Goal: Book appointment/travel/reservation

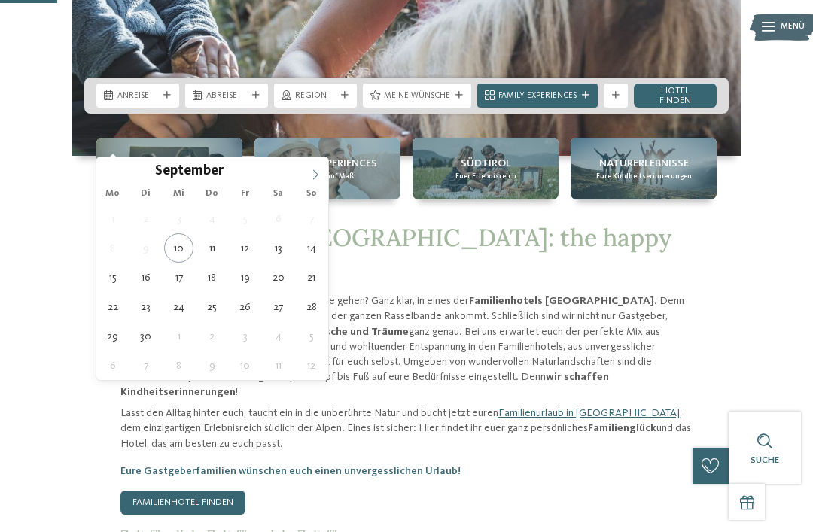
click at [314, 175] on icon at bounding box center [315, 174] width 11 height 11
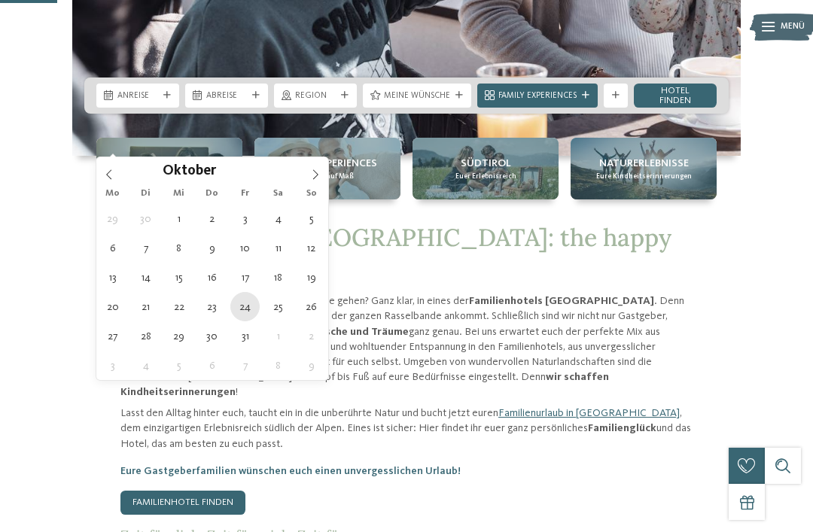
type div "24.10.2025"
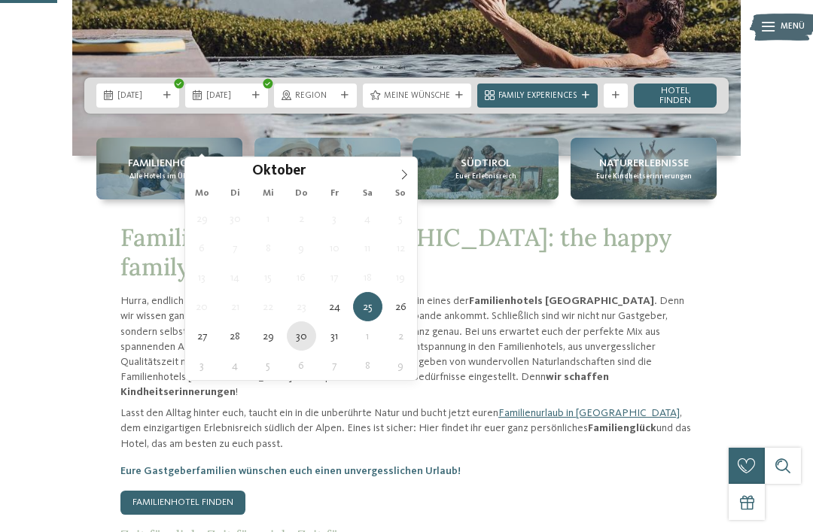
type div "30.10.2025"
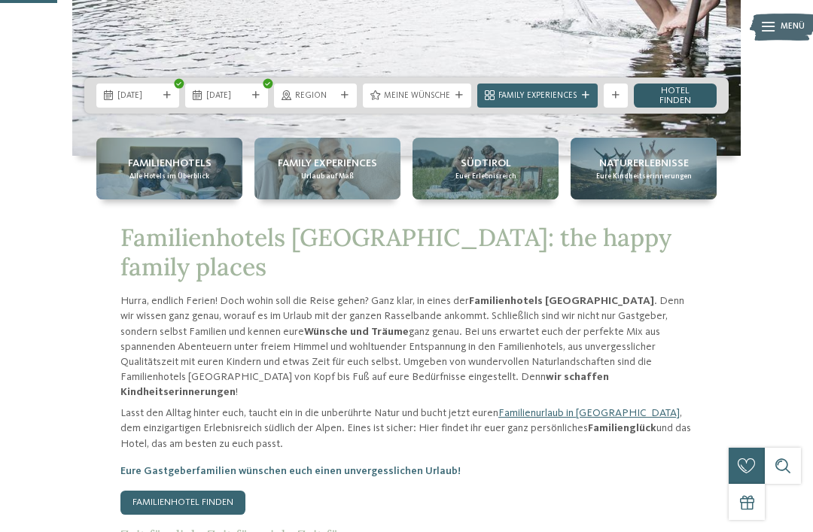
click at [682, 108] on link "Hotel finden" at bounding box center [675, 96] width 83 height 24
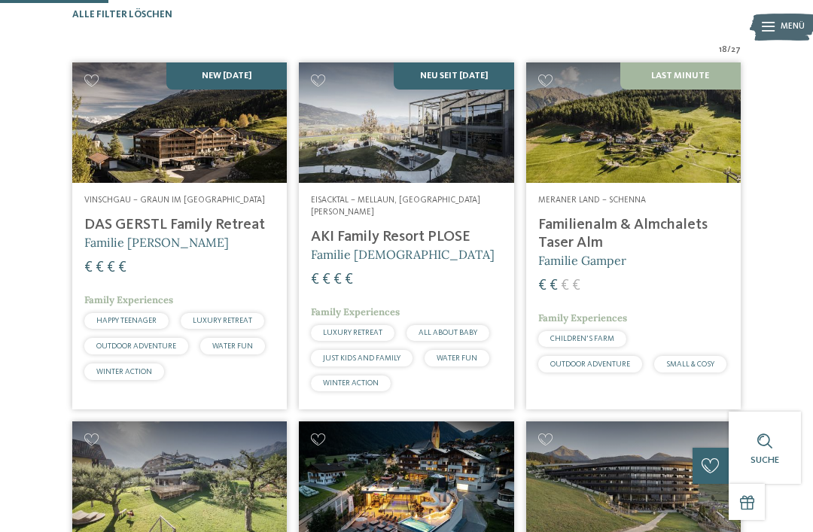
click at [221, 181] on img at bounding box center [179, 122] width 215 height 120
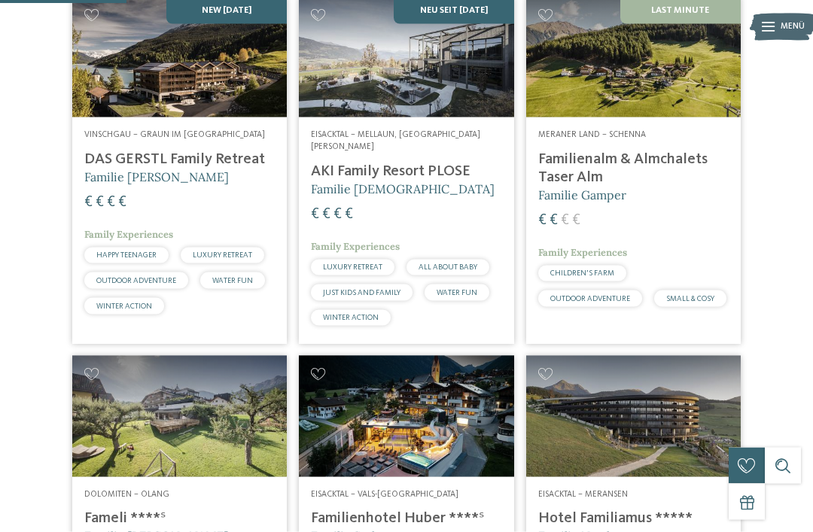
scroll to position [420, 0]
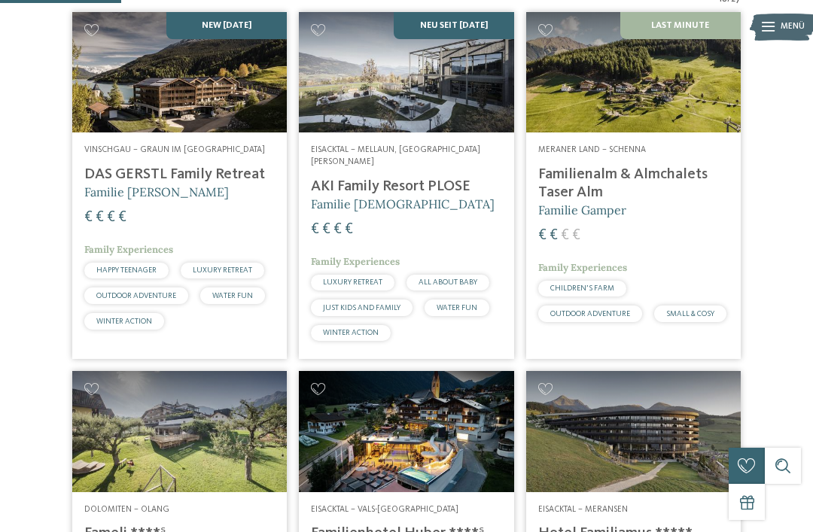
click at [458, 78] on img at bounding box center [406, 72] width 215 height 120
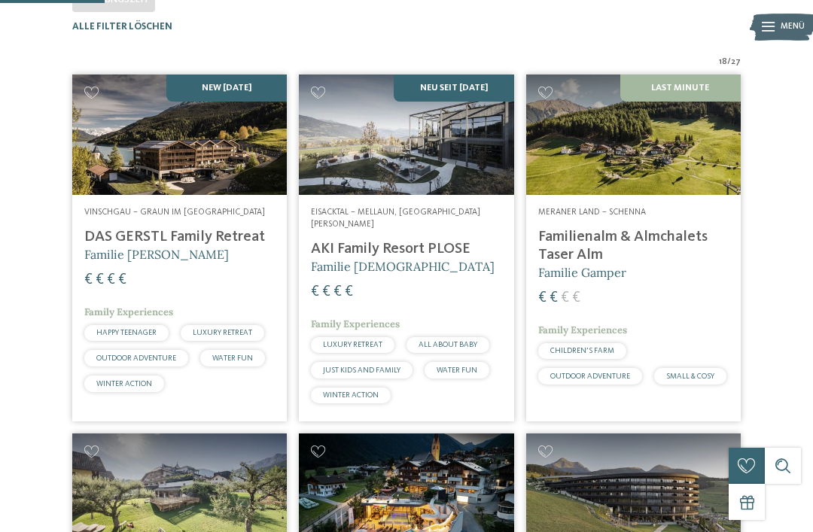
scroll to position [359, 0]
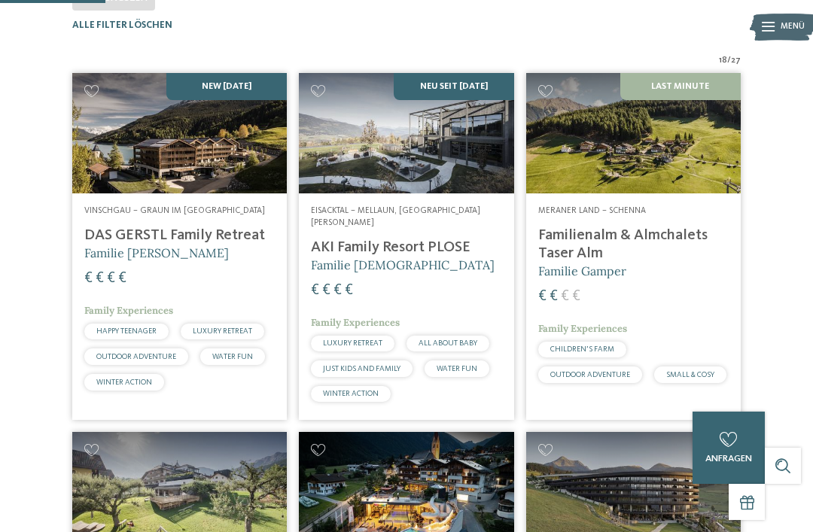
click at [698, 172] on img at bounding box center [633, 133] width 215 height 120
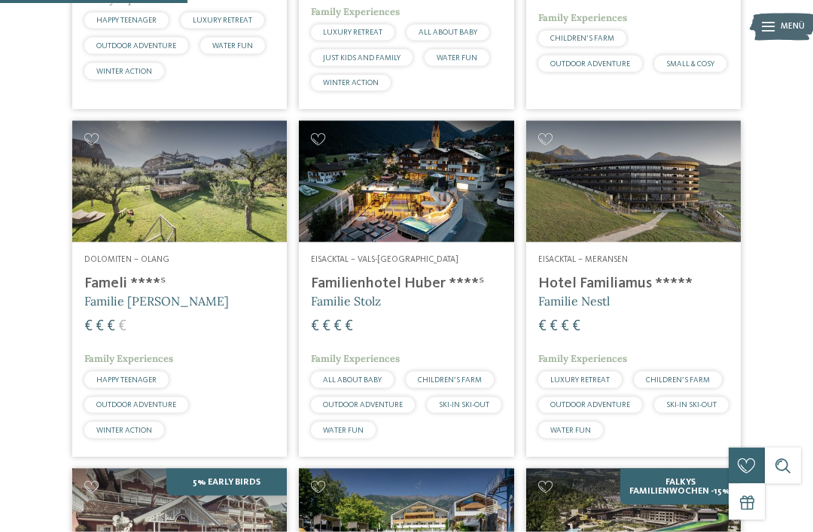
scroll to position [678, 0]
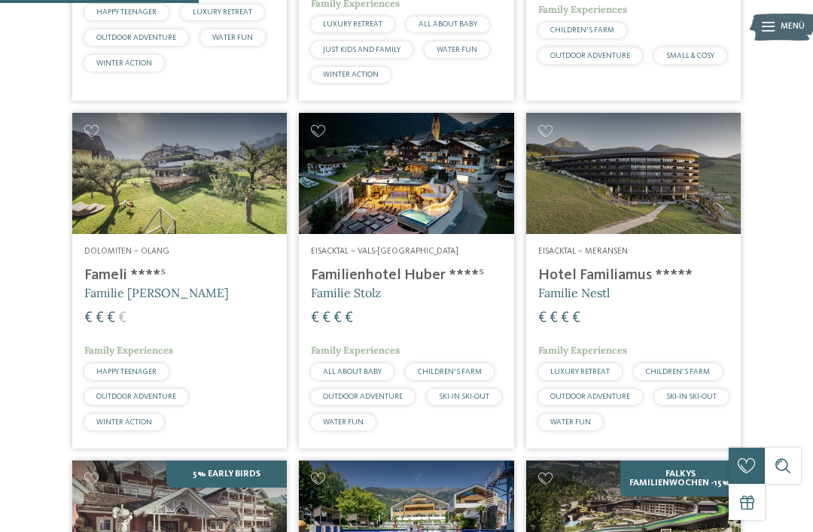
click at [196, 209] on img at bounding box center [179, 173] width 215 height 120
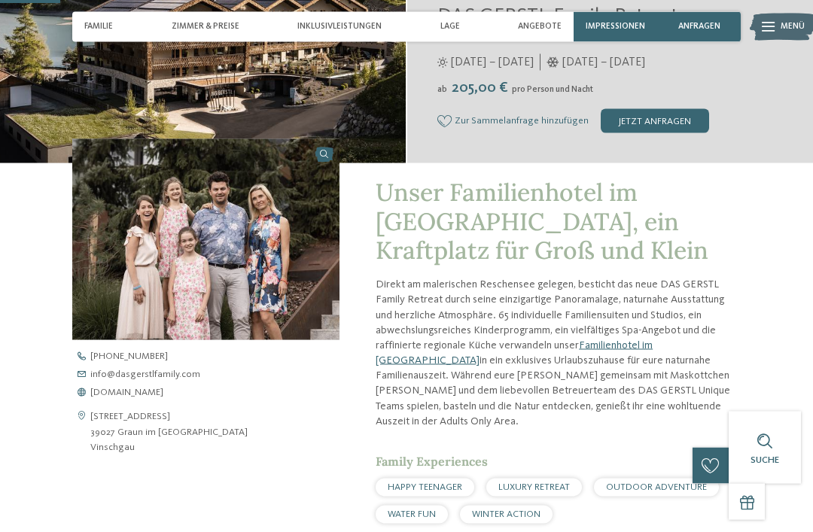
scroll to position [257, 0]
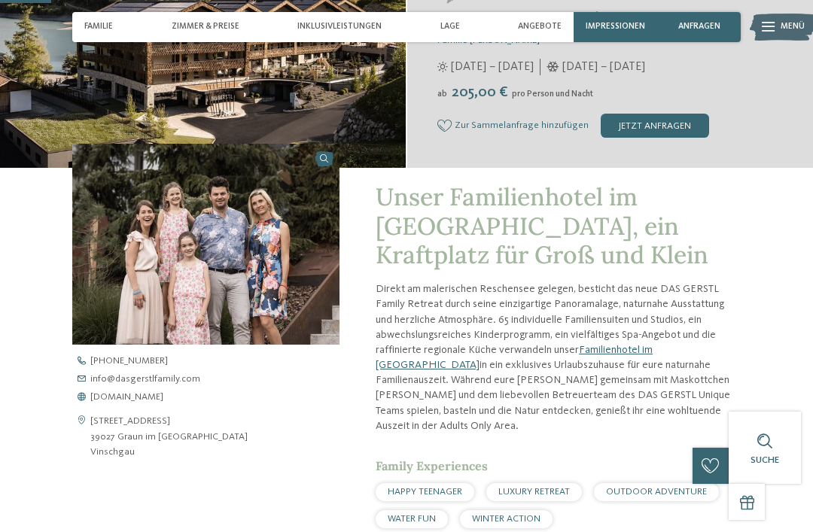
click at [156, 434] on address "[STREET_ADDRESS] 39027 Graun im [GEOGRAPHIC_DATA] [GEOGRAPHIC_DATA]" at bounding box center [168, 437] width 157 height 46
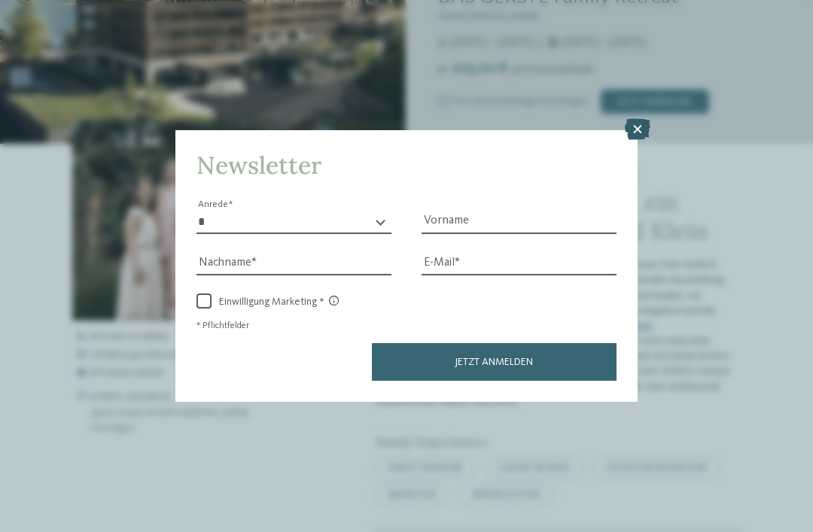
click at [628, 119] on icon at bounding box center [638, 129] width 26 height 21
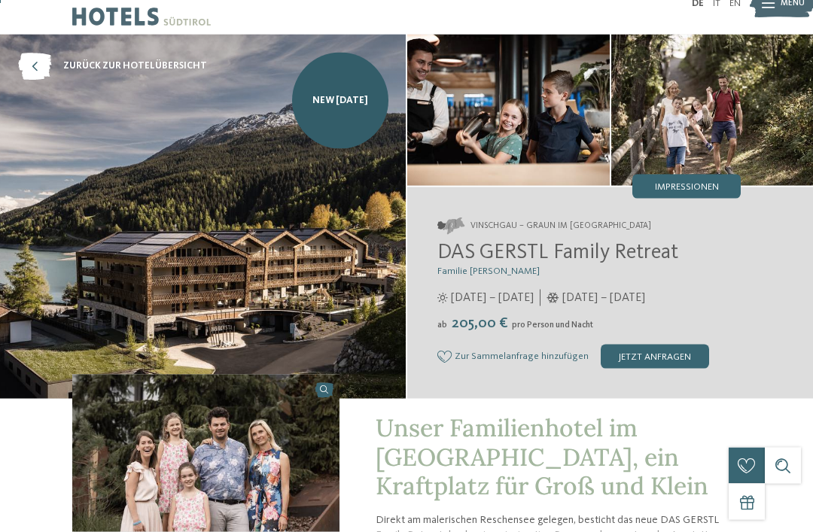
scroll to position [30, 0]
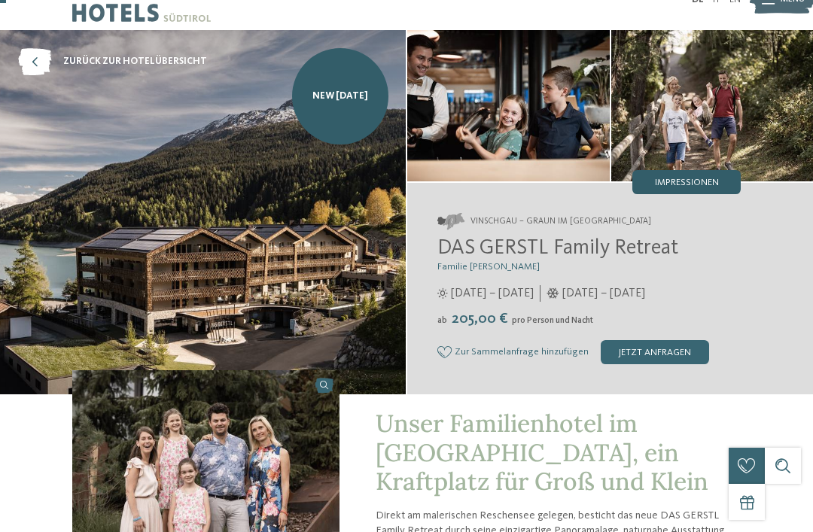
click at [712, 188] on span "Impressionen" at bounding box center [687, 183] width 64 height 10
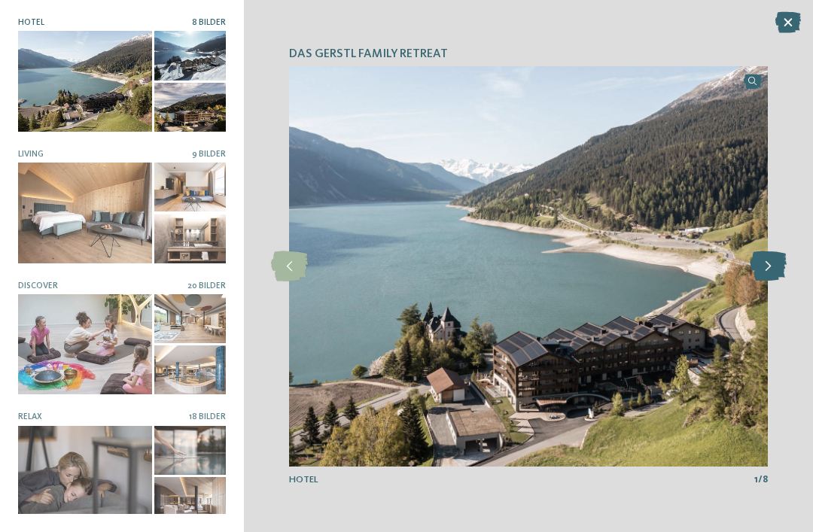
click at [767, 281] on icon at bounding box center [768, 266] width 37 height 30
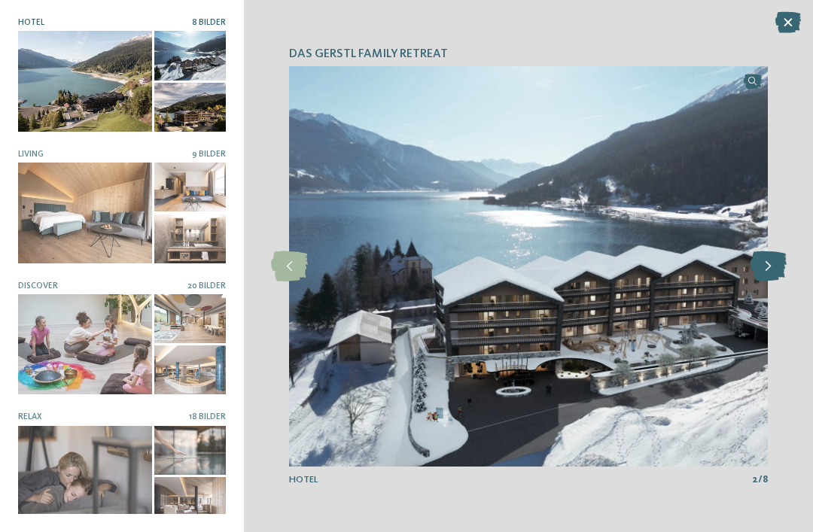
click at [765, 281] on icon at bounding box center [768, 266] width 37 height 30
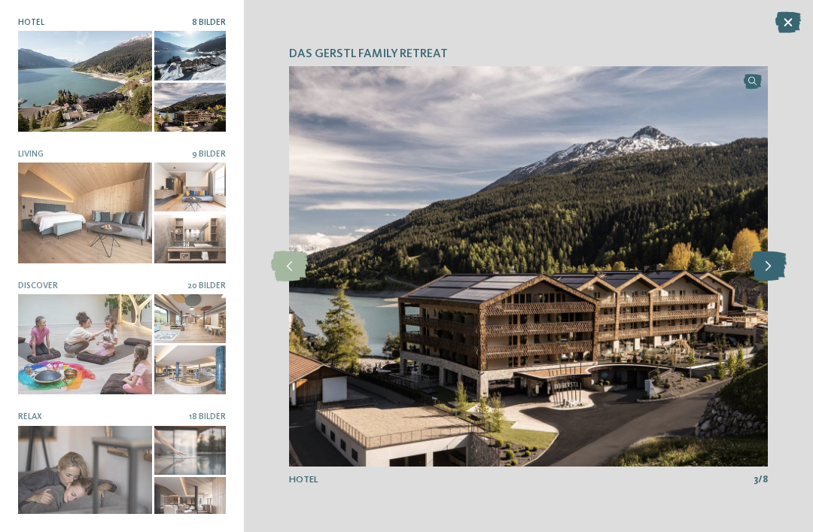
click at [764, 281] on icon at bounding box center [768, 266] width 37 height 30
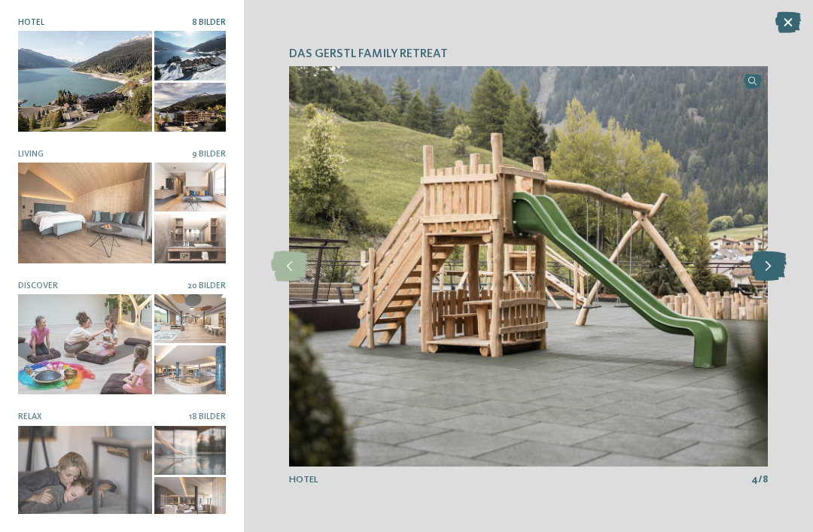
click at [763, 281] on icon at bounding box center [768, 266] width 37 height 30
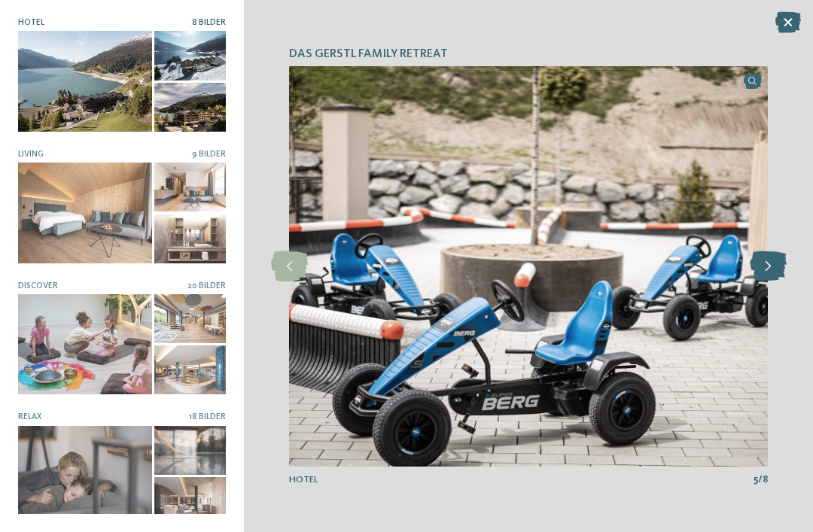
click at [768, 281] on icon at bounding box center [768, 266] width 37 height 30
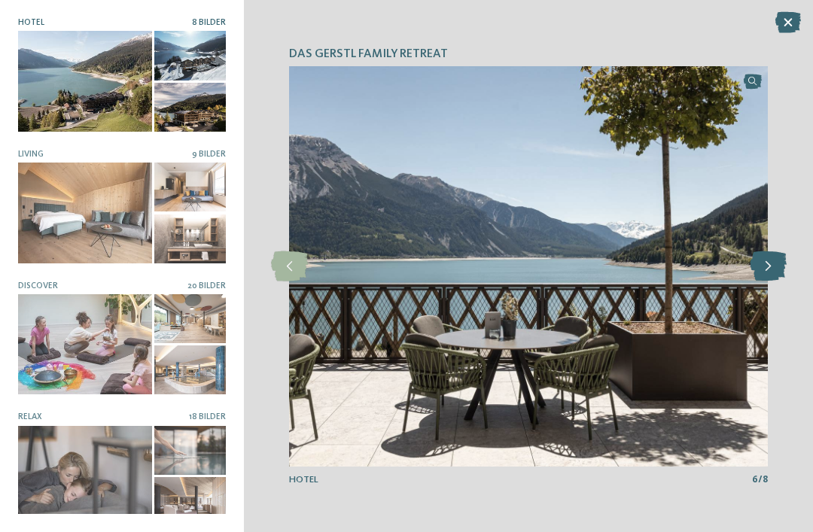
click at [771, 281] on icon at bounding box center [768, 266] width 37 height 30
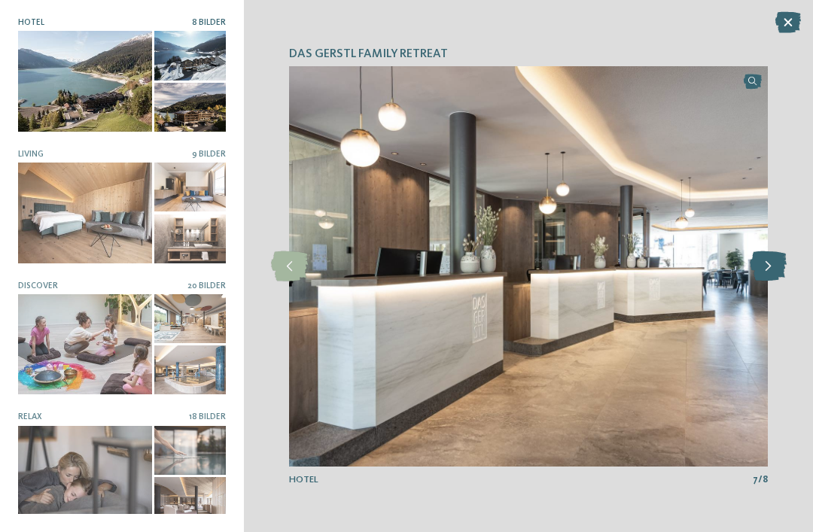
click at [770, 281] on icon at bounding box center [768, 266] width 37 height 30
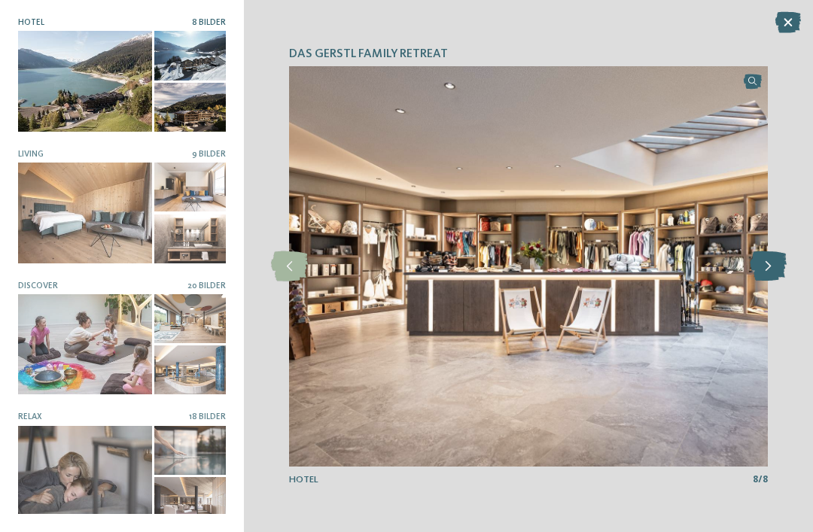
click at [759, 281] on icon at bounding box center [768, 266] width 37 height 30
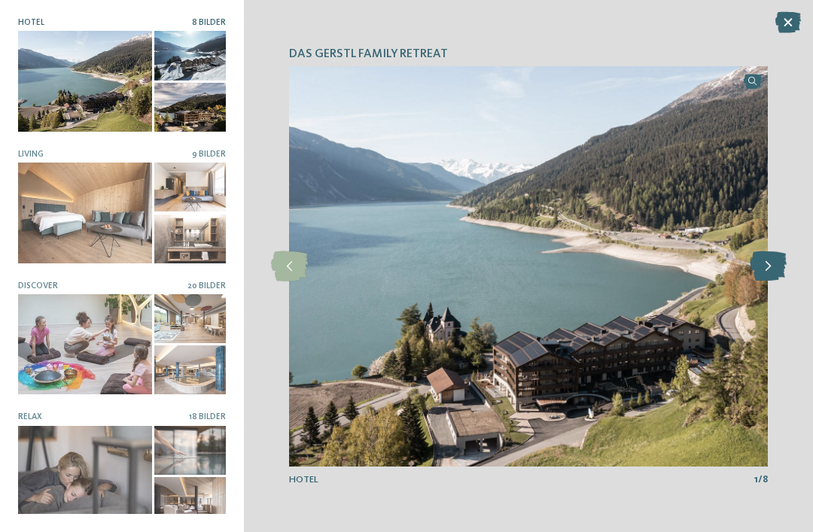
click at [768, 281] on icon at bounding box center [768, 266] width 37 height 30
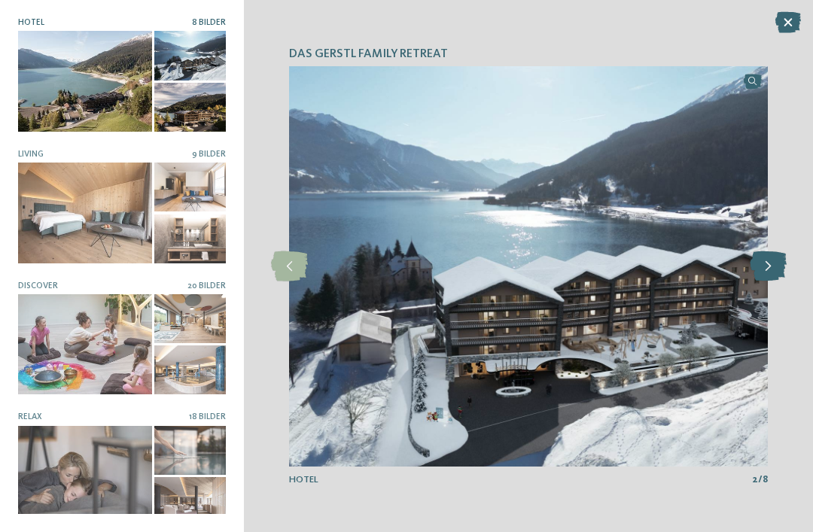
click at [758, 281] on icon at bounding box center [768, 266] width 37 height 30
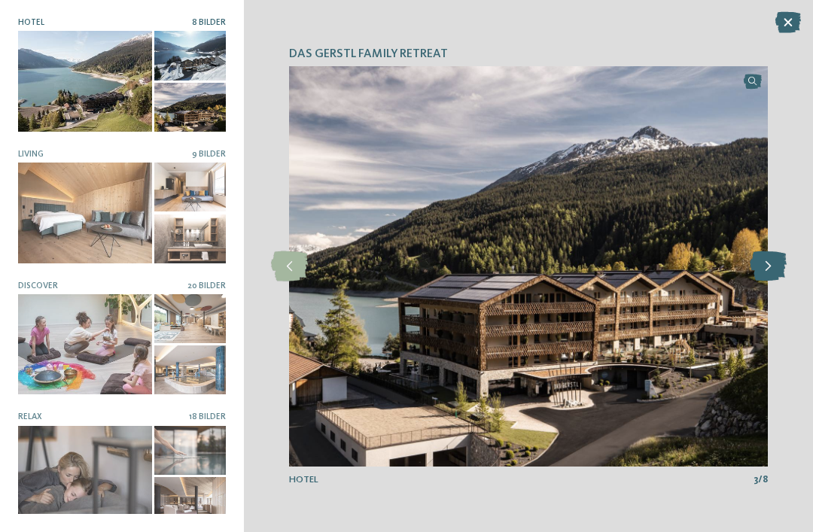
click at [779, 274] on div at bounding box center [767, 266] width 33 height 33
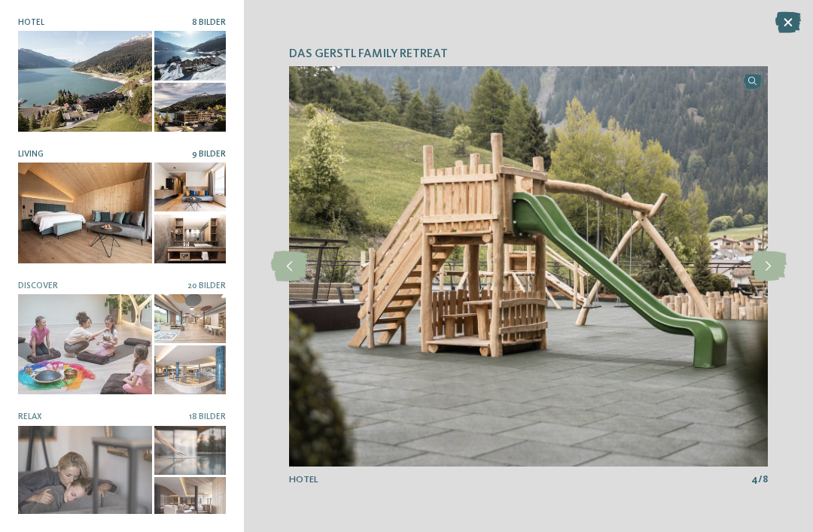
click at [90, 213] on div at bounding box center [85, 213] width 134 height 100
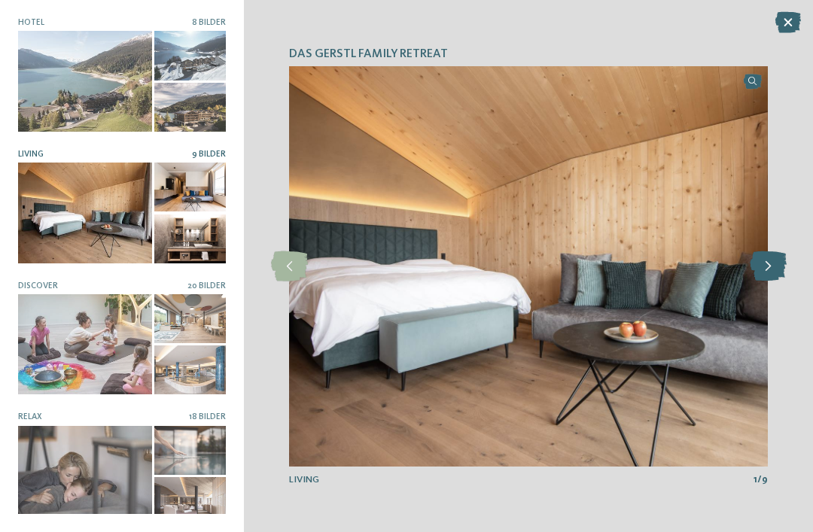
click at [773, 281] on icon at bounding box center [768, 266] width 37 height 30
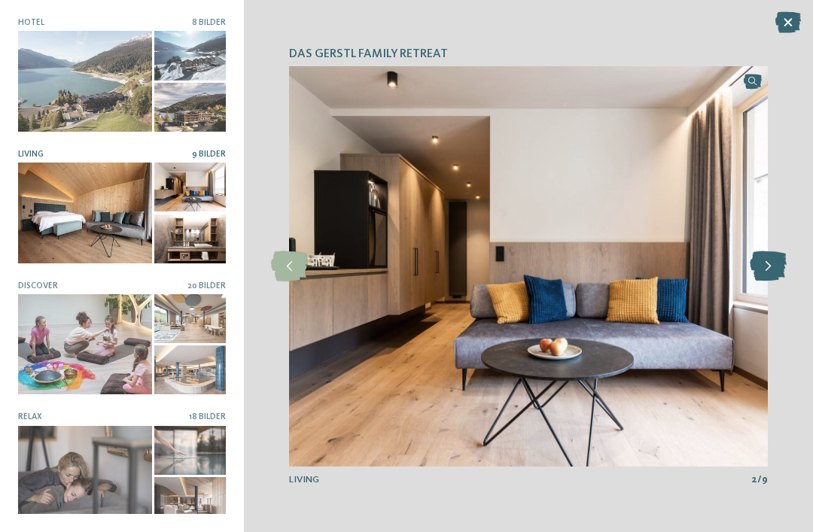
click at [771, 281] on icon at bounding box center [768, 266] width 37 height 30
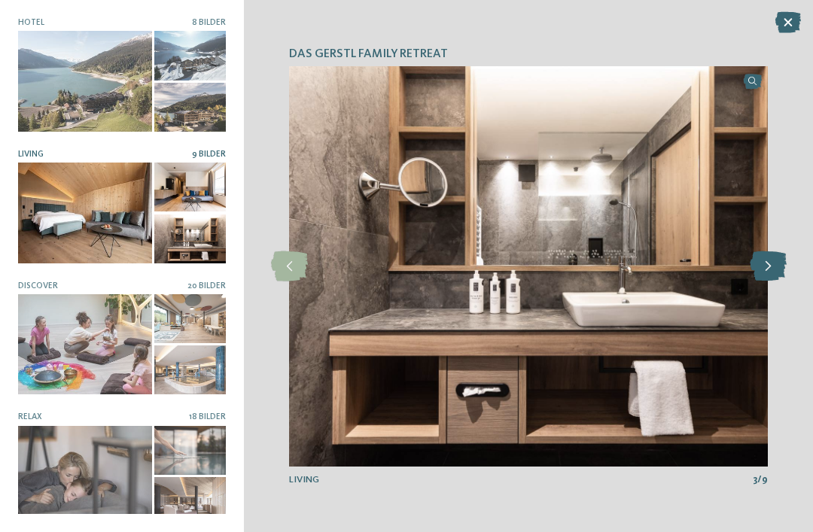
click at [765, 281] on icon at bounding box center [768, 266] width 37 height 30
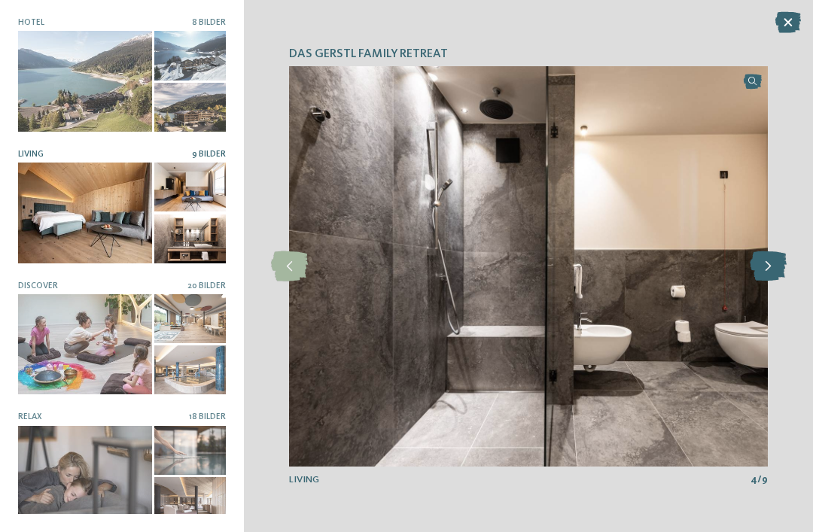
click at [771, 281] on icon at bounding box center [768, 266] width 37 height 30
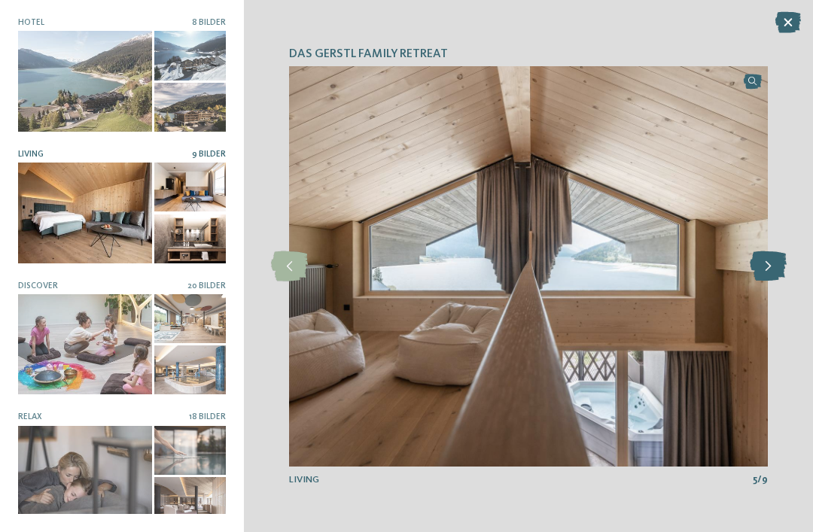
click at [771, 281] on icon at bounding box center [768, 266] width 37 height 30
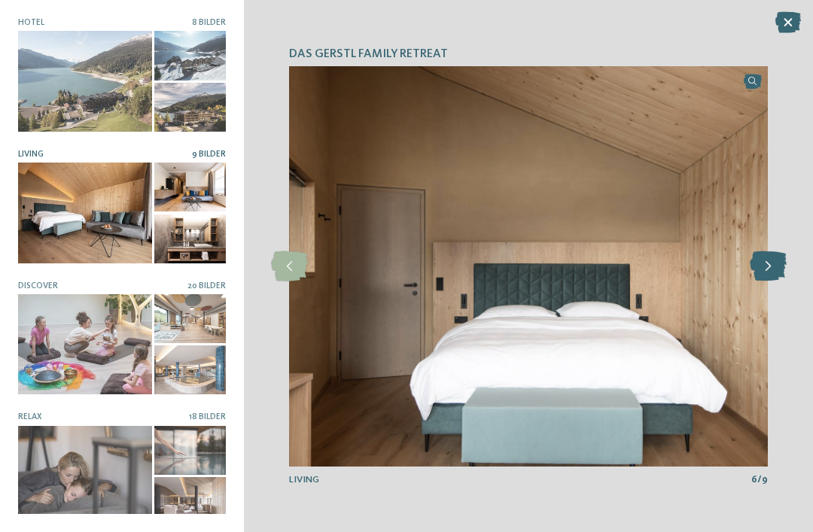
click at [771, 280] on icon at bounding box center [768, 266] width 37 height 30
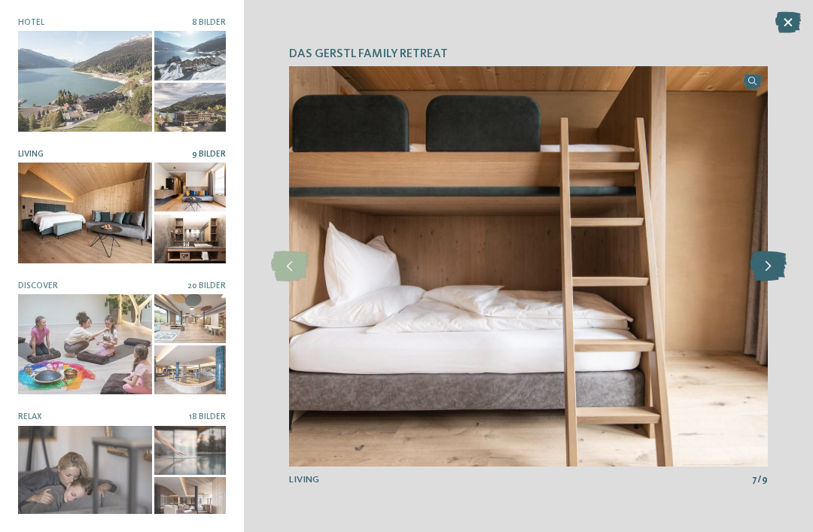
click at [771, 278] on icon at bounding box center [768, 266] width 37 height 30
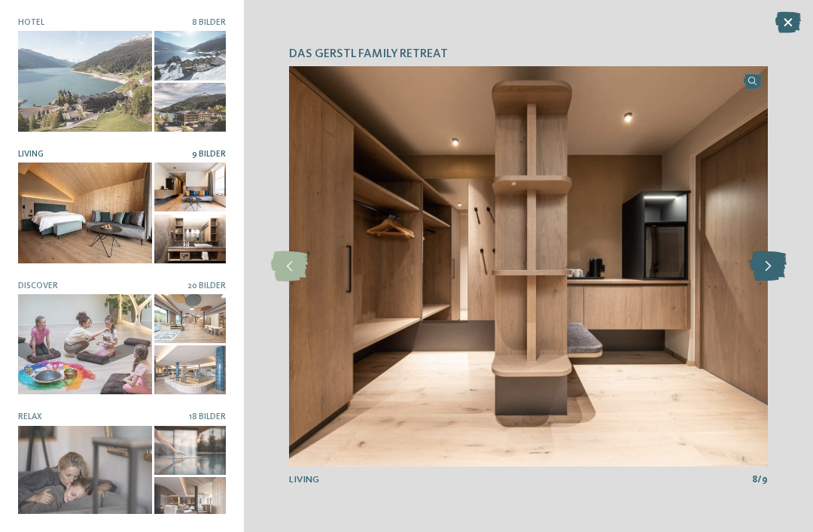
click at [765, 281] on icon at bounding box center [768, 266] width 37 height 30
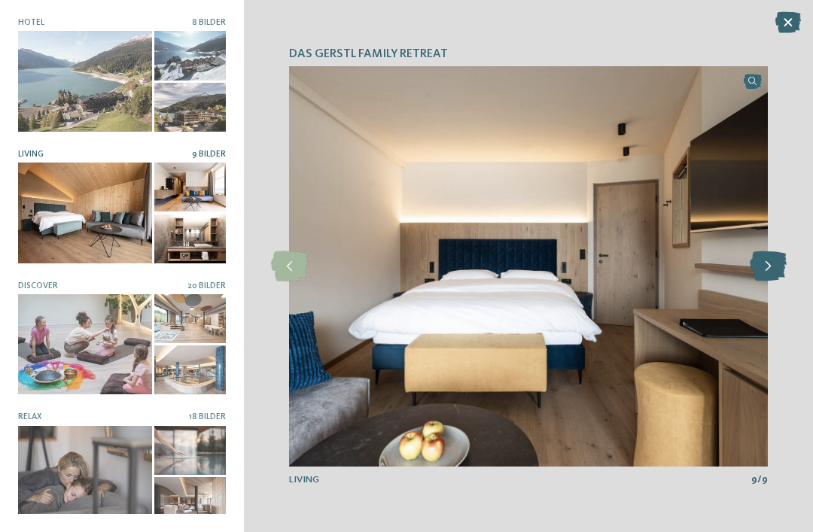
click at [762, 281] on icon at bounding box center [768, 266] width 37 height 30
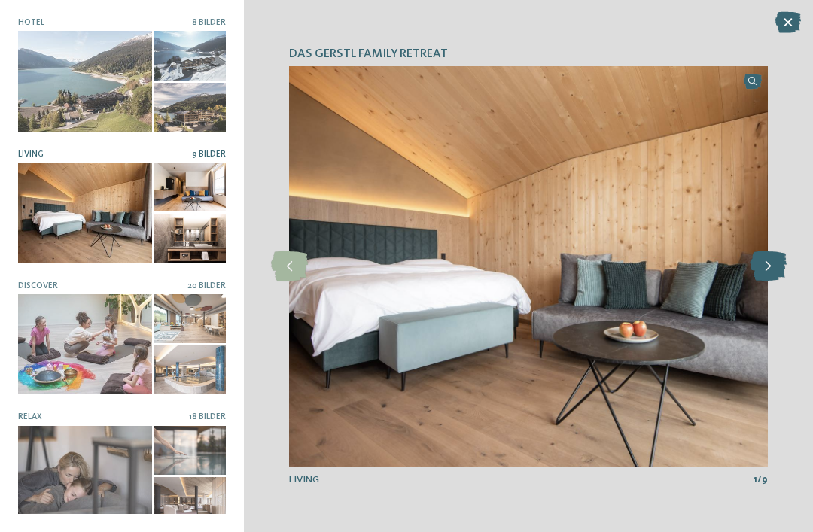
click at [765, 280] on icon at bounding box center [768, 266] width 37 height 30
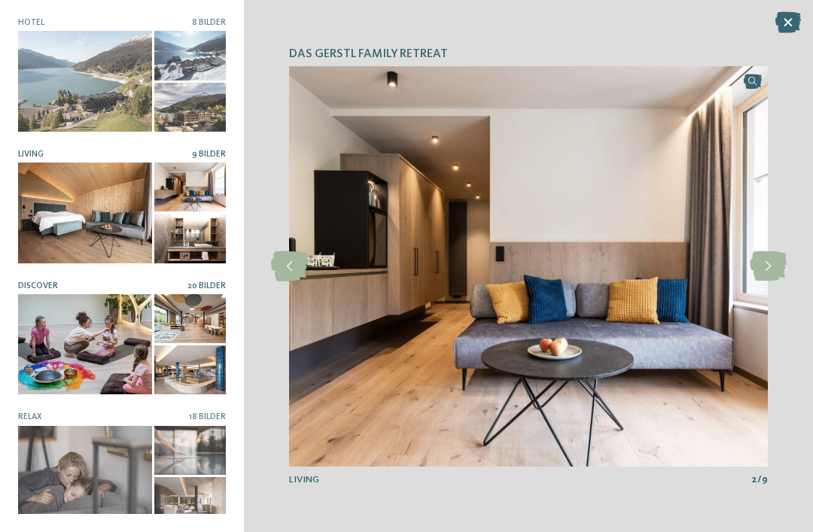
click at [108, 351] on div at bounding box center [85, 344] width 134 height 100
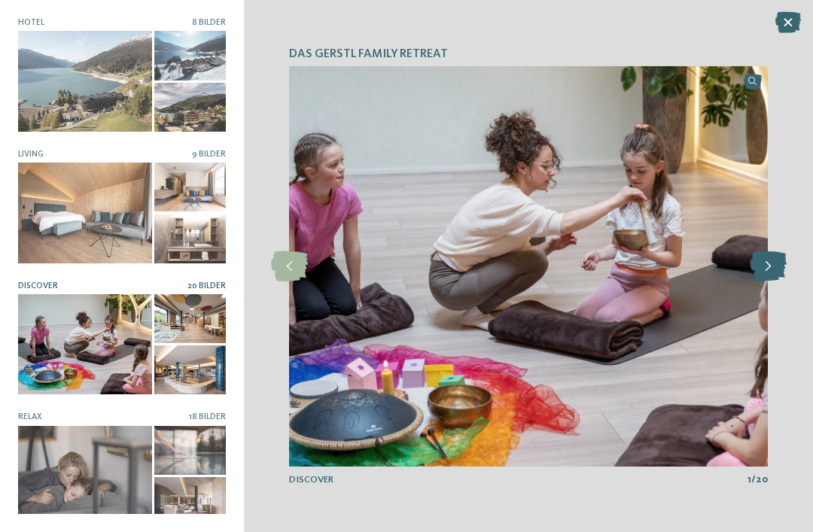
click at [766, 281] on icon at bounding box center [768, 266] width 37 height 30
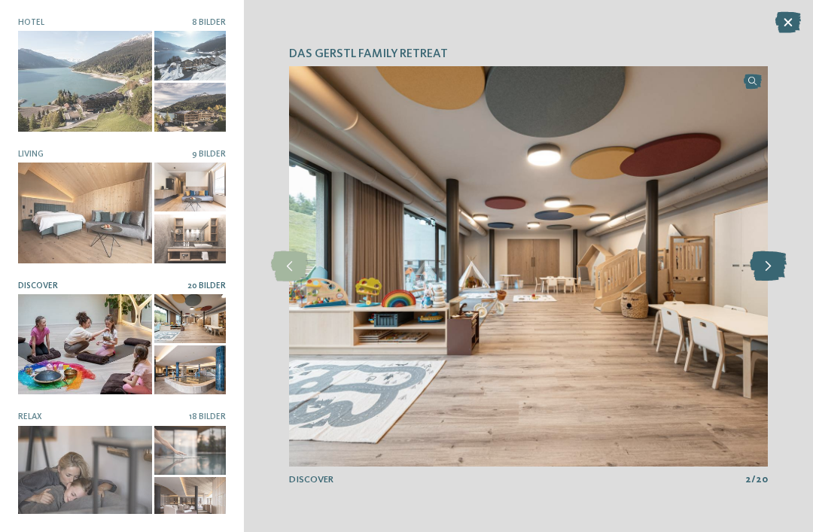
click at [786, 278] on icon at bounding box center [768, 266] width 37 height 30
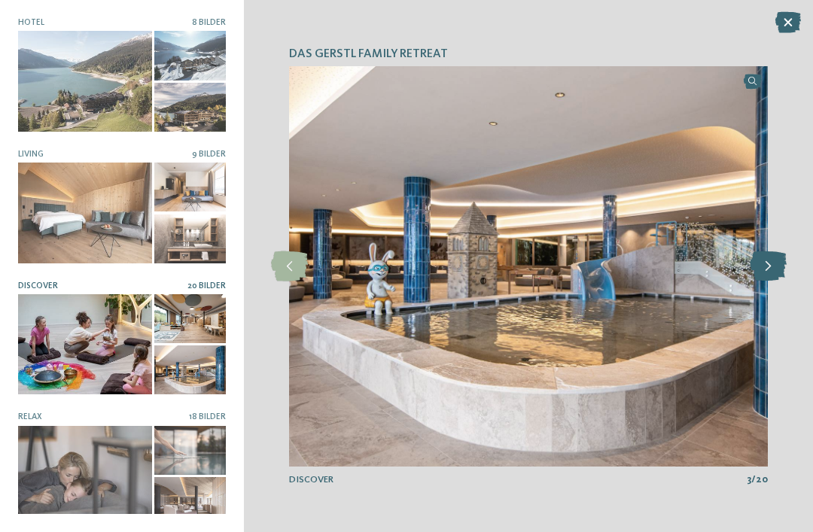
click at [772, 281] on icon at bounding box center [768, 266] width 37 height 30
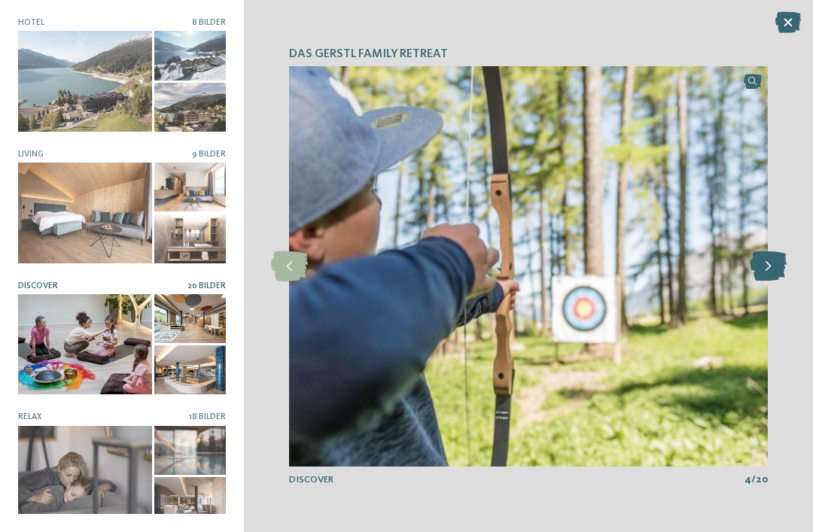
click at [775, 281] on icon at bounding box center [768, 266] width 37 height 30
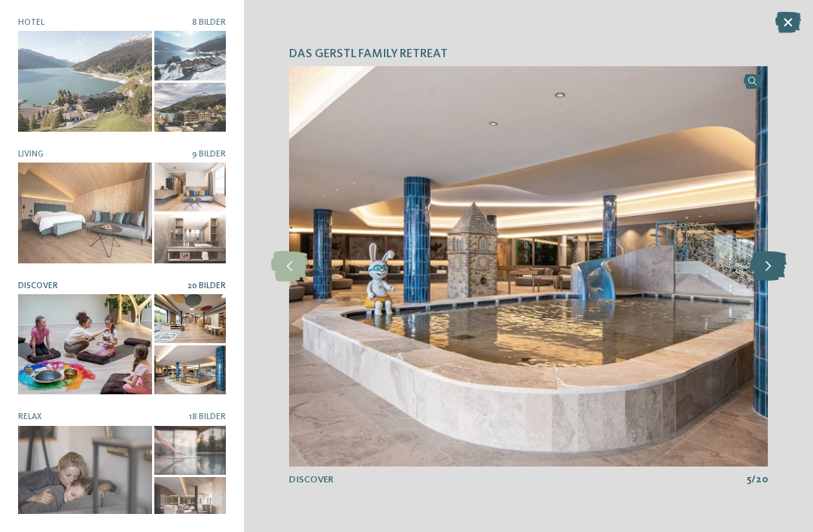
click at [763, 281] on icon at bounding box center [768, 266] width 37 height 30
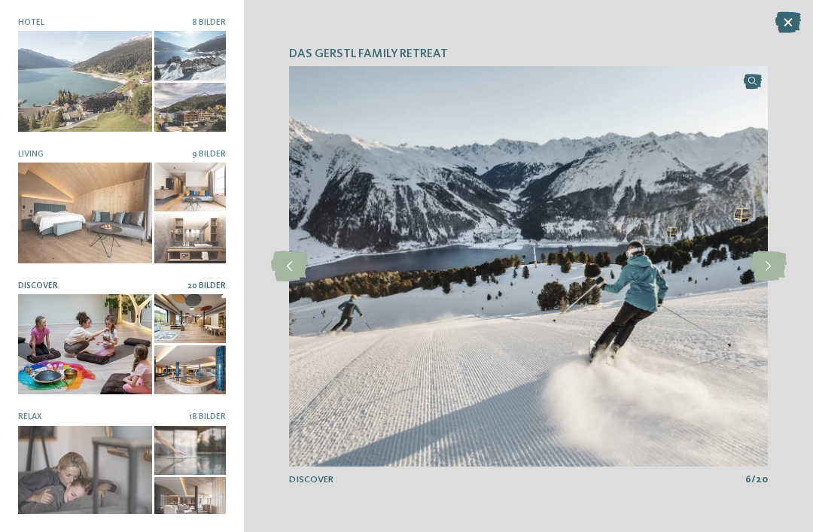
click at [766, 262] on img at bounding box center [528, 266] width 479 height 400
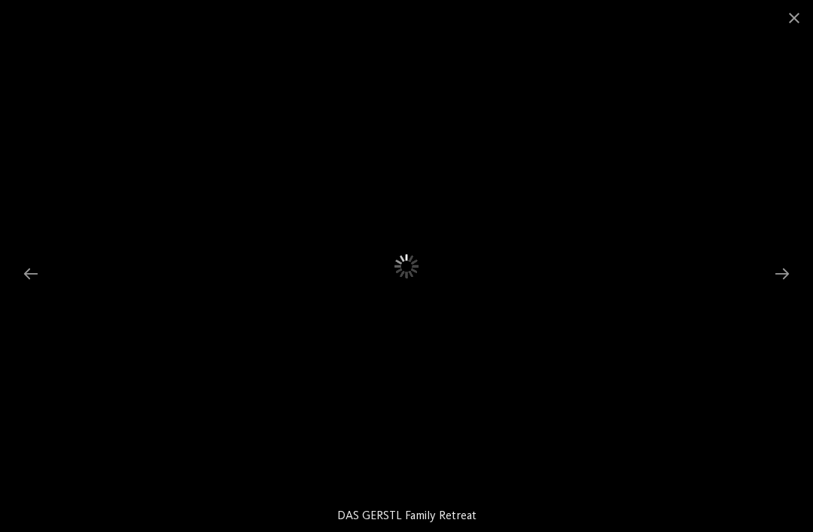
scroll to position [29, 0]
click at [797, 16] on span at bounding box center [794, 17] width 38 height 35
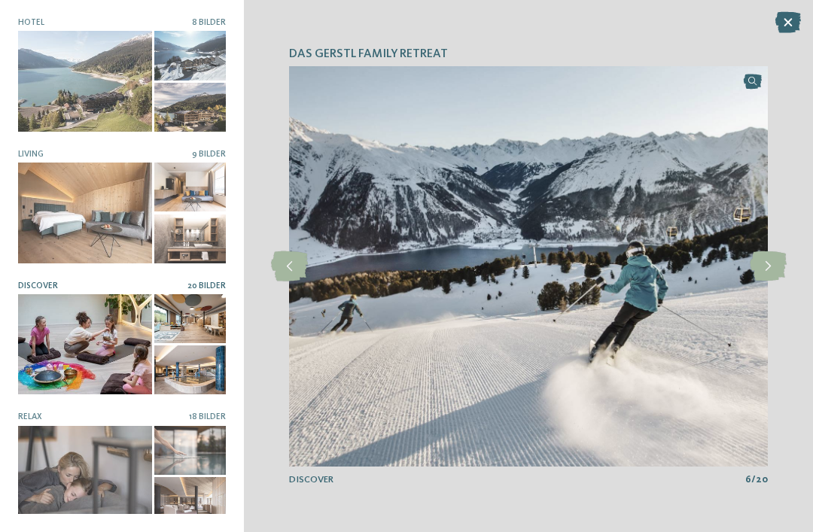
scroll to position [30, 0]
click at [766, 281] on icon at bounding box center [768, 266] width 37 height 30
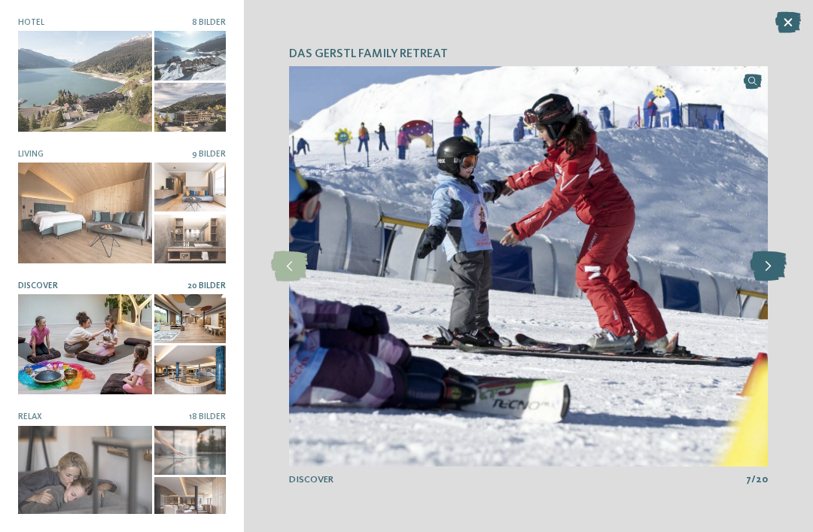
click at [776, 281] on icon at bounding box center [768, 266] width 37 height 30
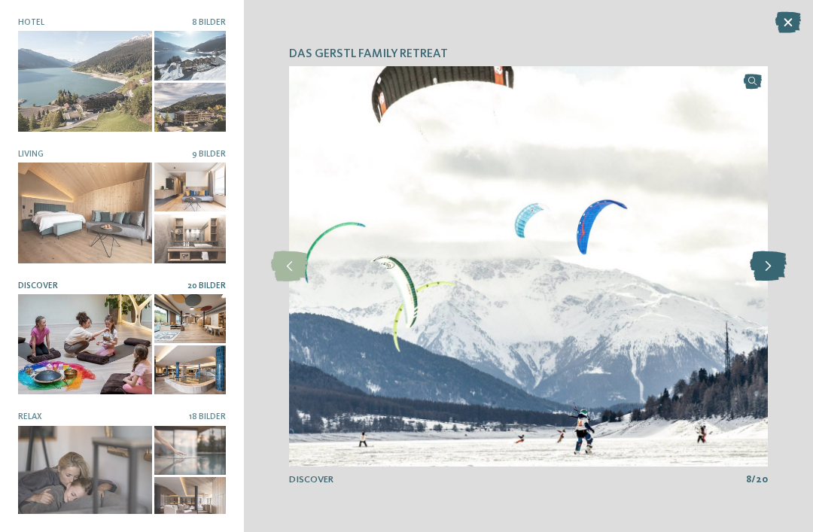
click at [778, 278] on icon at bounding box center [768, 266] width 37 height 30
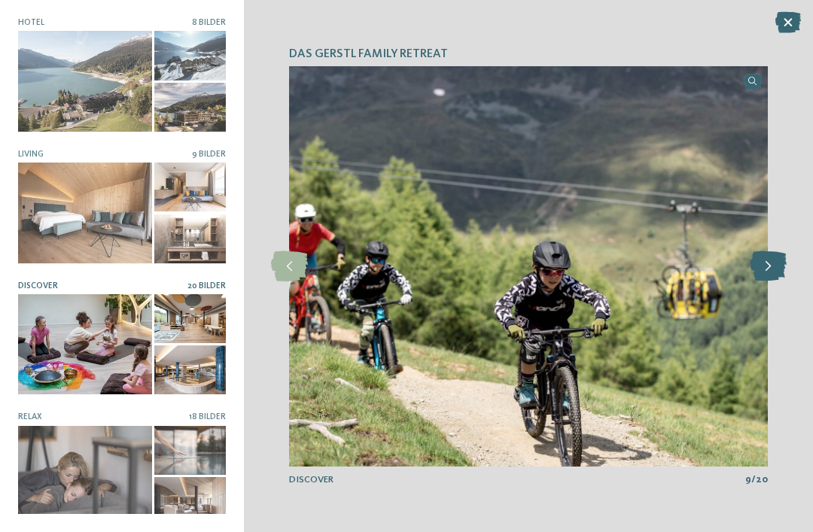
click at [771, 281] on icon at bounding box center [768, 266] width 37 height 30
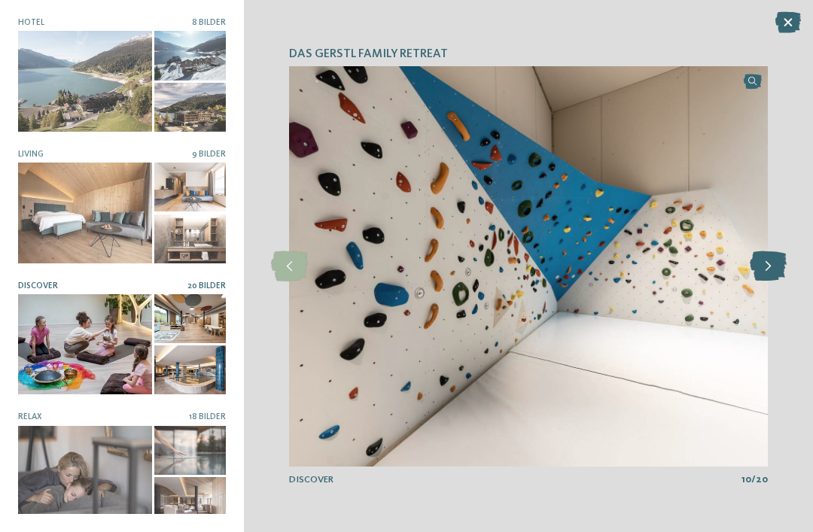
click at [772, 281] on icon at bounding box center [768, 266] width 37 height 30
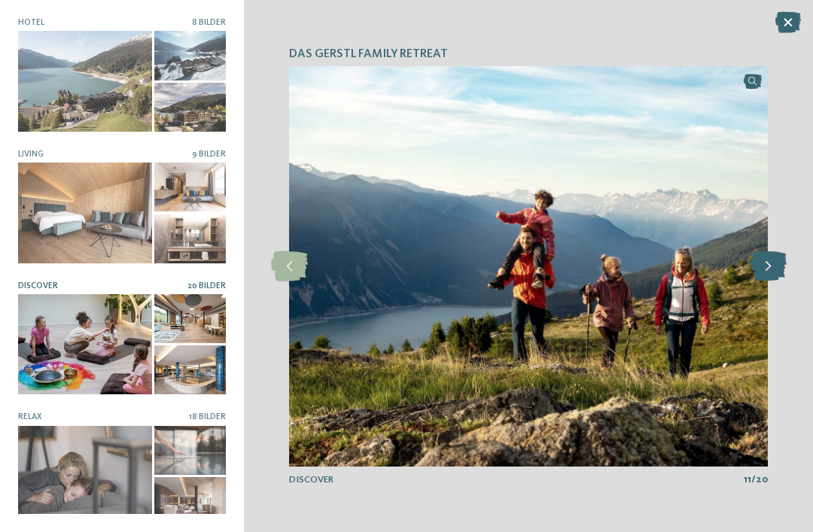
click at [764, 281] on icon at bounding box center [768, 266] width 37 height 30
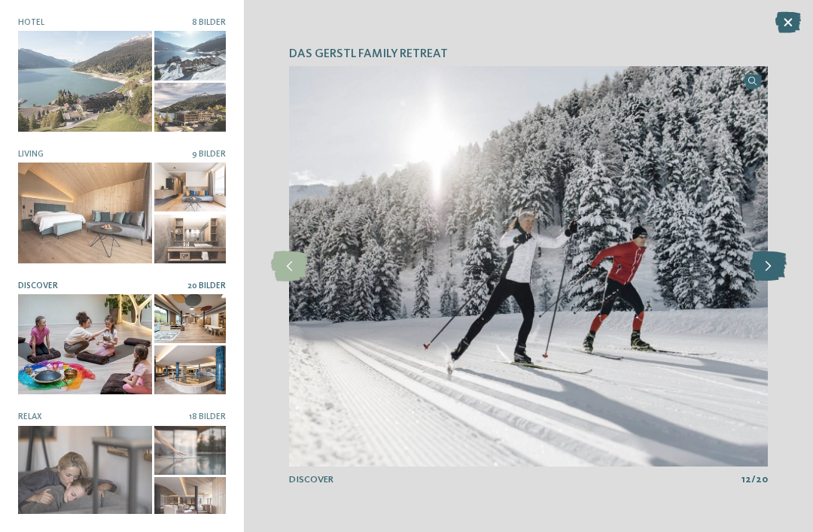
click at [769, 281] on icon at bounding box center [768, 266] width 37 height 30
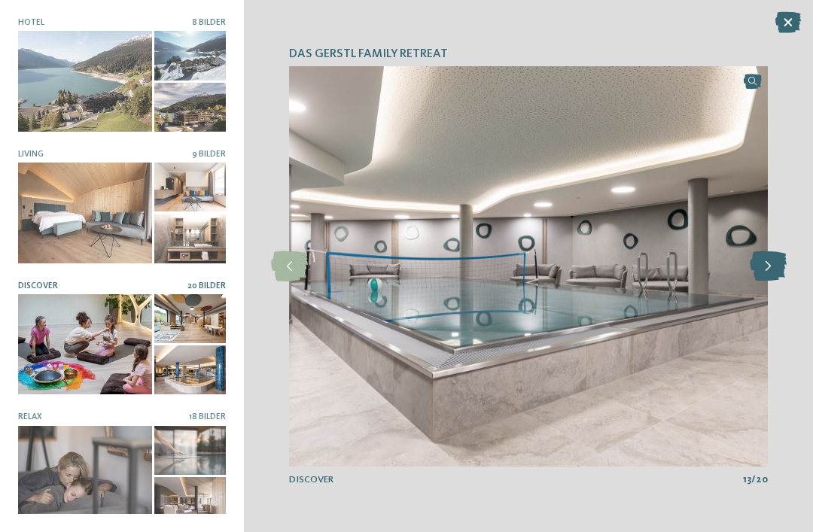
click at [768, 281] on icon at bounding box center [768, 266] width 37 height 30
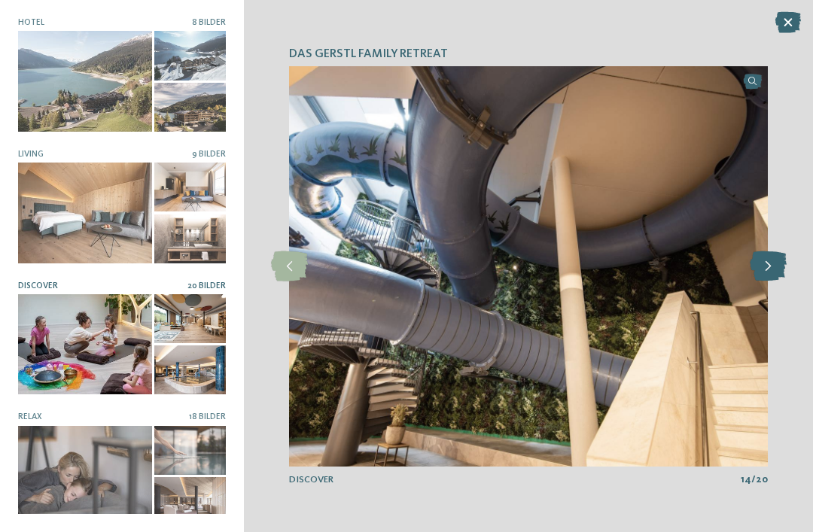
click at [769, 281] on icon at bounding box center [768, 266] width 37 height 30
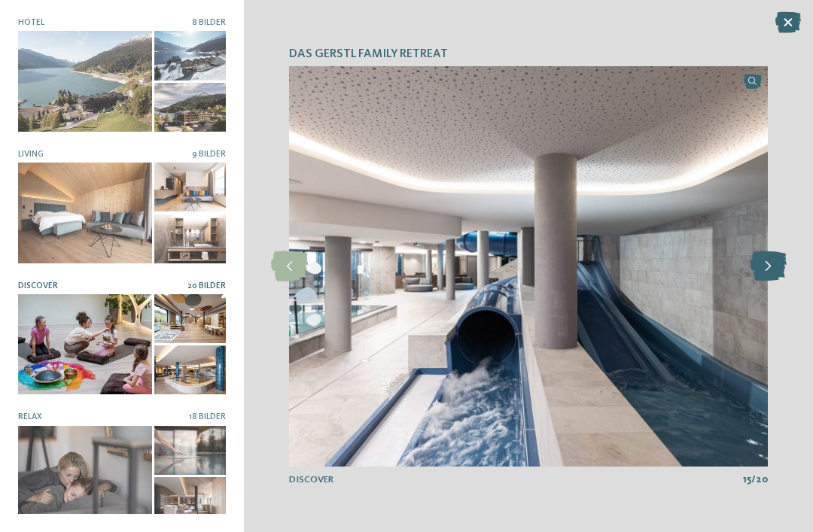
click at [770, 281] on icon at bounding box center [768, 266] width 37 height 30
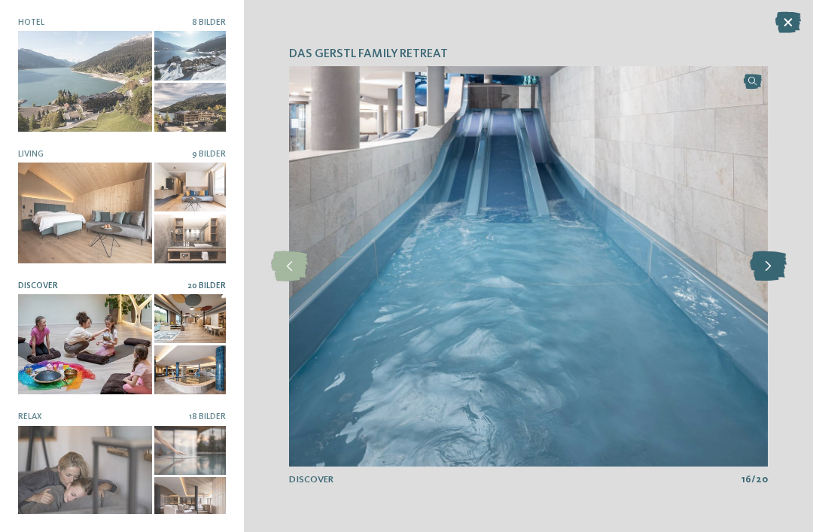
click at [767, 281] on icon at bounding box center [768, 266] width 37 height 30
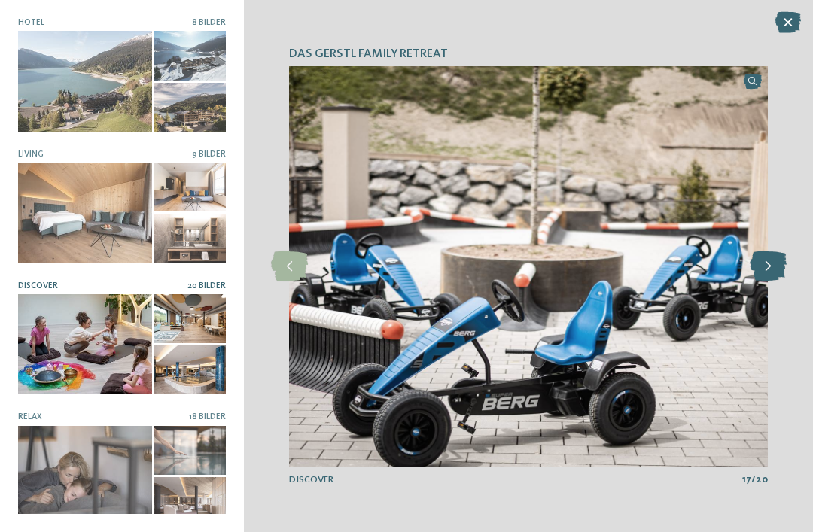
click at [766, 281] on icon at bounding box center [768, 266] width 37 height 30
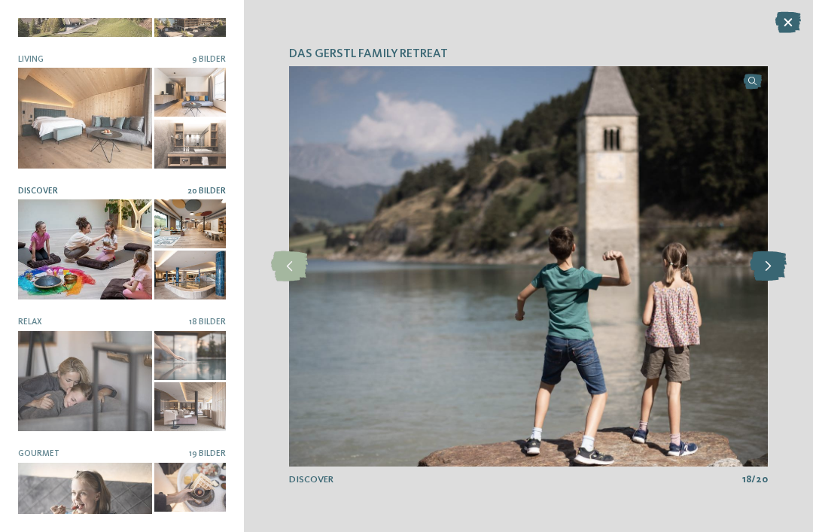
scroll to position [94, 0]
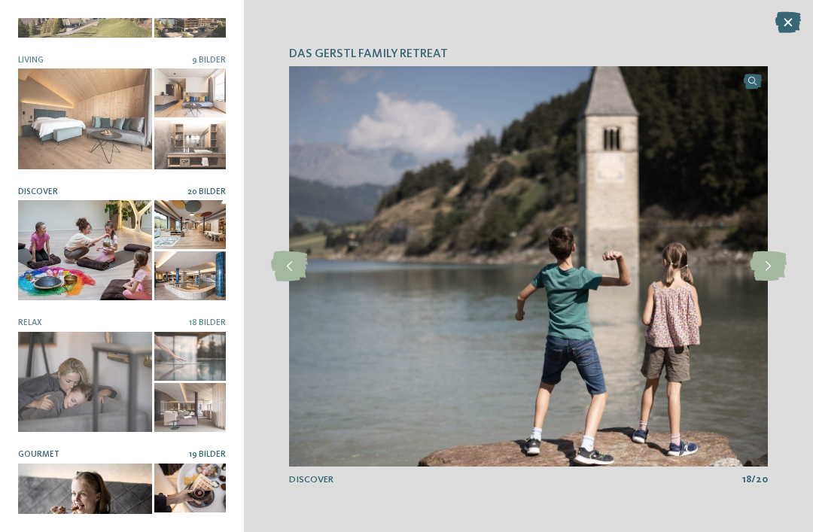
click at [109, 483] on div at bounding box center [85, 514] width 134 height 100
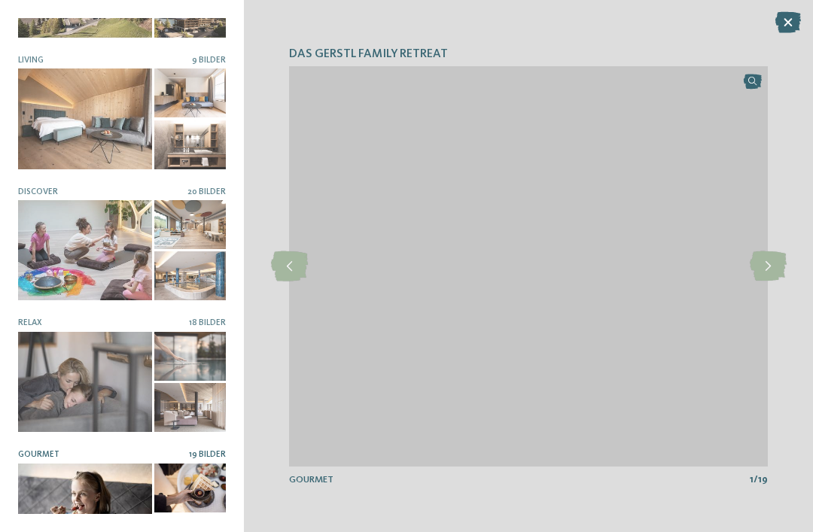
click at [802, 284] on div "DAS GERSTL Family Retreat slide 4 of 8" at bounding box center [528, 266] width 569 height 532
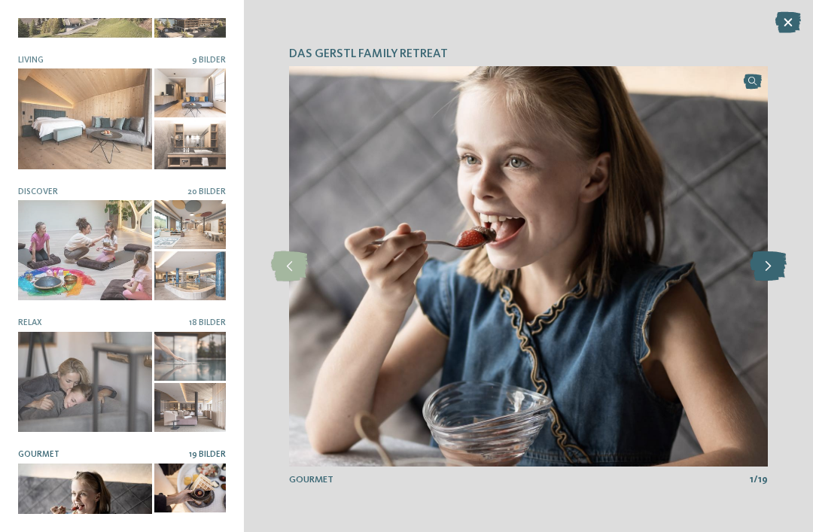
click at [771, 281] on icon at bounding box center [768, 266] width 37 height 30
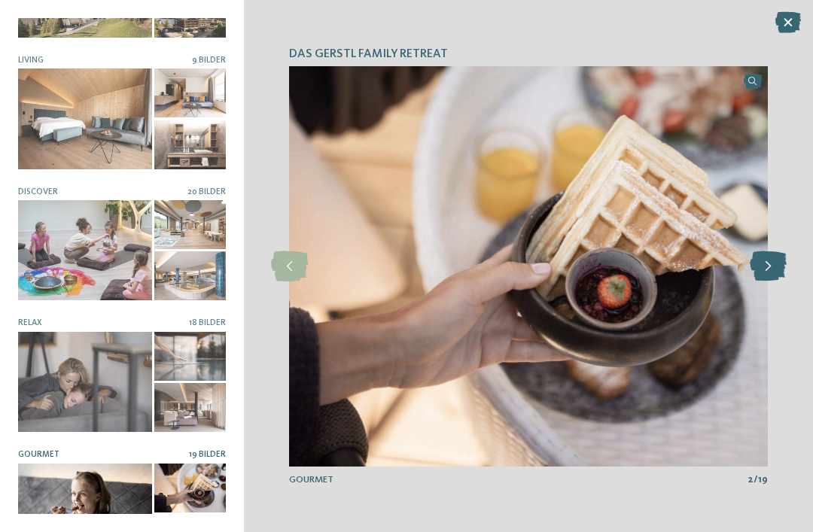
click at [770, 281] on icon at bounding box center [768, 266] width 37 height 30
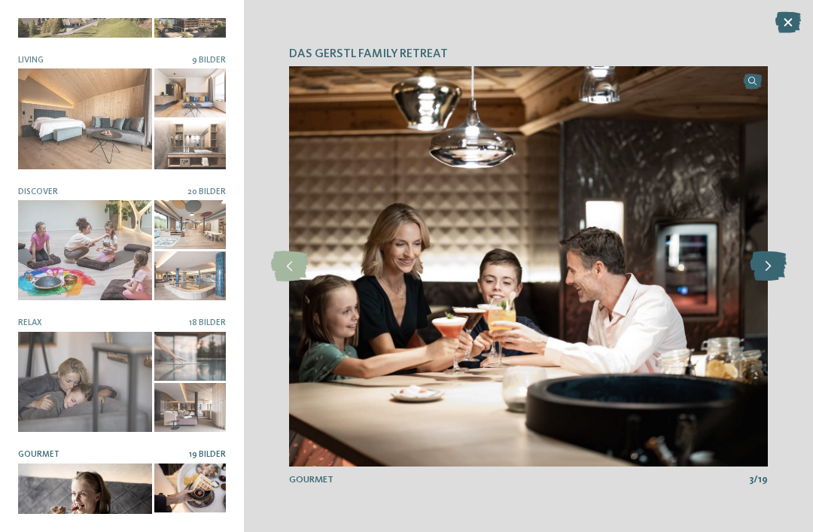
click at [765, 281] on icon at bounding box center [768, 266] width 37 height 30
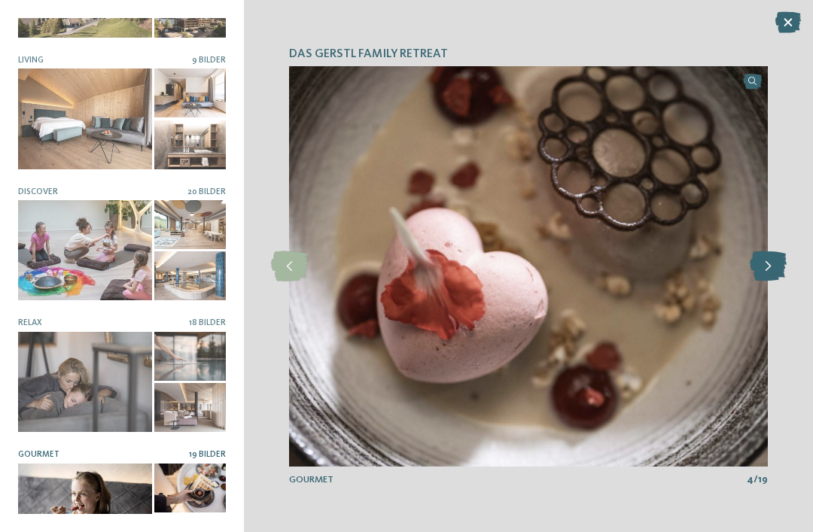
click at [760, 281] on icon at bounding box center [768, 266] width 37 height 30
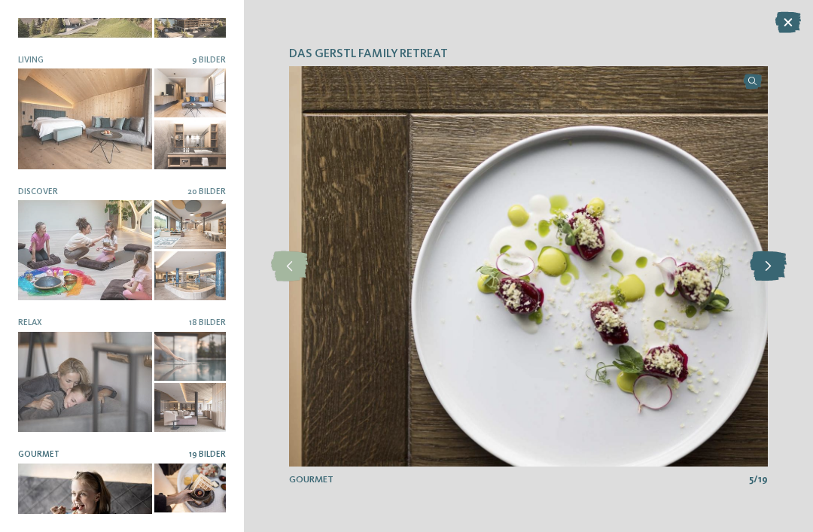
click at [757, 281] on icon at bounding box center [768, 266] width 37 height 30
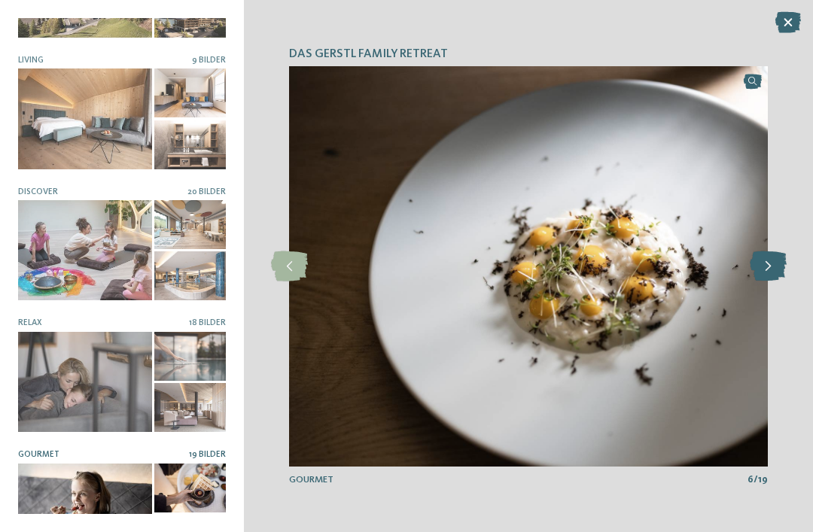
click at [753, 281] on icon at bounding box center [768, 266] width 37 height 30
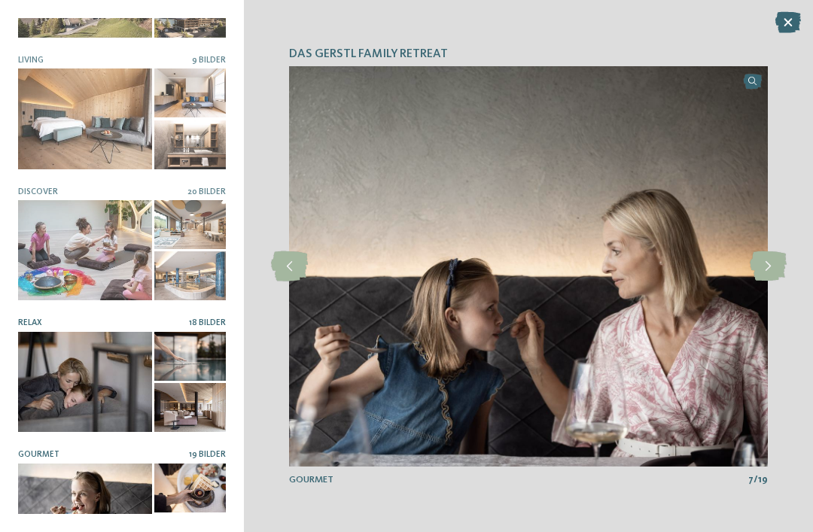
click at [107, 377] on div at bounding box center [85, 382] width 134 height 100
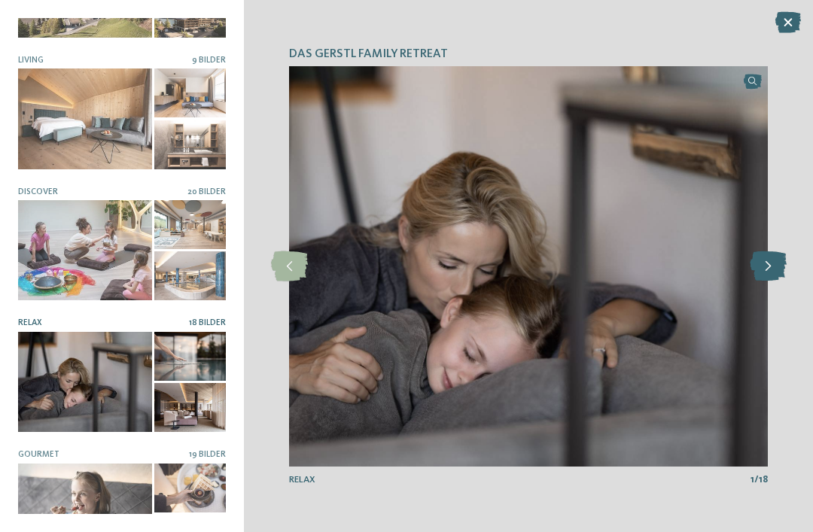
click at [760, 281] on icon at bounding box center [768, 266] width 37 height 30
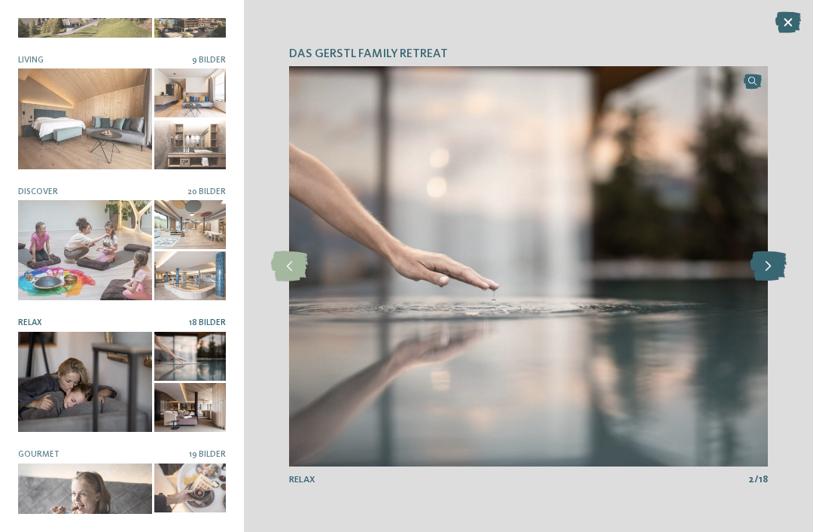
click at [769, 281] on icon at bounding box center [768, 266] width 37 height 30
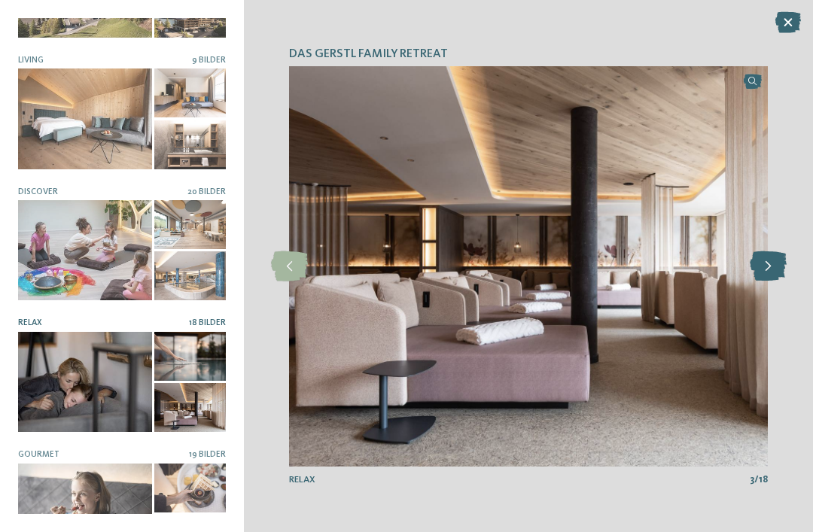
click at [759, 281] on icon at bounding box center [768, 266] width 37 height 30
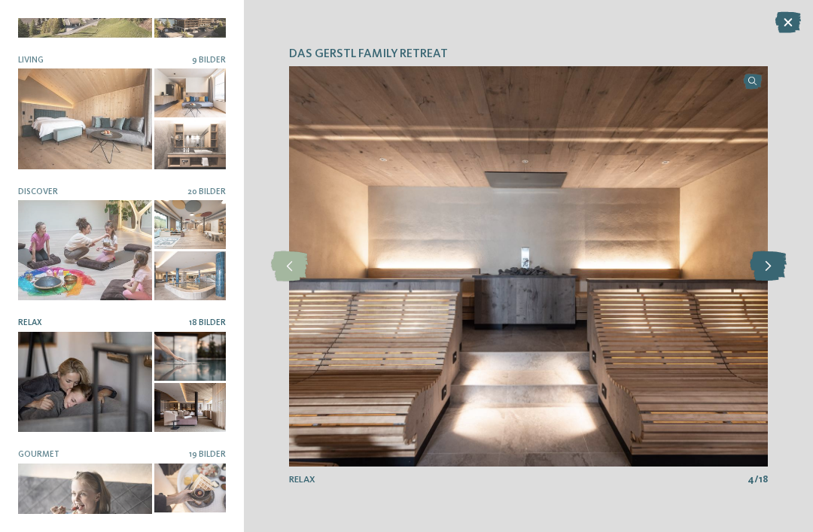
click at [762, 281] on icon at bounding box center [768, 266] width 37 height 30
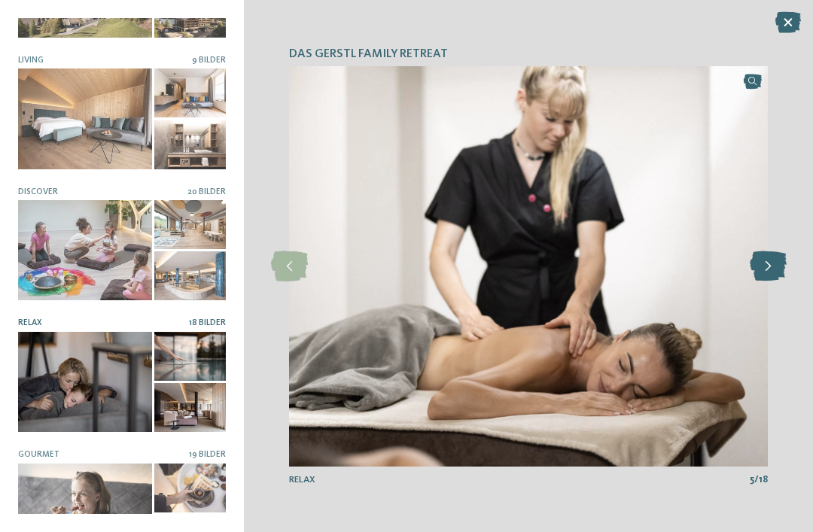
click at [765, 281] on icon at bounding box center [768, 266] width 37 height 30
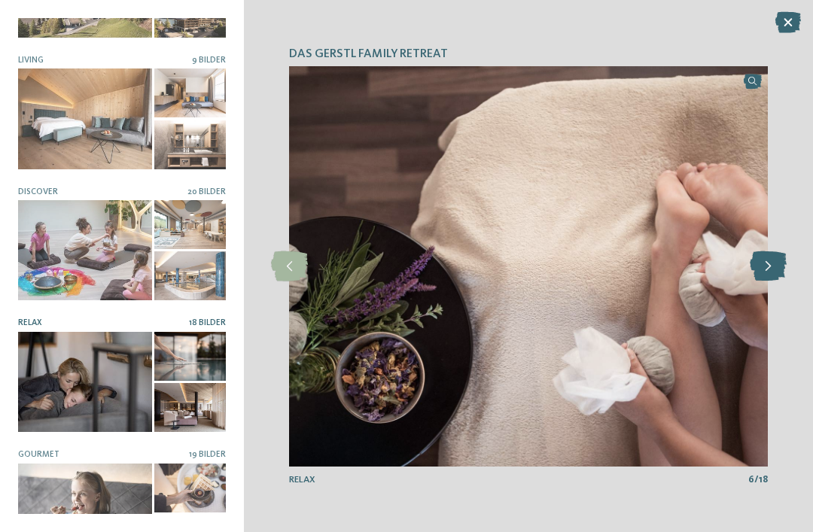
click at [765, 281] on icon at bounding box center [768, 266] width 37 height 30
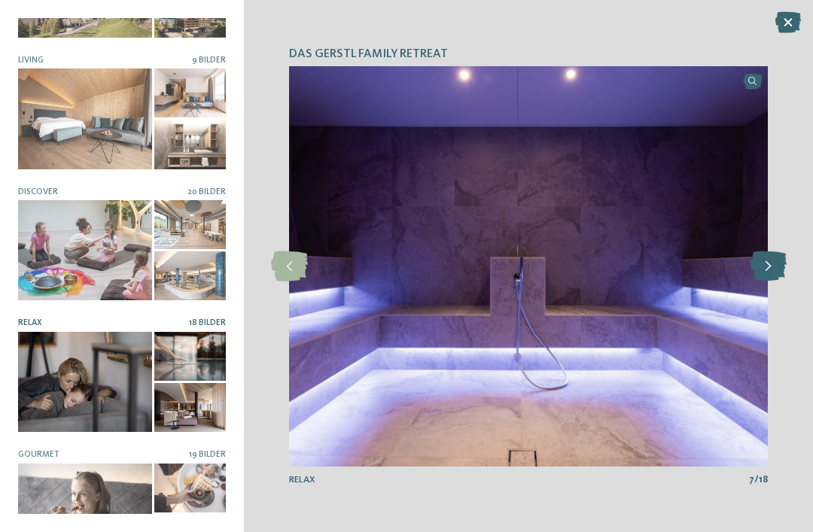
click at [754, 281] on icon at bounding box center [768, 266] width 37 height 30
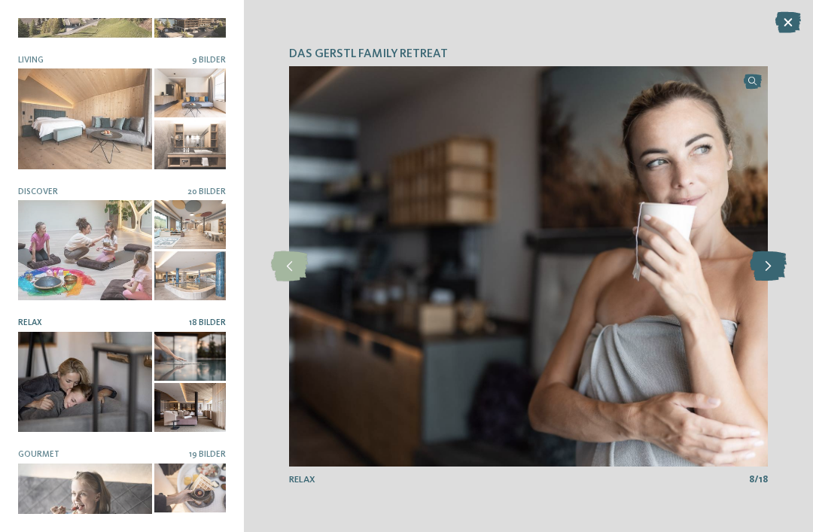
click at [754, 281] on icon at bounding box center [768, 266] width 37 height 30
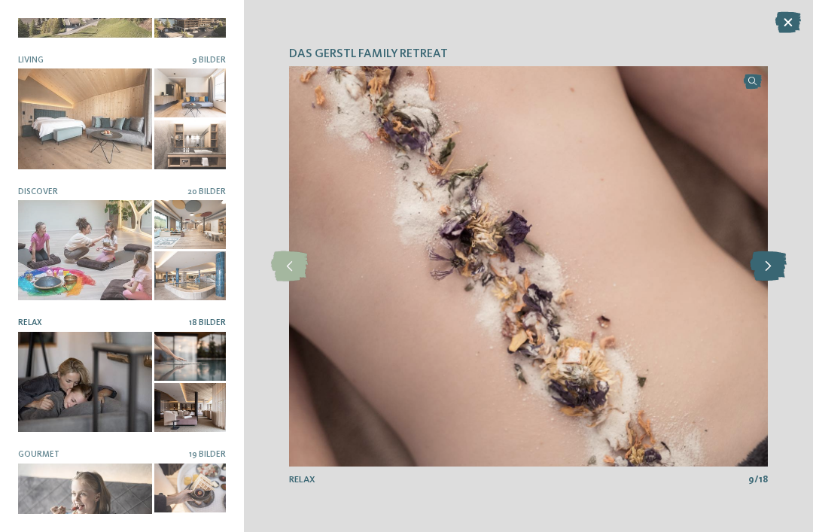
click at [761, 281] on icon at bounding box center [768, 266] width 37 height 30
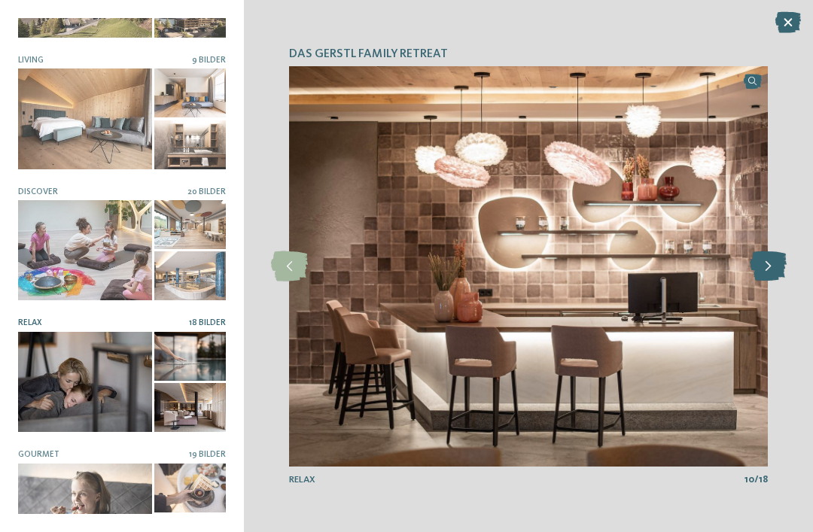
click at [760, 281] on icon at bounding box center [768, 266] width 37 height 30
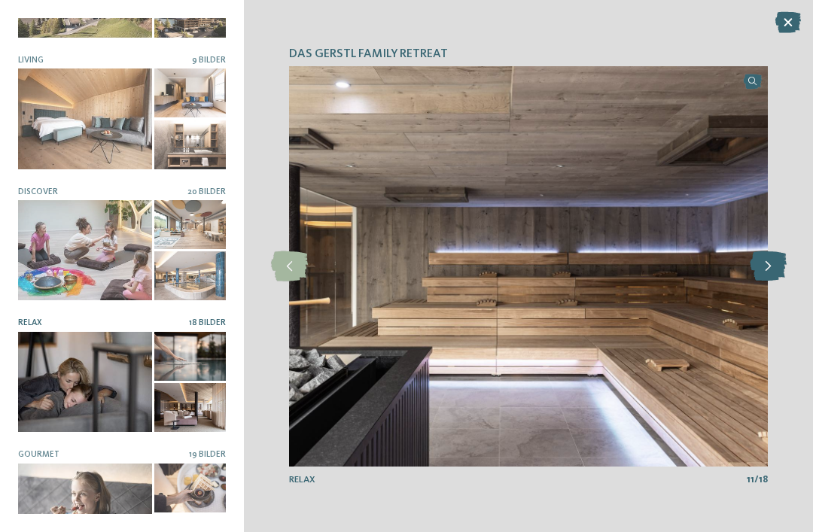
click at [765, 281] on icon at bounding box center [768, 266] width 37 height 30
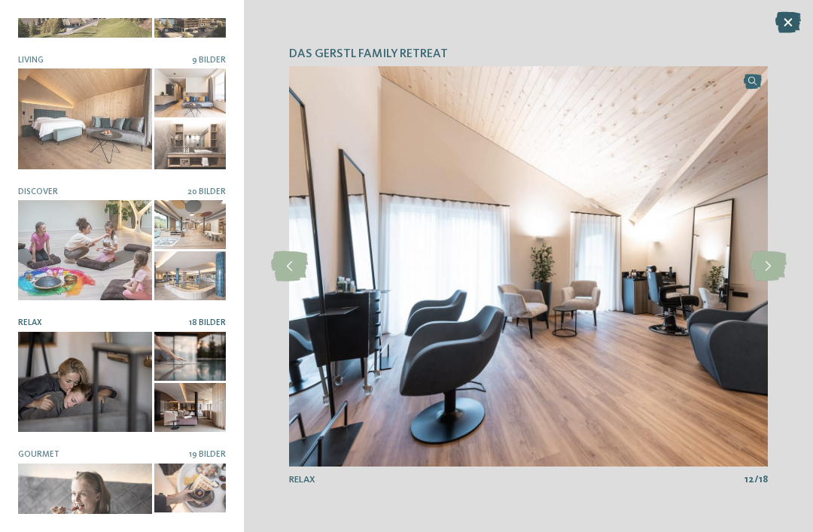
click at [782, 18] on icon at bounding box center [788, 22] width 26 height 21
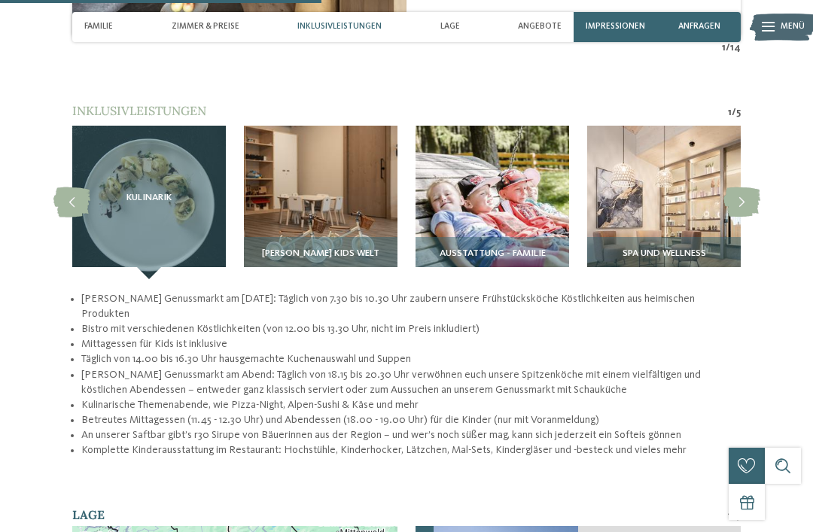
scroll to position [1600, 0]
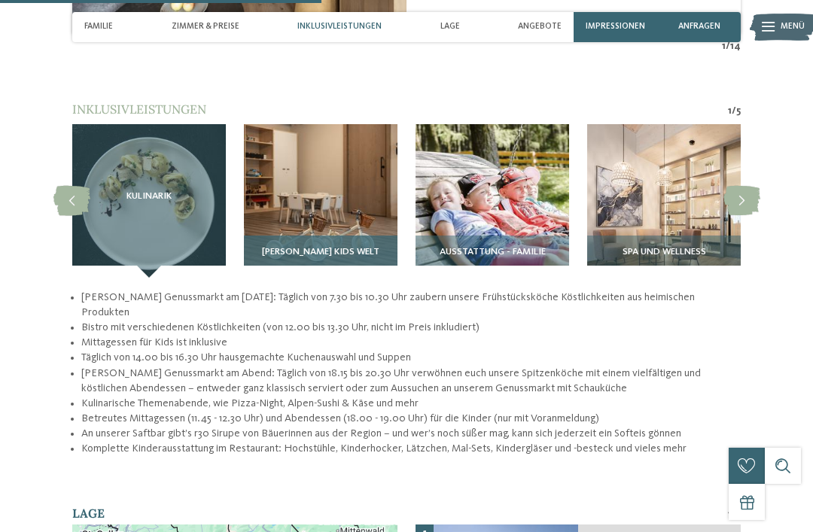
click at [327, 217] on img at bounding box center [321, 201] width 154 height 154
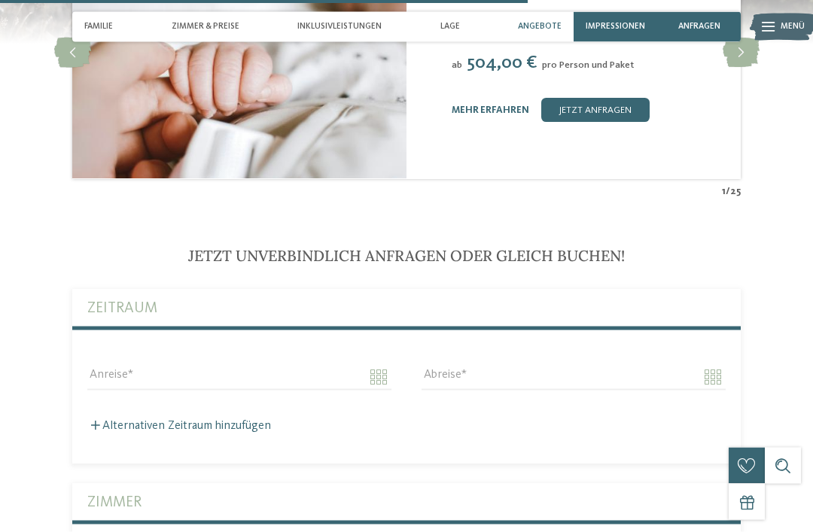
scroll to position [2636, 0]
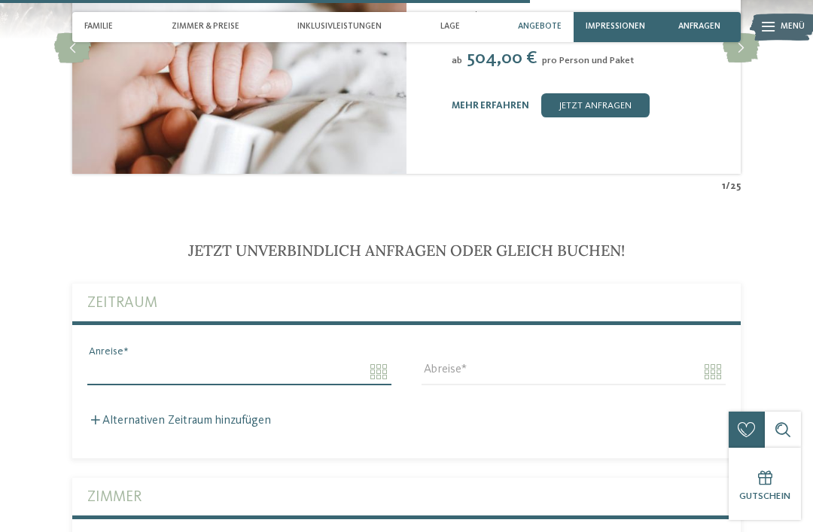
click at [242, 373] on input "Anreise" at bounding box center [239, 372] width 304 height 26
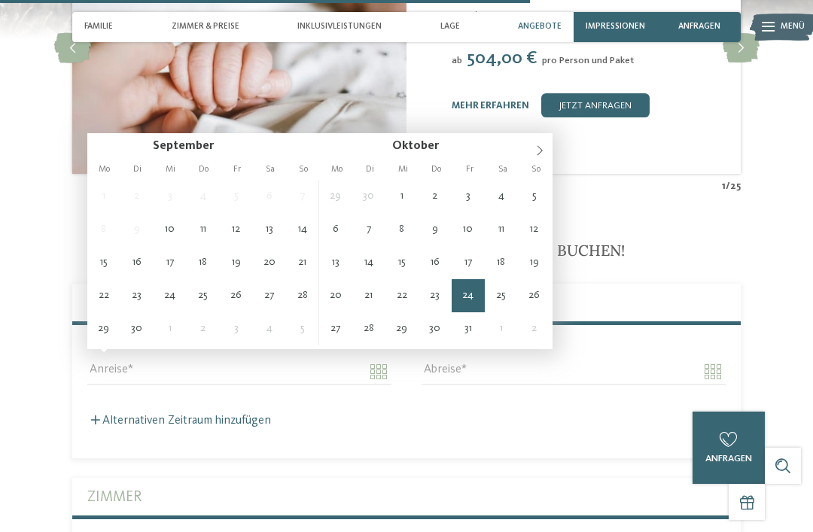
type input "**********"
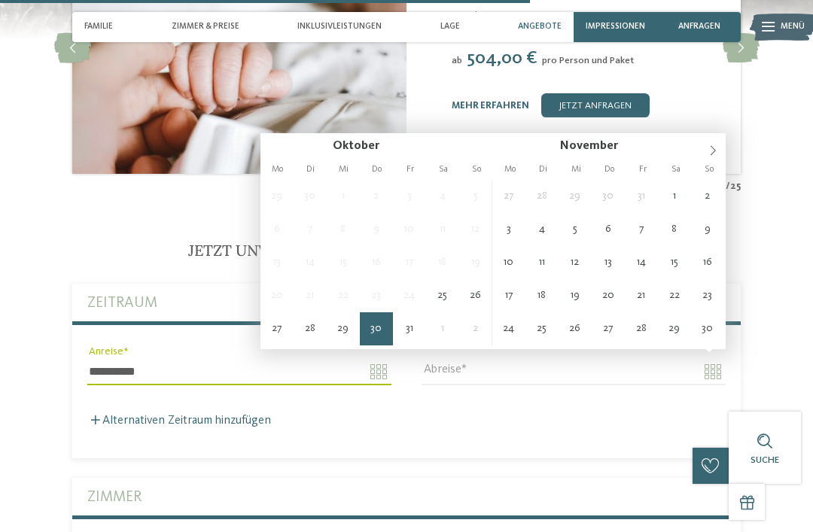
type input "**********"
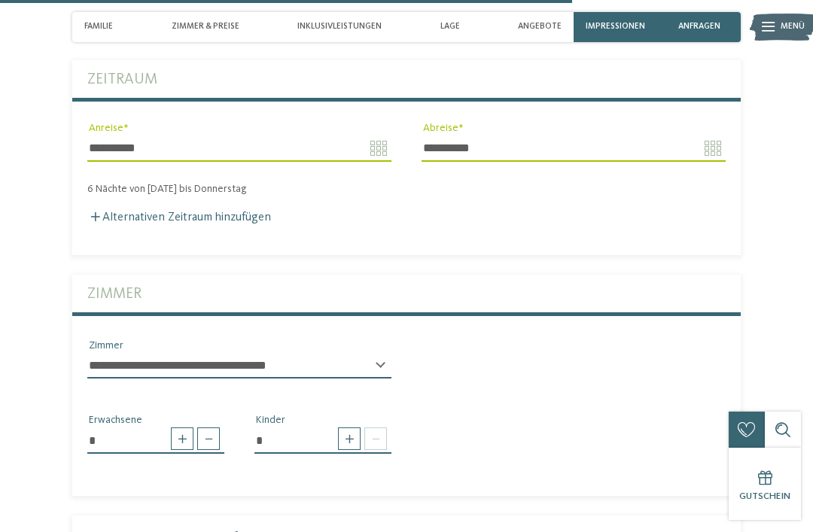
scroll to position [2862, 0]
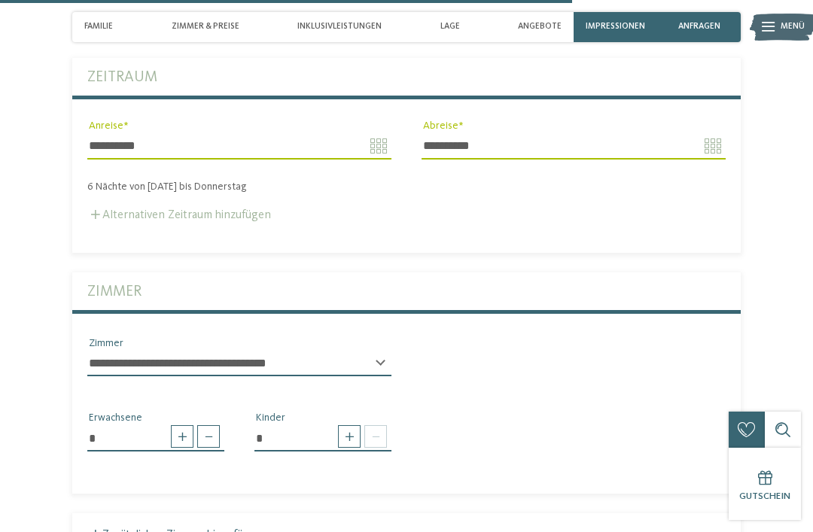
click at [224, 209] on label "Alternativen Zeitraum hinzufügen" at bounding box center [179, 215] width 184 height 12
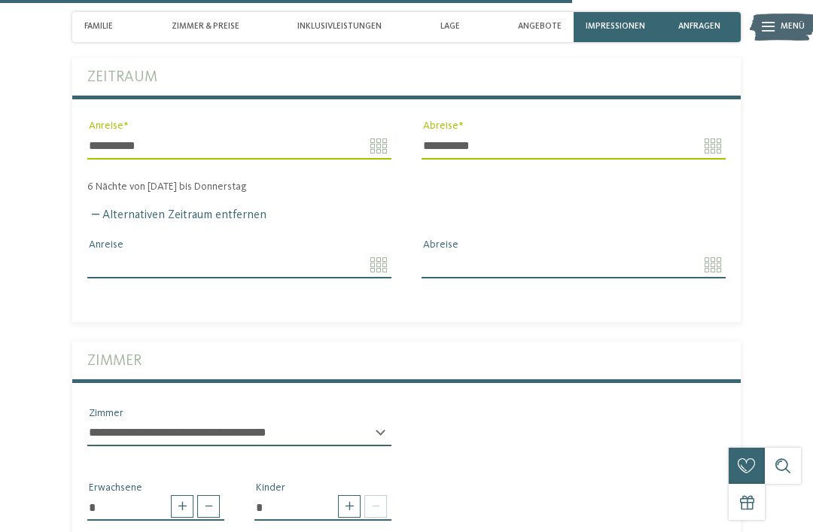
click at [364, 252] on input "Anreise" at bounding box center [239, 265] width 304 height 26
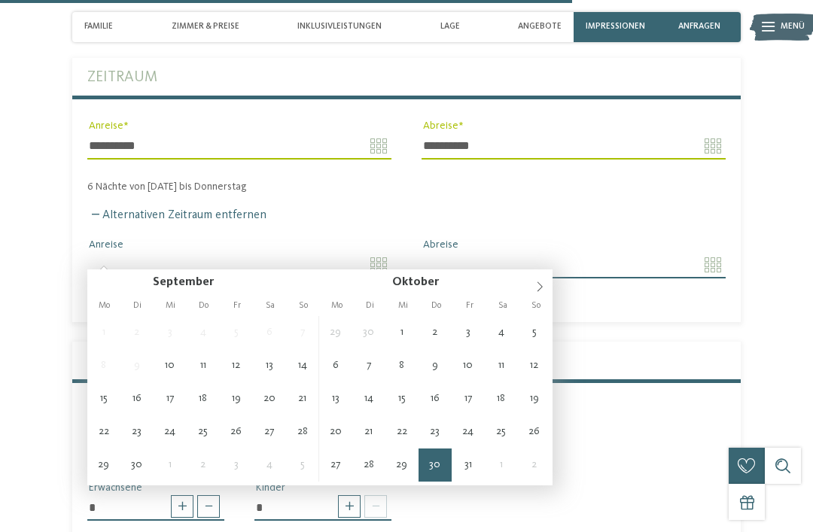
type input "**********"
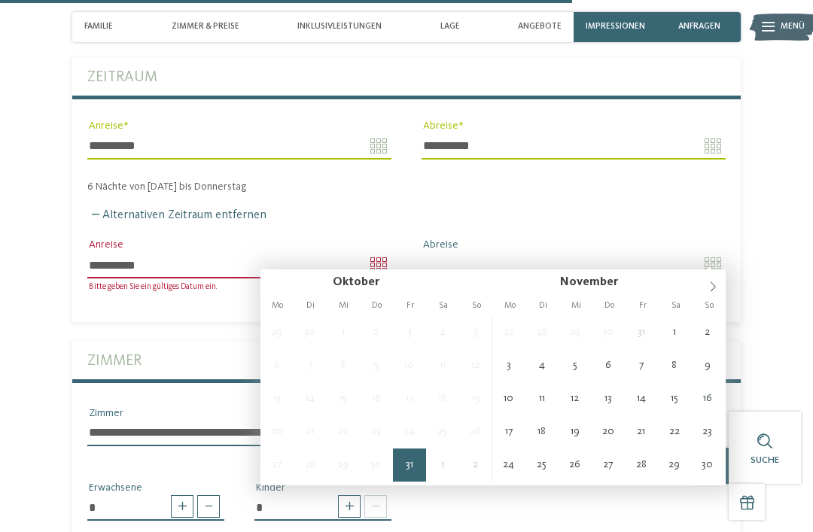
type input "**********"
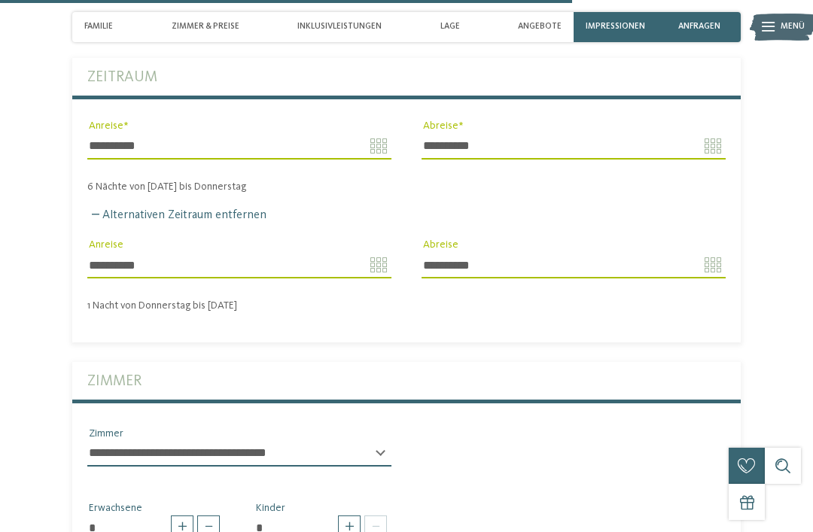
click at [370, 252] on input "**********" at bounding box center [239, 265] width 304 height 26
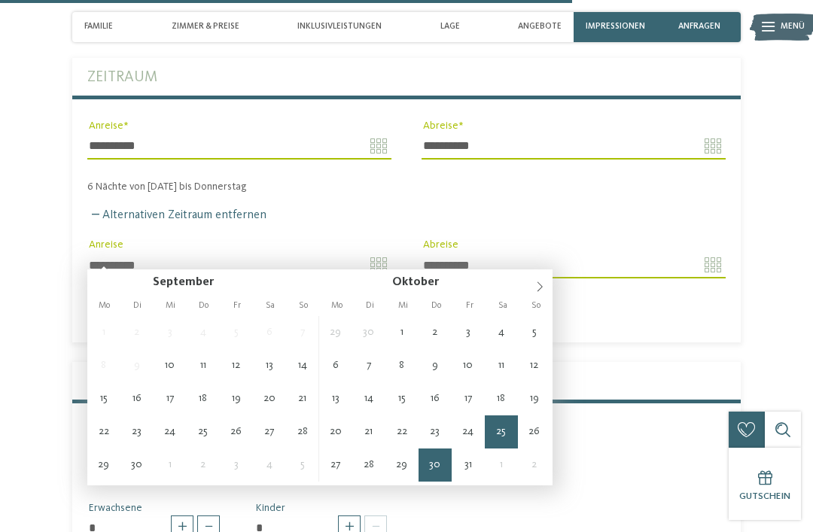
type input "**********"
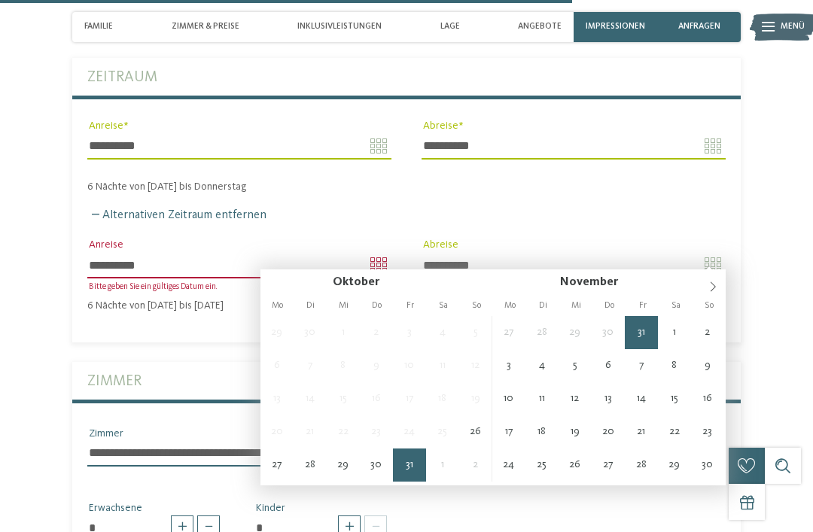
type input "**********"
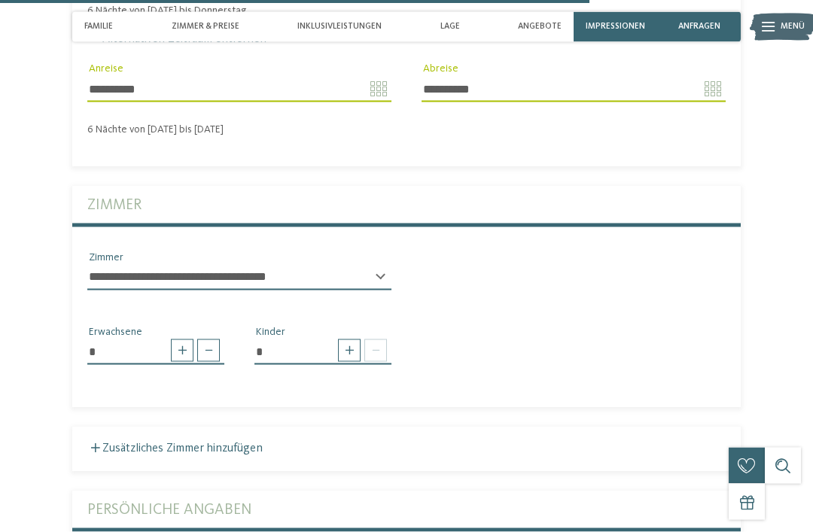
scroll to position [3041, 0]
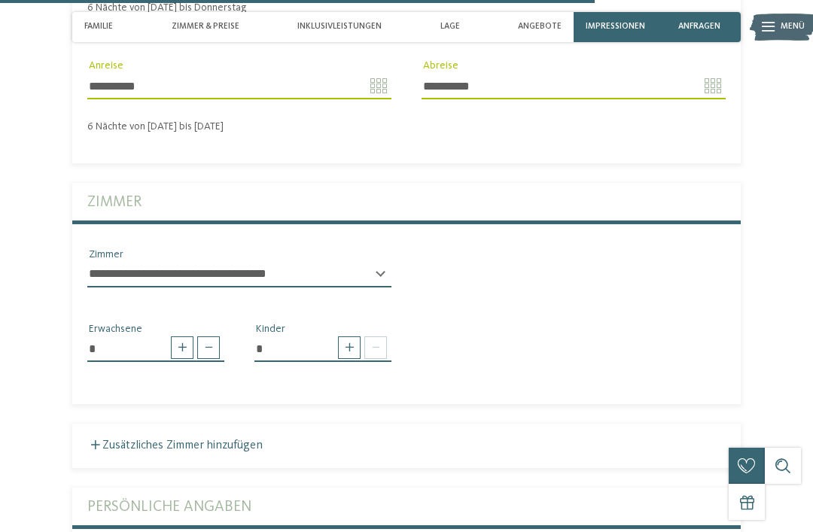
click at [348, 247] on div "**********" at bounding box center [239, 273] width 334 height 53
click at [386, 262] on select "**********" at bounding box center [239, 275] width 304 height 26
click at [352, 338] on span at bounding box center [349, 347] width 23 height 23
type input "*"
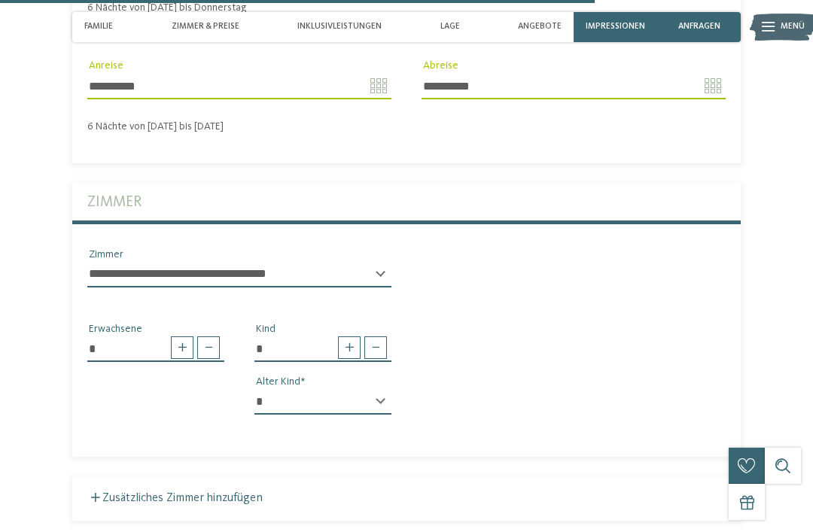
click at [357, 394] on select "* * * * * * * * * * * ** ** ** ** ** ** ** **" at bounding box center [322, 402] width 137 height 26
select select "*"
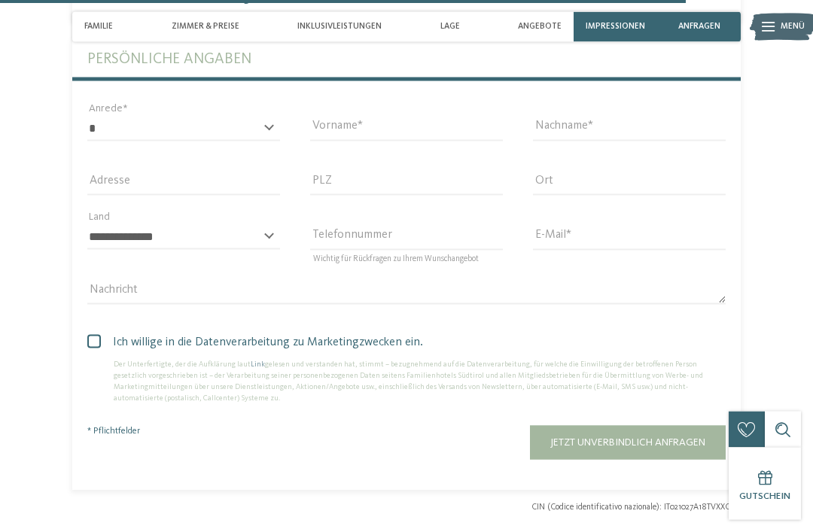
scroll to position [3553, 0]
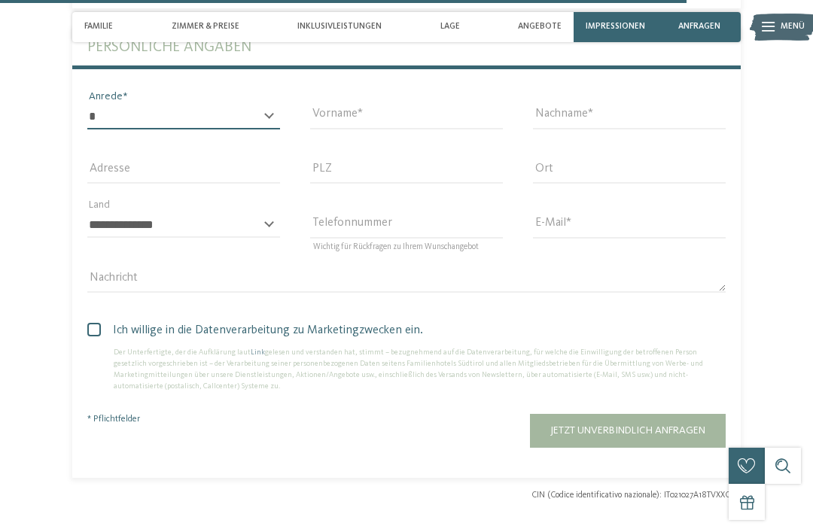
click at [195, 113] on select "* **** **** ******* ******" at bounding box center [183, 117] width 193 height 26
select select "*"
click at [372, 108] on input "Vorname" at bounding box center [406, 117] width 193 height 26
click at [387, 119] on input "Vorname" at bounding box center [406, 117] width 193 height 26
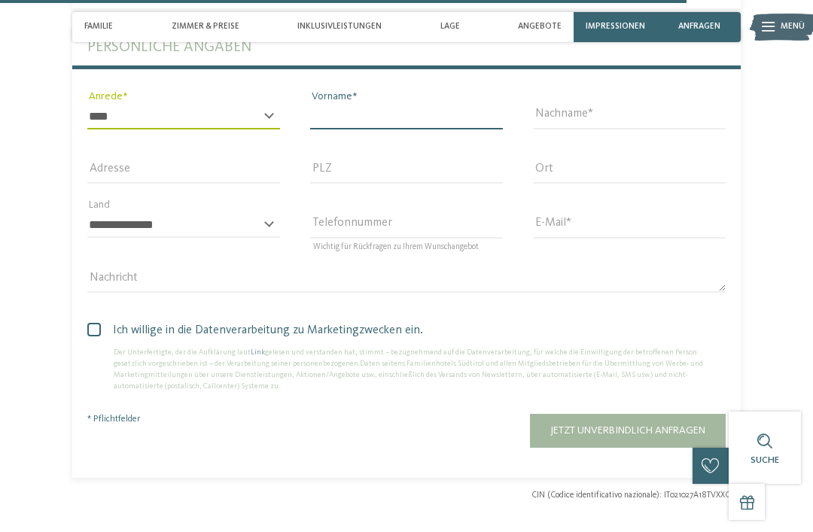
click at [431, 105] on input "Vorname" at bounding box center [406, 117] width 193 height 26
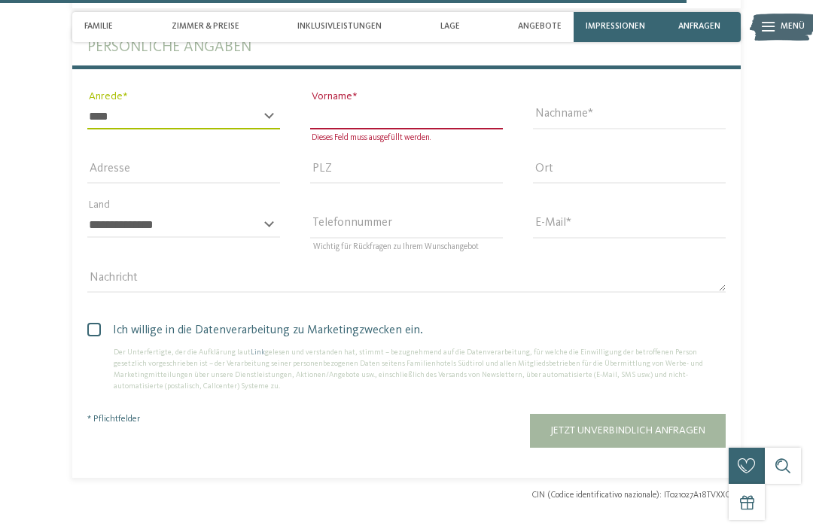
click at [376, 104] on input "Vorname" at bounding box center [406, 117] width 193 height 26
type input "*********"
click at [617, 104] on input "Nachname" at bounding box center [629, 117] width 193 height 26
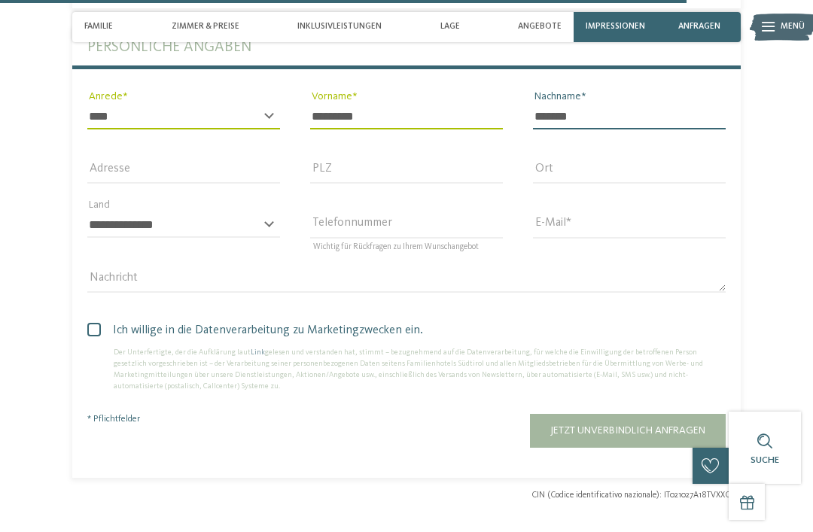
type input "*******"
click at [189, 168] on input "Adresse" at bounding box center [183, 171] width 193 height 26
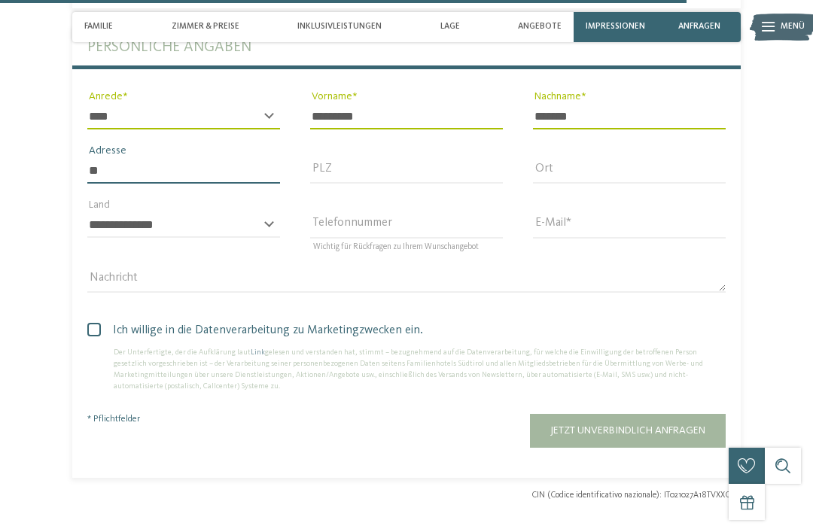
type input "*"
type input "**********"
click at [417, 158] on input "PLZ" at bounding box center [406, 171] width 193 height 26
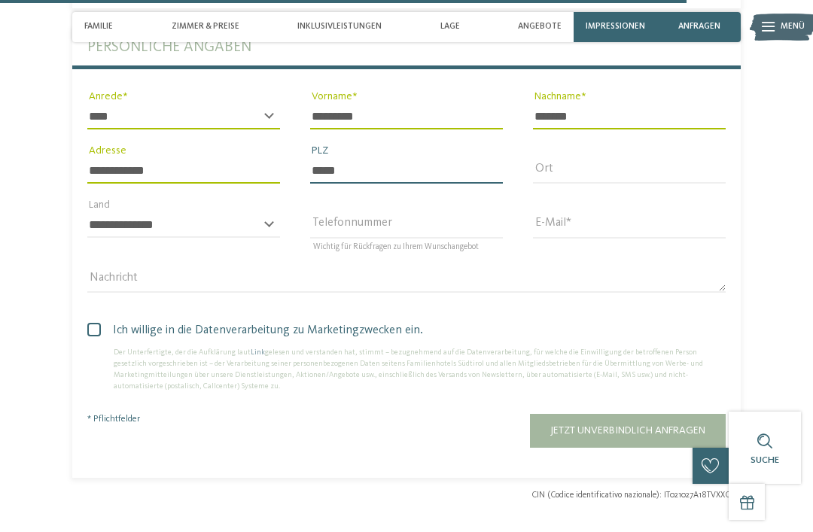
type input "*****"
click at [638, 158] on input "Ort" at bounding box center [629, 171] width 193 height 26
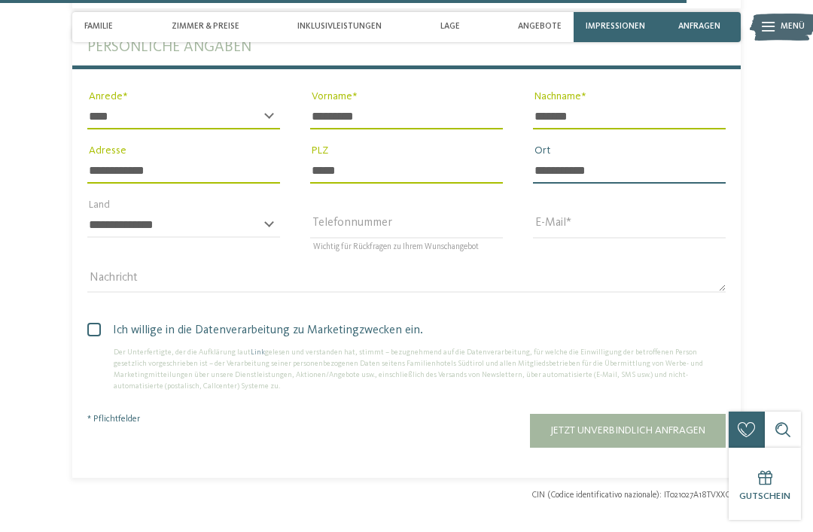
type input "**********"
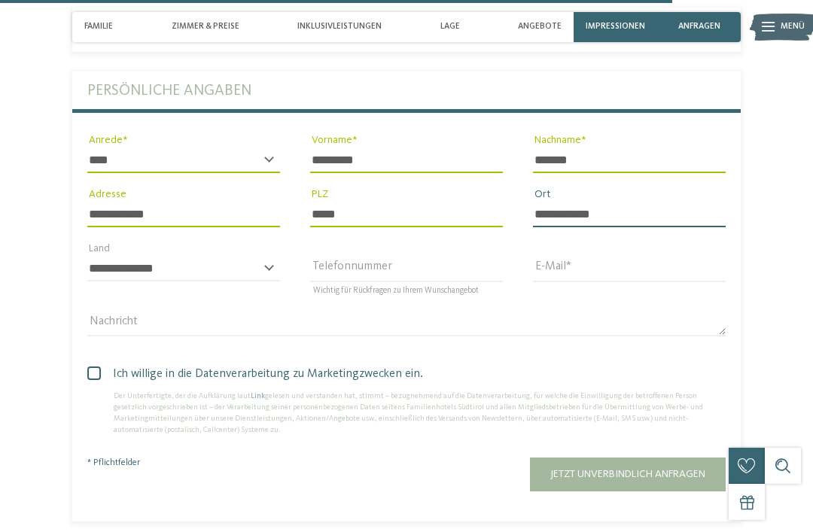
scroll to position [3508, 0]
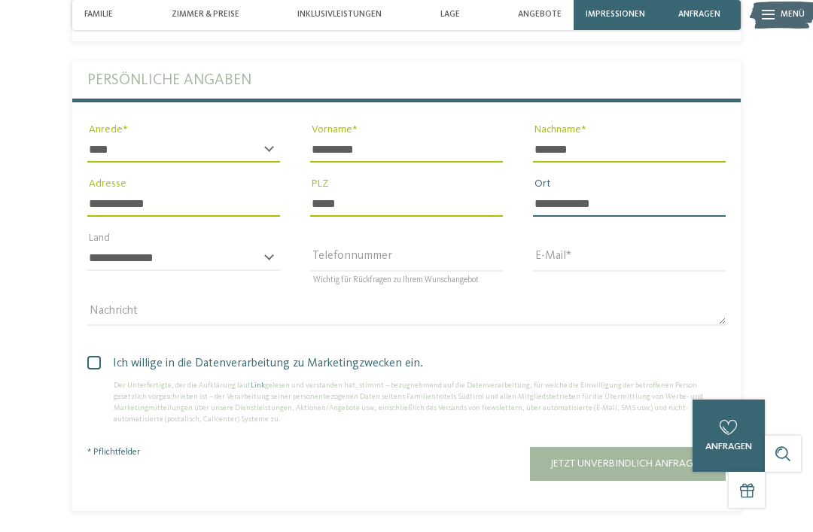
type input "**********"
click at [245, 262] on select "**********" at bounding box center [183, 270] width 193 height 26
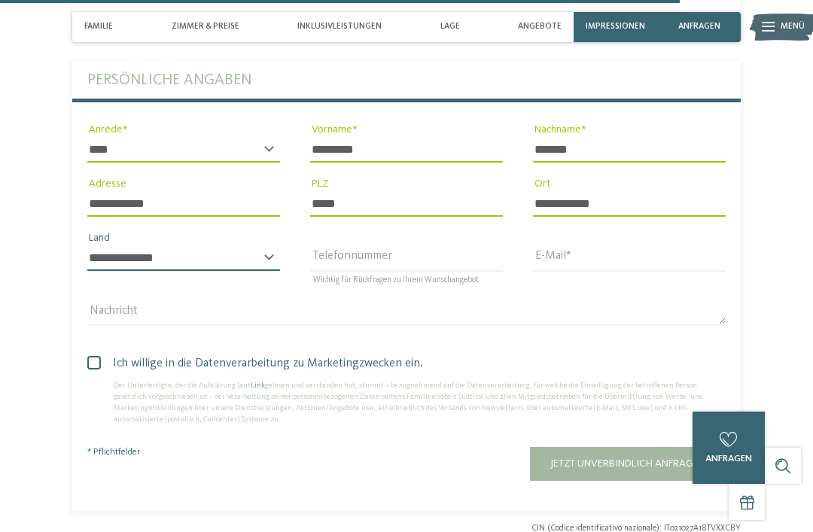
select select "**"
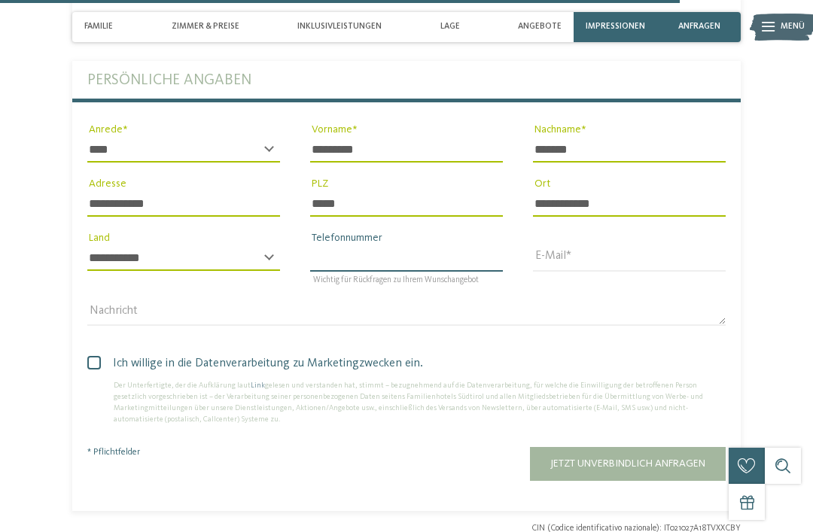
click at [451, 261] on input "Telefonnummer" at bounding box center [406, 258] width 193 height 26
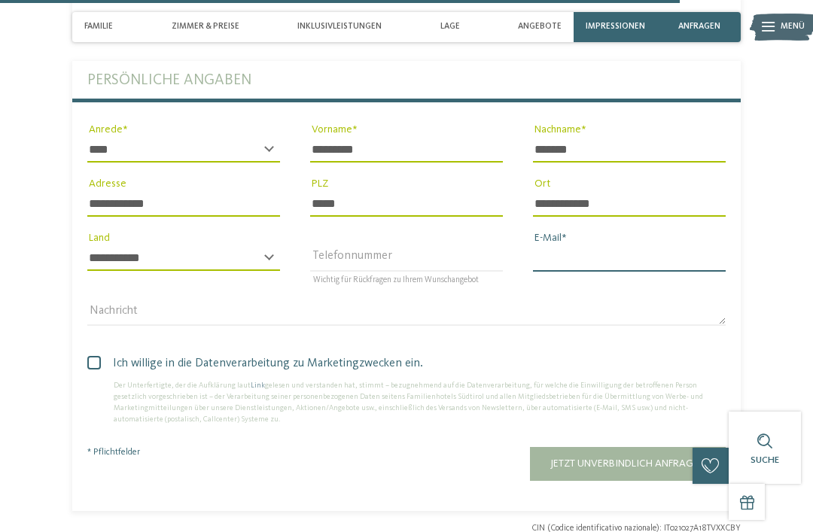
click at [589, 245] on input "E-Mail" at bounding box center [629, 258] width 193 height 26
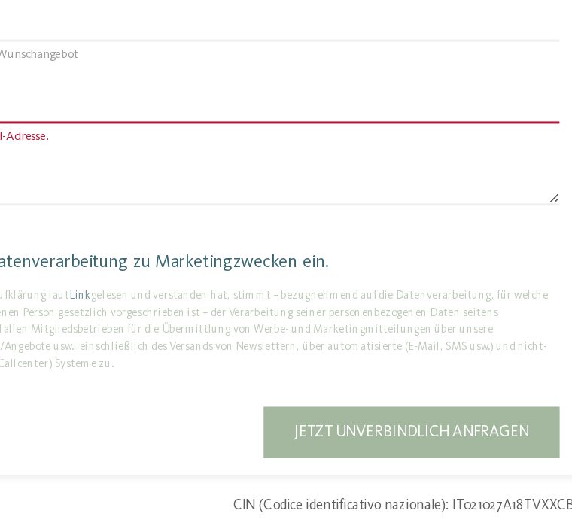
scroll to position [4660, 0]
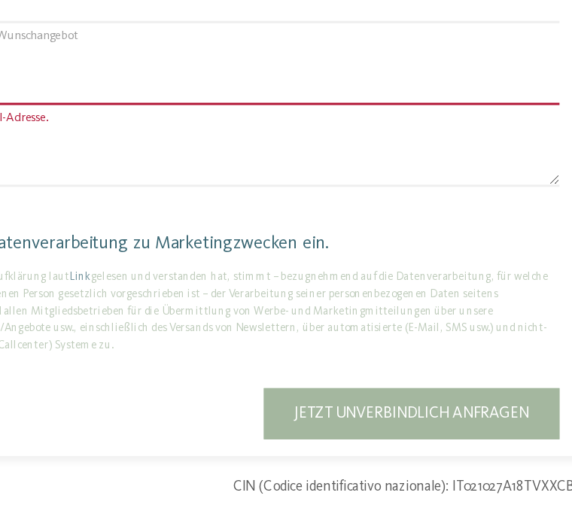
click at [220, 68] on div "**********" at bounding box center [286, 48] width 488 height 39
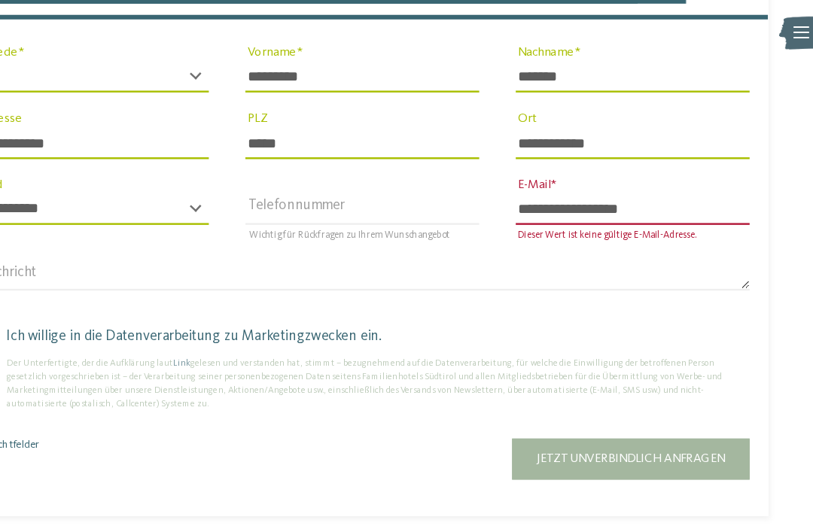
click at [571, 166] on input "**********" at bounding box center [629, 173] width 193 height 26
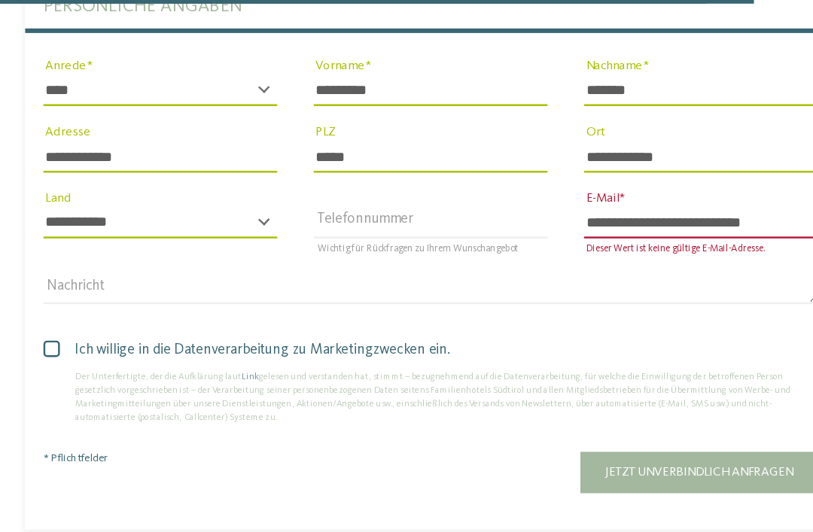
scroll to position [3568, 0]
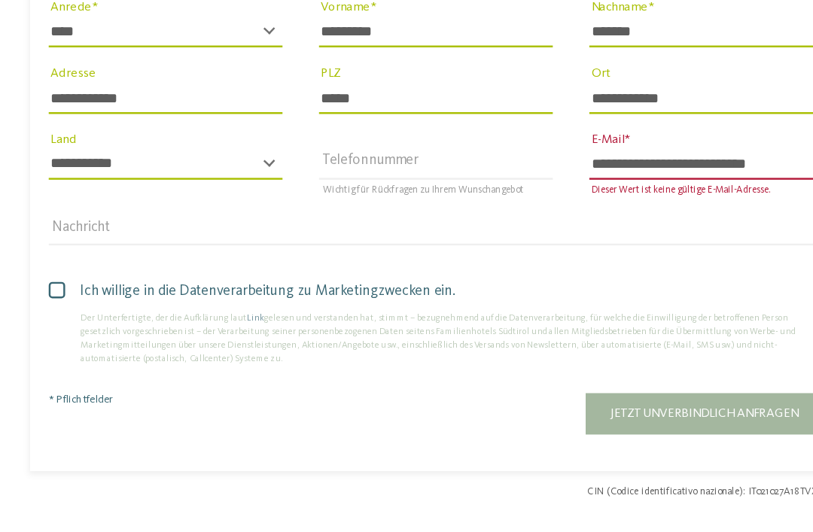
type input "**********"
click at [72, 265] on div "Ich willige in die Datenverarbeitung zu Marketingzwecken ein. Der Unterfertigte…" at bounding box center [406, 311] width 668 height 93
click at [87, 280] on label "Ich willige in die Datenverarbeitung zu Marketingzwecken ein." at bounding box center [406, 289] width 638 height 18
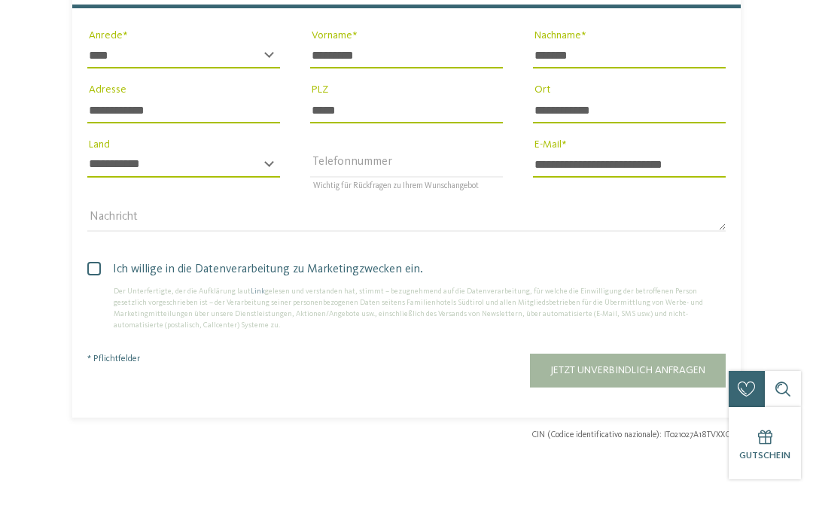
scroll to position [3587, 0]
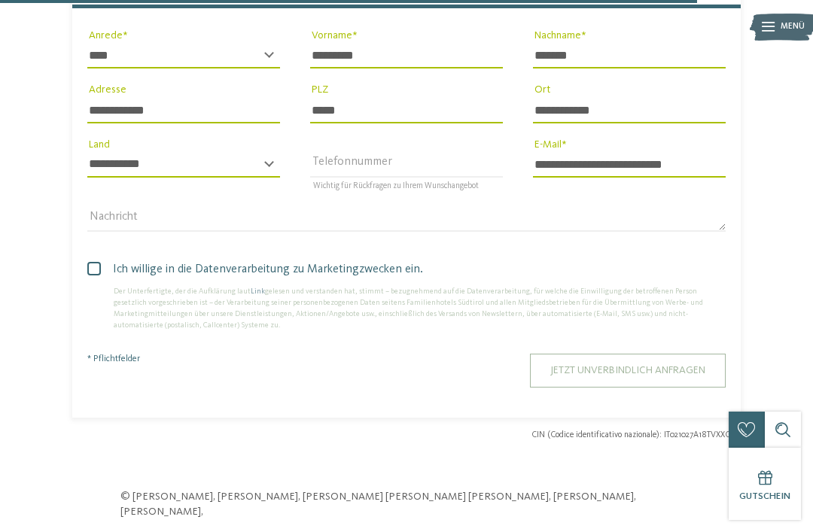
click at [691, 365] on span "Jetzt unverbindlich anfragen" at bounding box center [627, 370] width 155 height 11
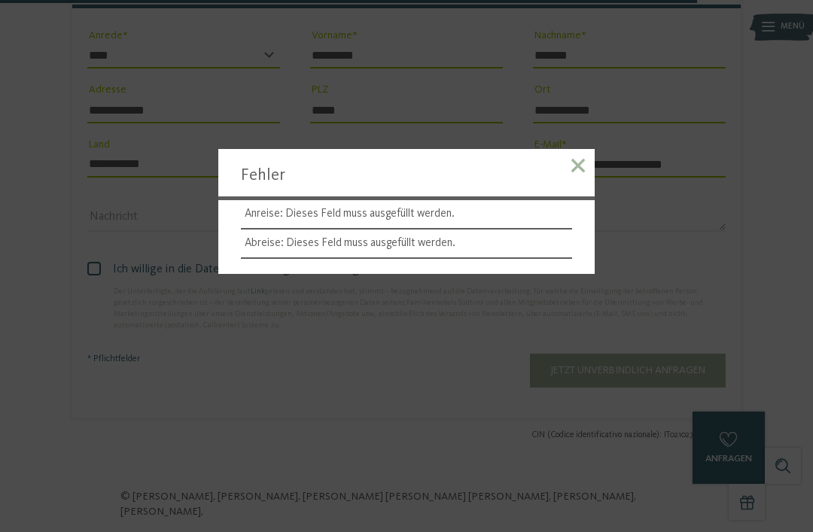
click at [572, 172] on span at bounding box center [578, 166] width 14 height 14
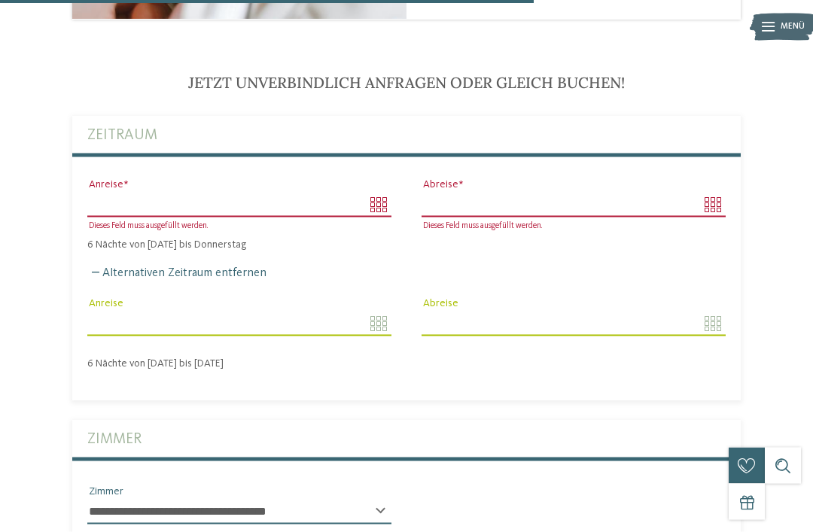
scroll to position [2774, 0]
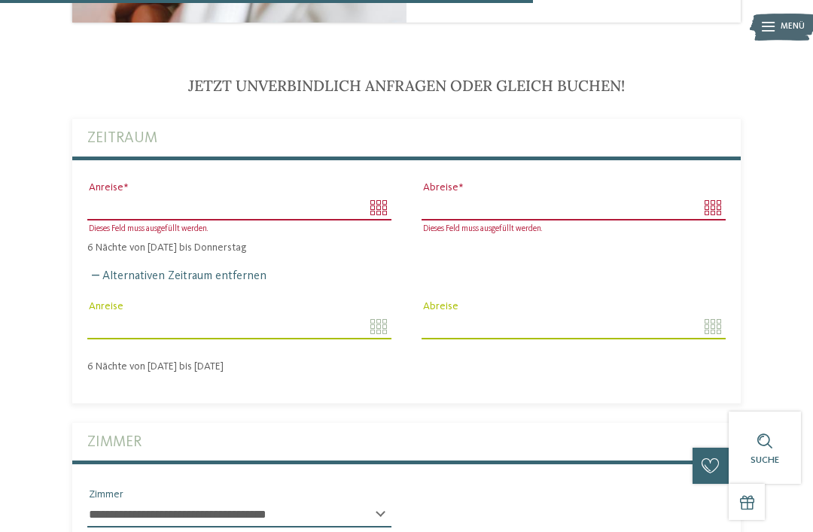
click at [246, 181] on div "Dieses Feld muss ausgefüllt werden. Anreise" at bounding box center [239, 207] width 334 height 54
click at [371, 195] on input "Anreise" at bounding box center [239, 208] width 304 height 26
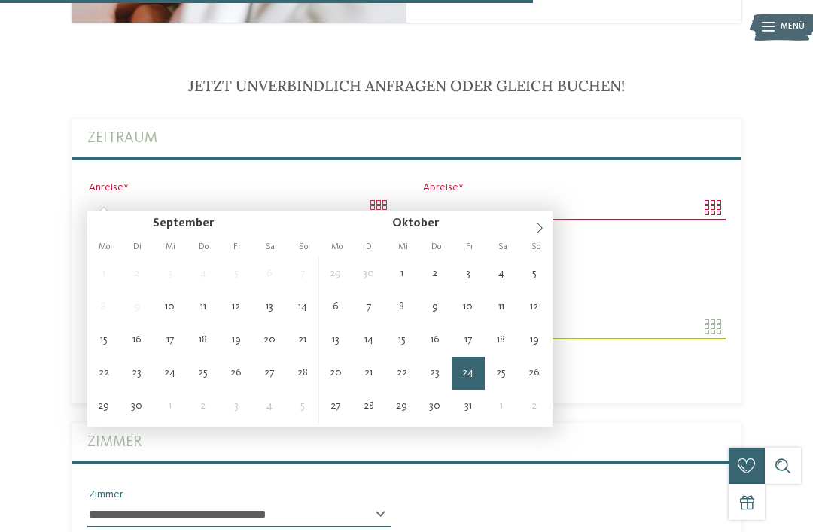
type input "**********"
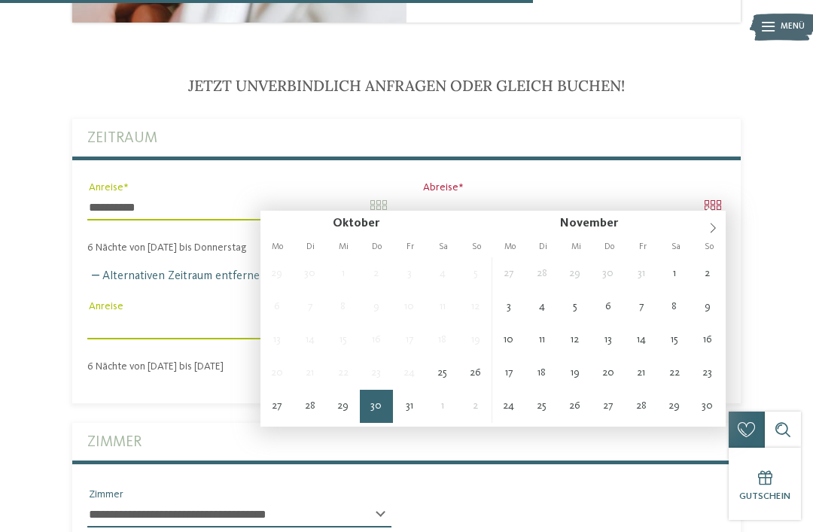
type input "**********"
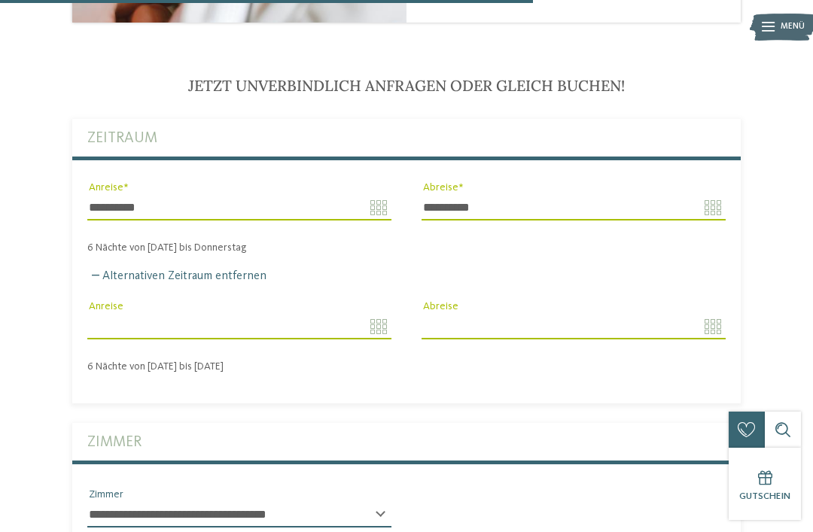
click at [373, 324] on input "Anreise" at bounding box center [239, 327] width 304 height 26
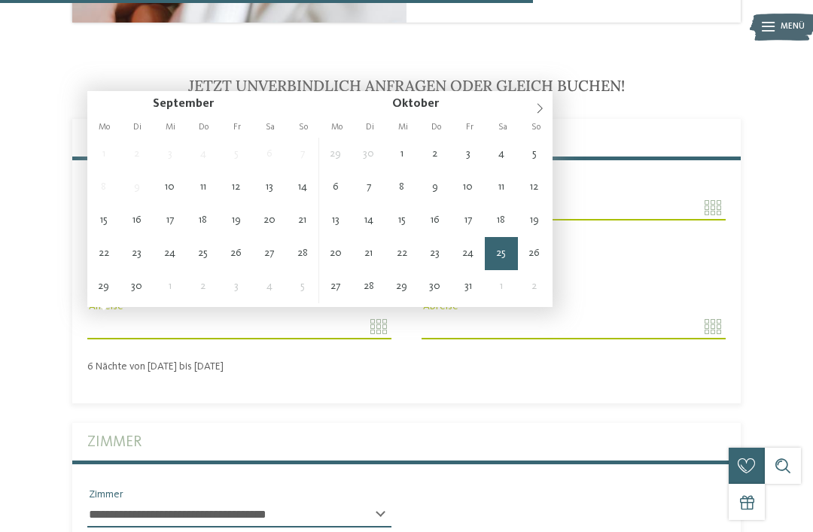
type input "**********"
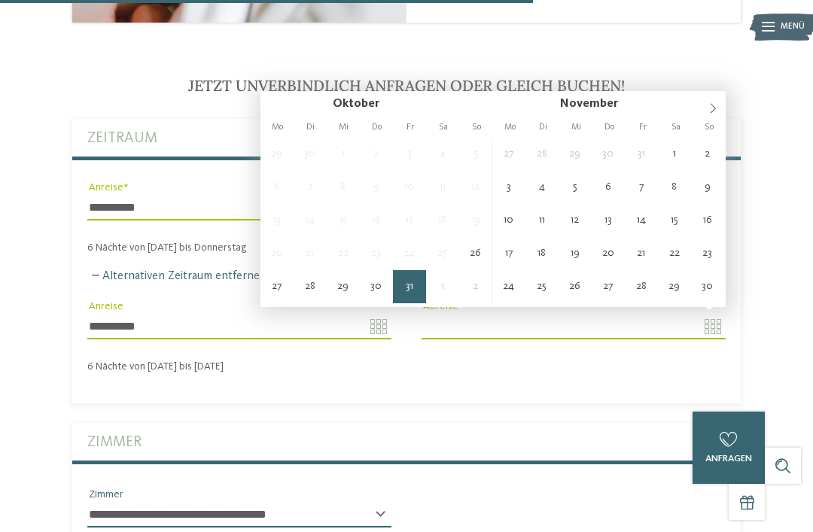
type input "**********"
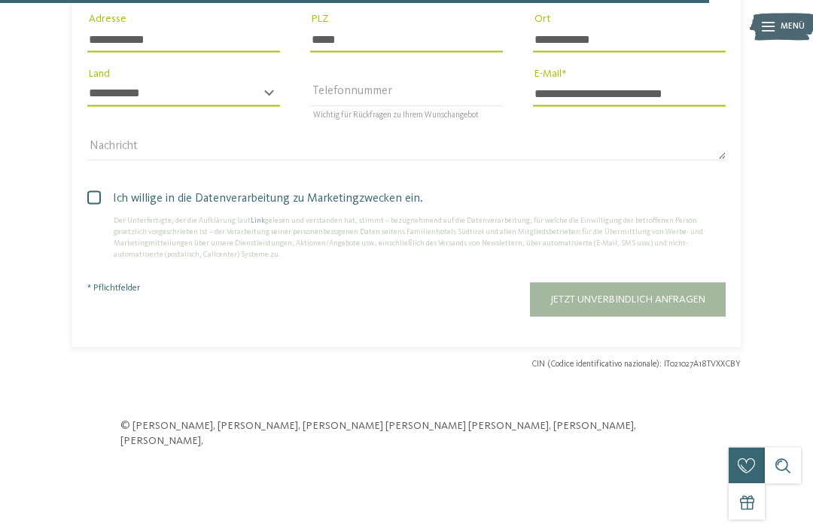
scroll to position [3724, 0]
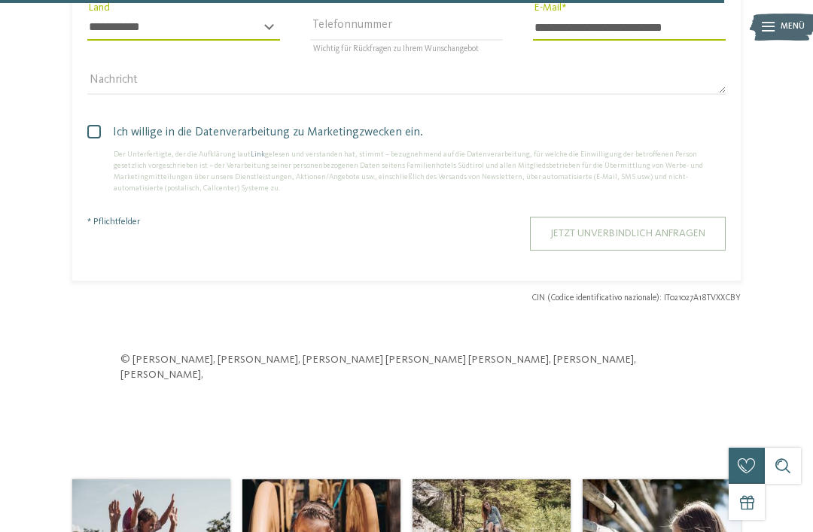
click at [701, 228] on span "Jetzt unverbindlich anfragen" at bounding box center [627, 233] width 155 height 11
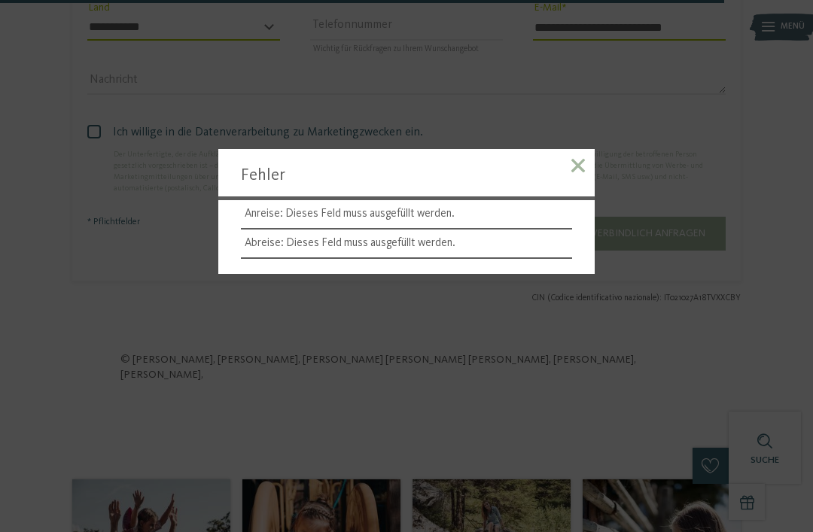
click at [578, 172] on span at bounding box center [578, 166] width 14 height 14
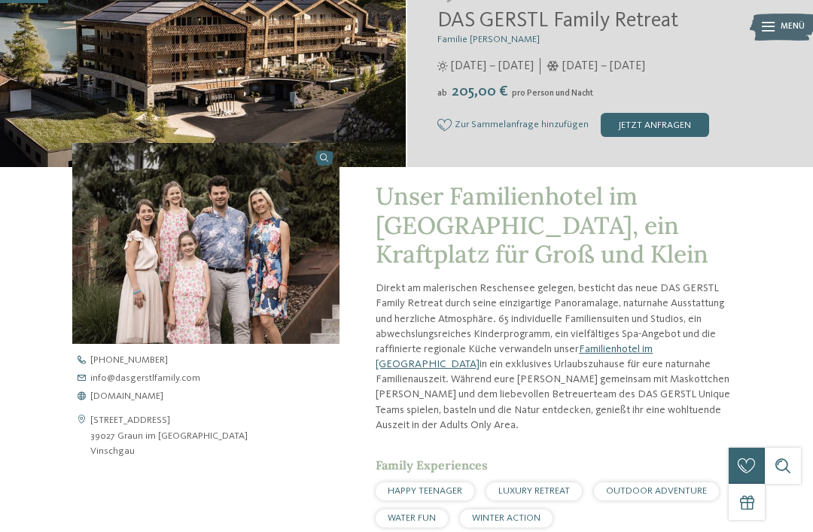
scroll to position [258, 0]
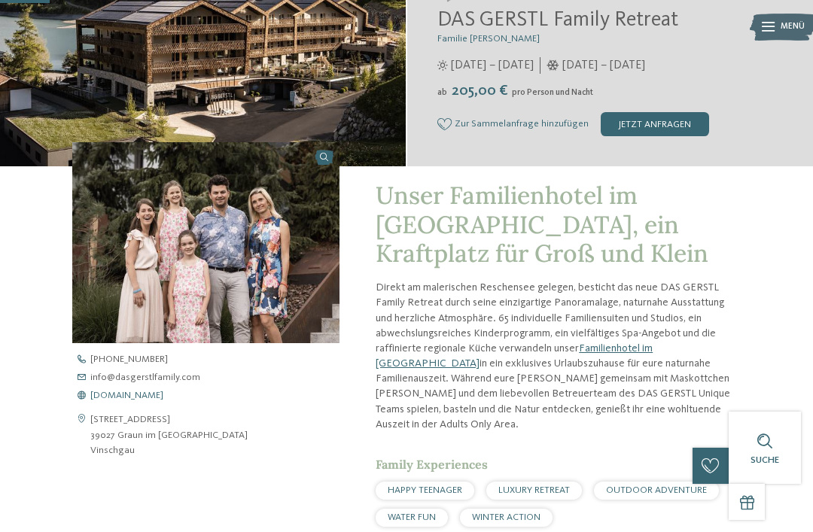
click at [117, 401] on span "www.dasgerstlfamily.com" at bounding box center [126, 396] width 73 height 10
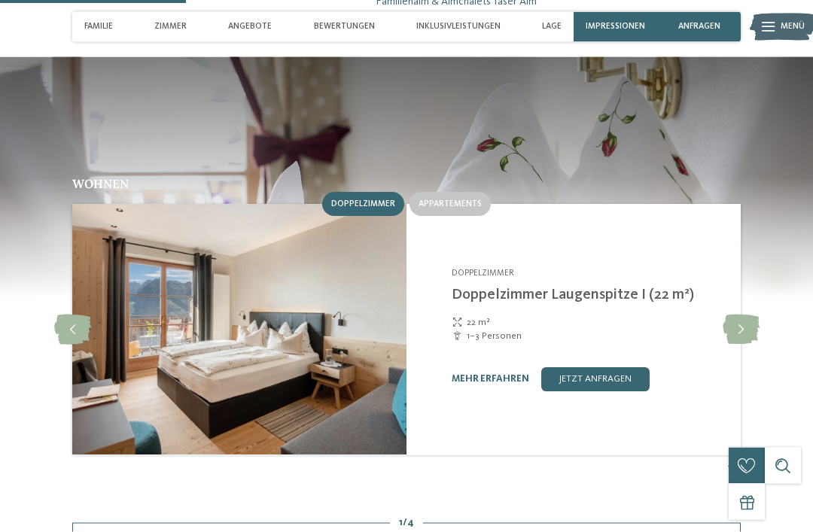
scroll to position [1111, 0]
click at [741, 315] on icon at bounding box center [741, 330] width 37 height 30
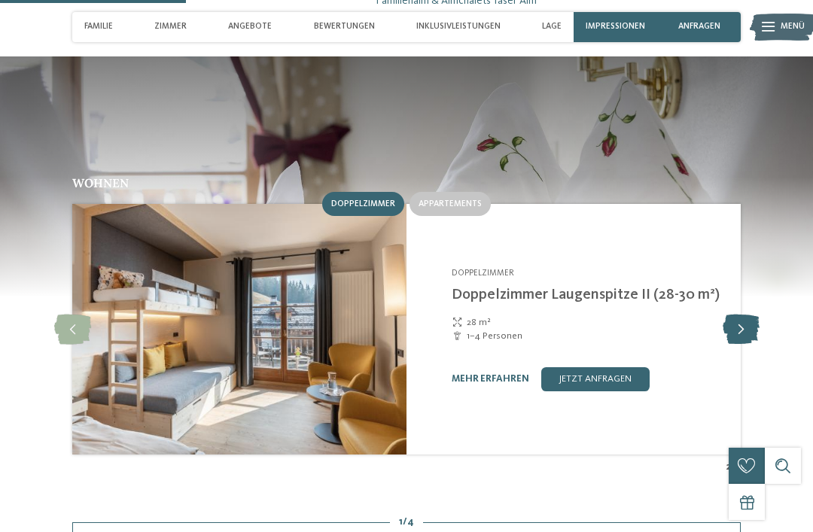
click at [744, 315] on icon at bounding box center [741, 330] width 37 height 30
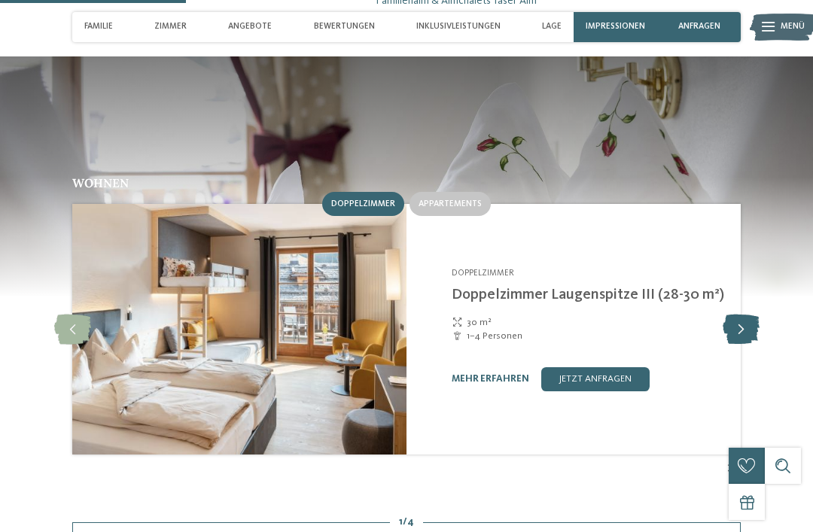
click at [745, 315] on icon at bounding box center [741, 330] width 37 height 30
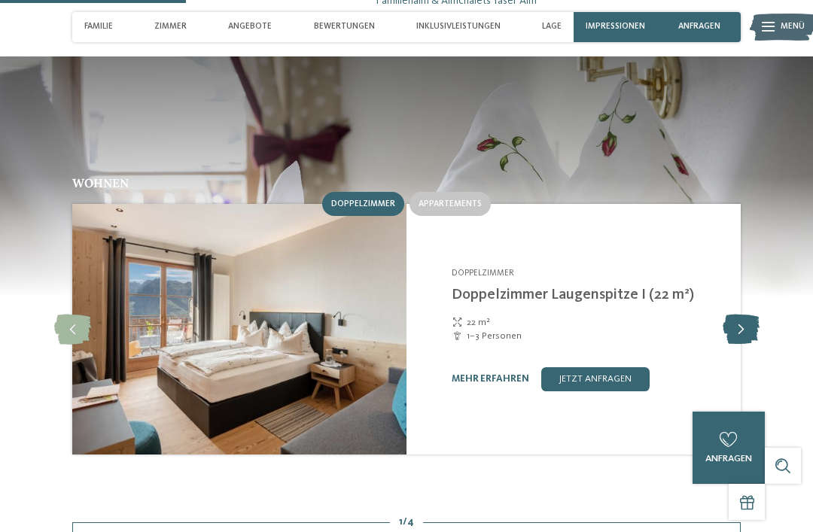
click at [749, 315] on icon at bounding box center [741, 330] width 37 height 30
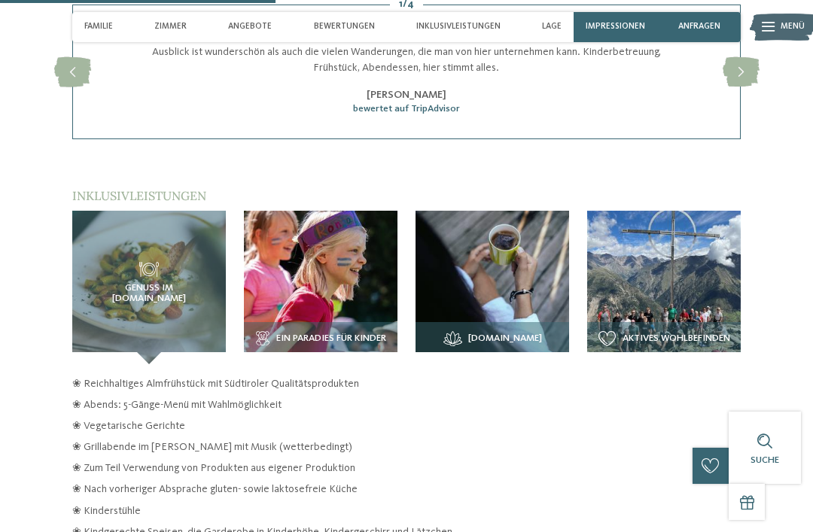
scroll to position [1662, 0]
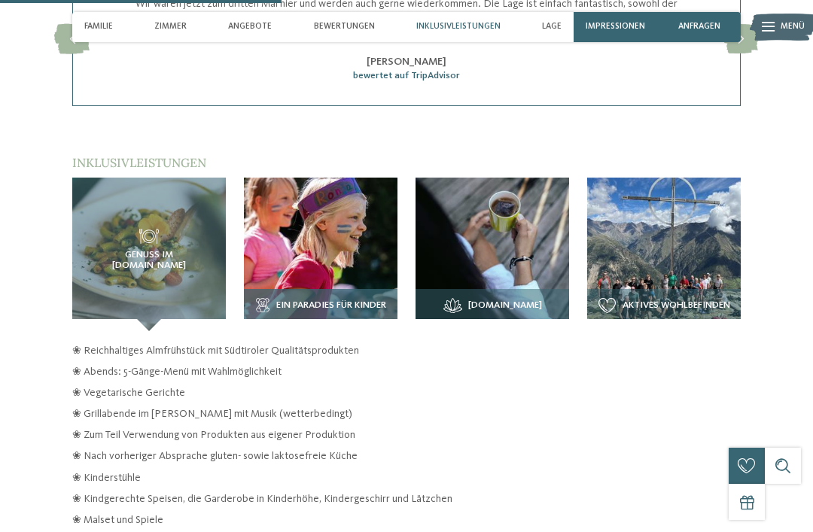
click at [318, 205] on img at bounding box center [321, 255] width 154 height 154
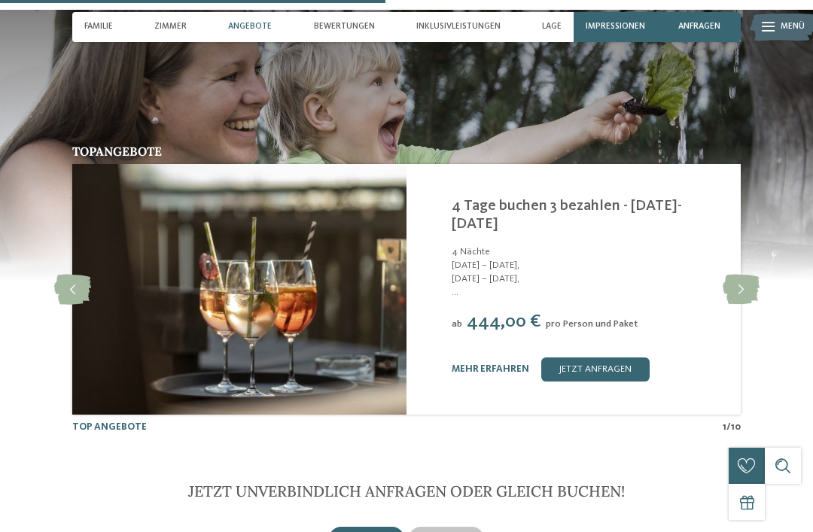
scroll to position [2248, 0]
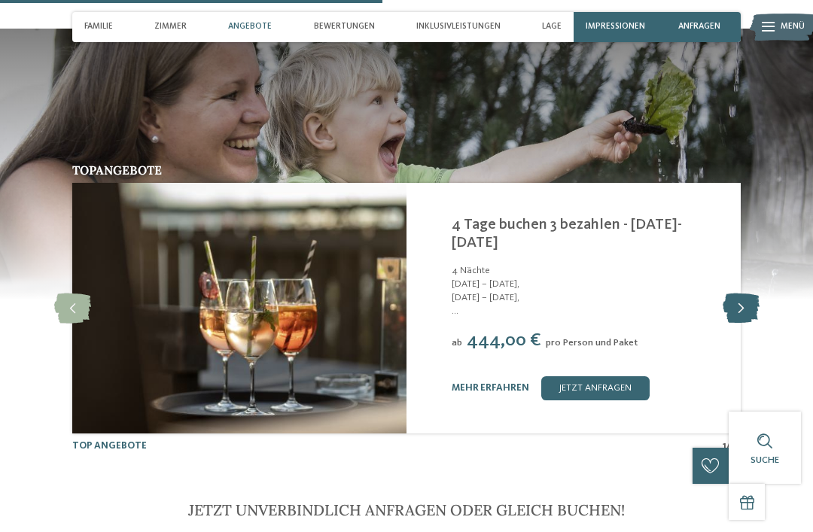
click at [752, 294] on icon at bounding box center [741, 309] width 37 height 30
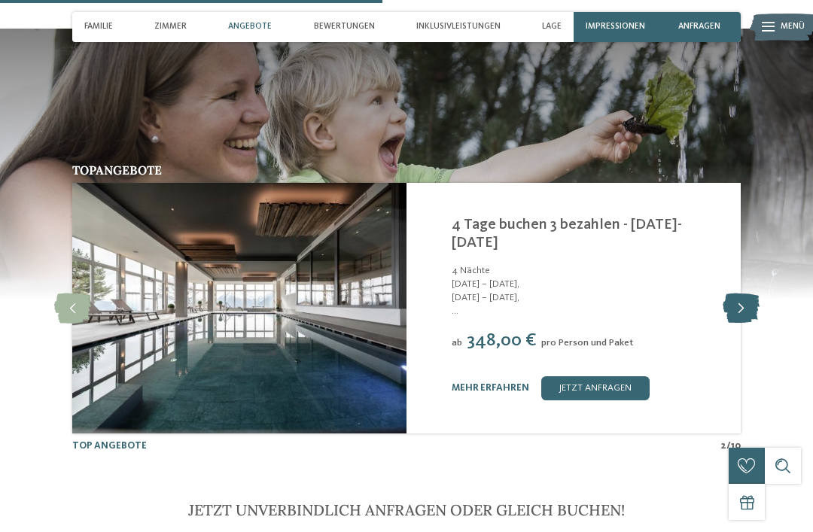
click at [745, 294] on icon at bounding box center [741, 309] width 37 height 30
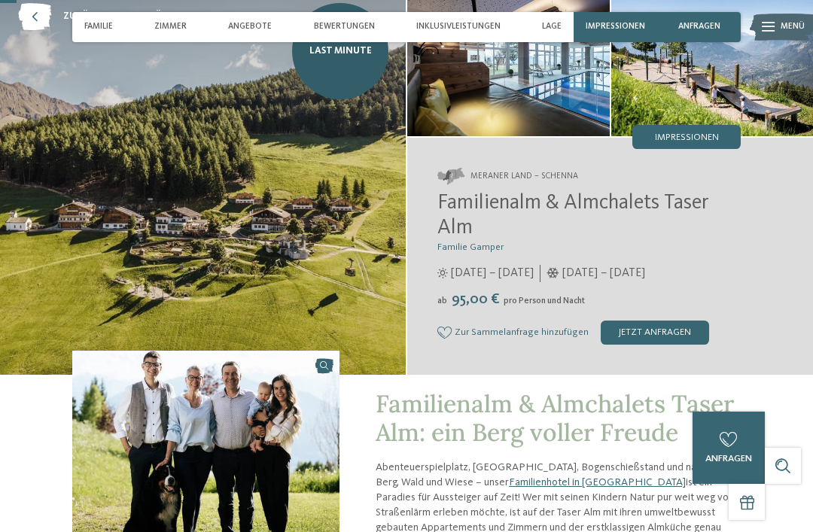
scroll to position [0, 0]
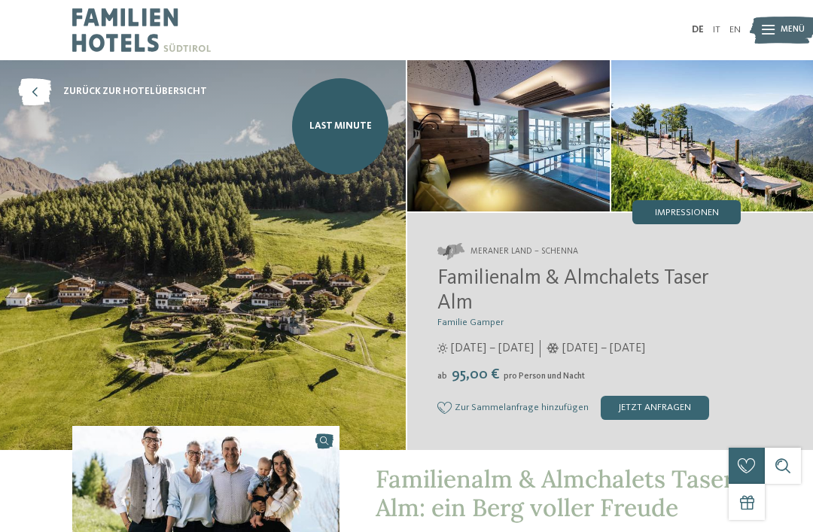
click at [711, 208] on span "Impressionen" at bounding box center [687, 213] width 64 height 10
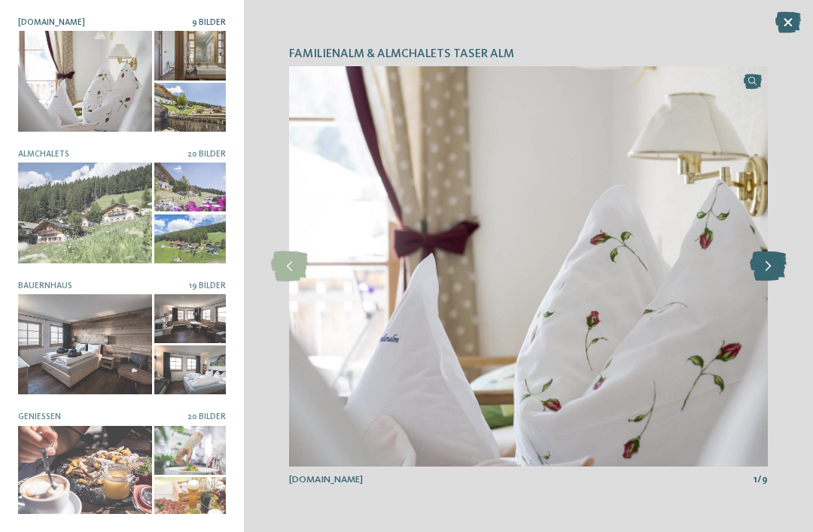
click at [760, 269] on icon at bounding box center [768, 266] width 37 height 30
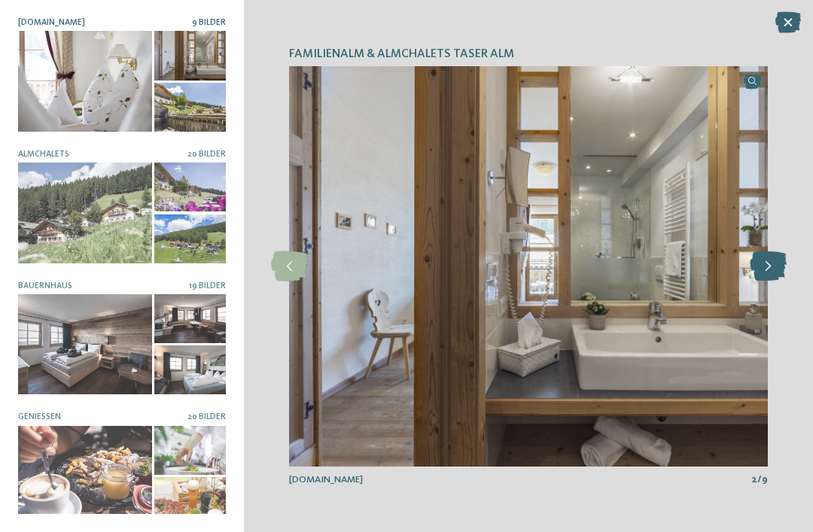
click at [773, 269] on icon at bounding box center [768, 266] width 37 height 30
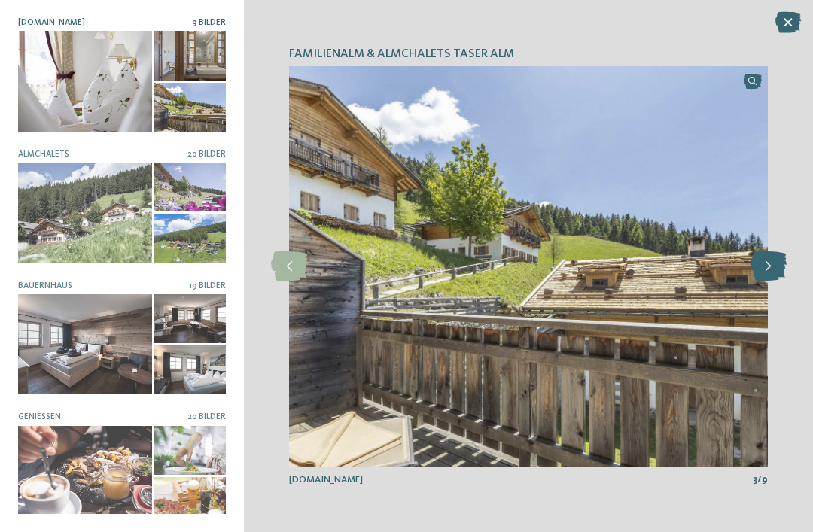
click at [771, 264] on icon at bounding box center [768, 266] width 37 height 30
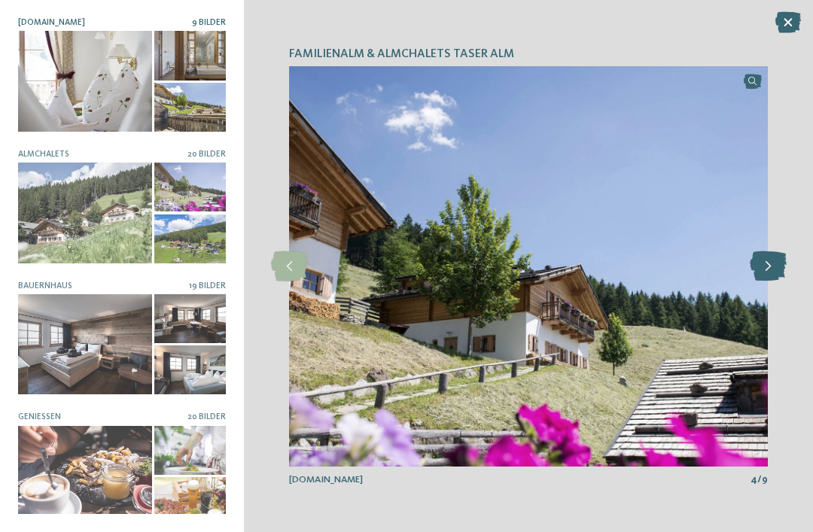
click at [766, 265] on icon at bounding box center [768, 266] width 37 height 30
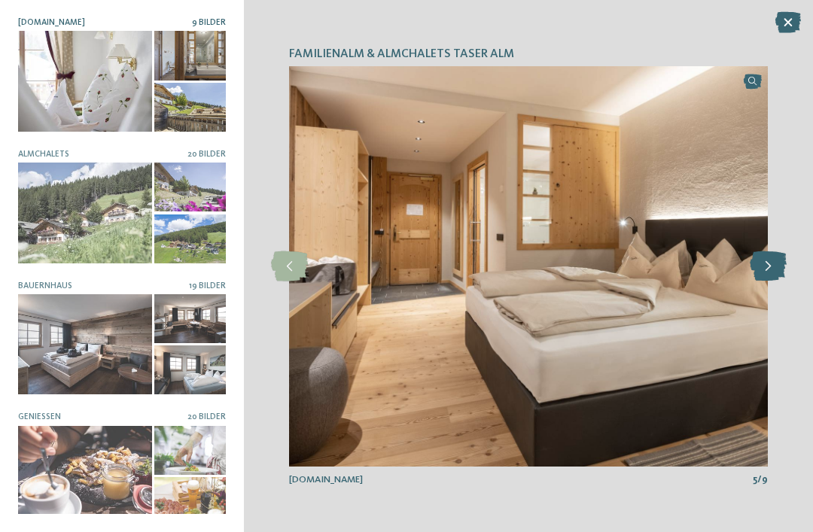
click at [762, 266] on icon at bounding box center [768, 266] width 37 height 30
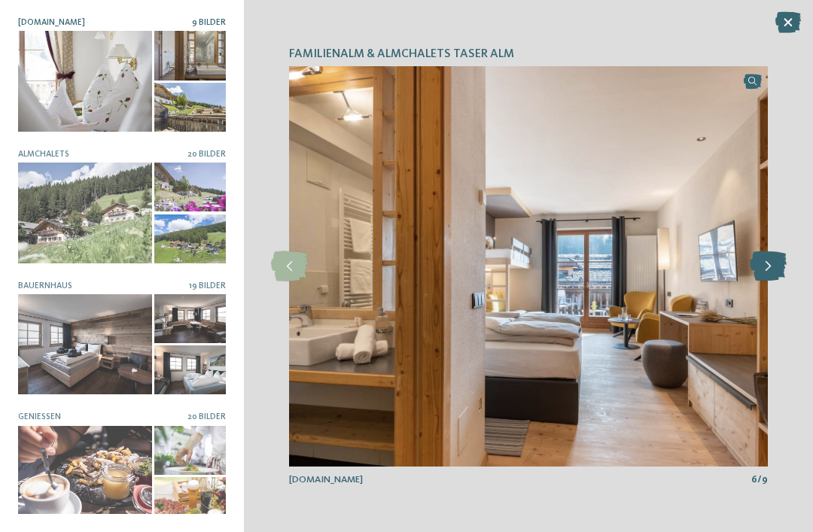
click at [760, 267] on icon at bounding box center [768, 266] width 37 height 30
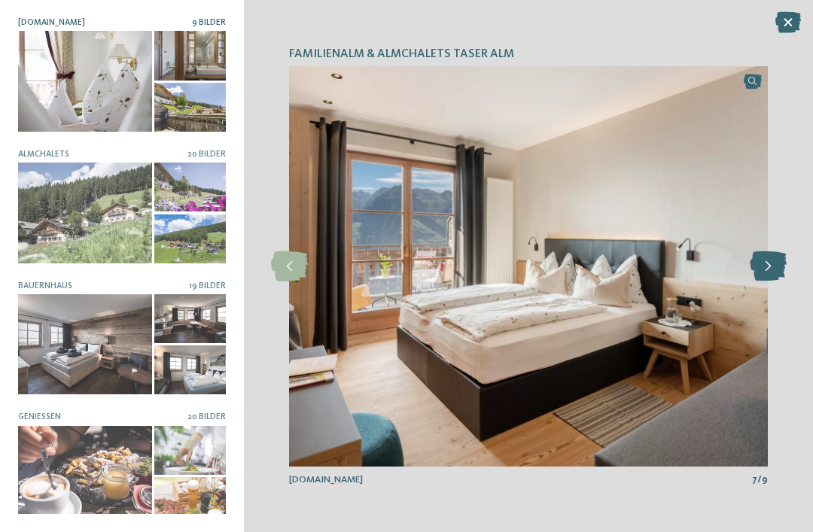
click at [763, 264] on icon at bounding box center [768, 266] width 37 height 30
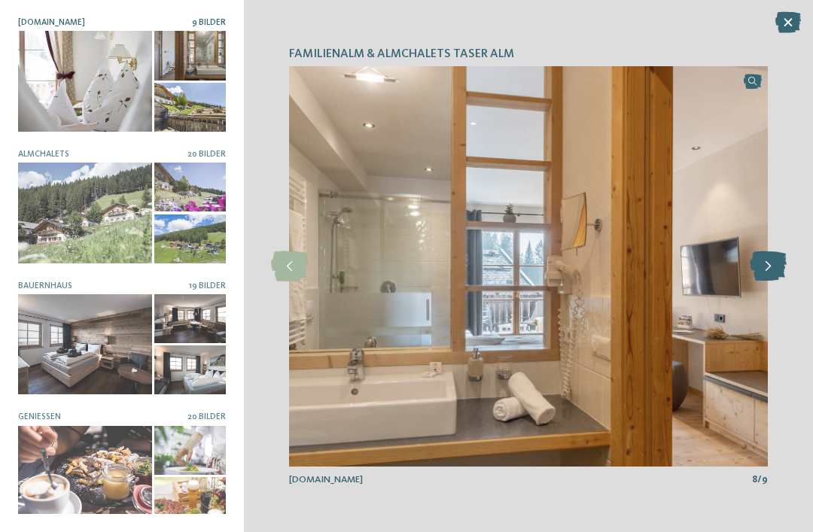
click at [763, 264] on icon at bounding box center [768, 266] width 37 height 30
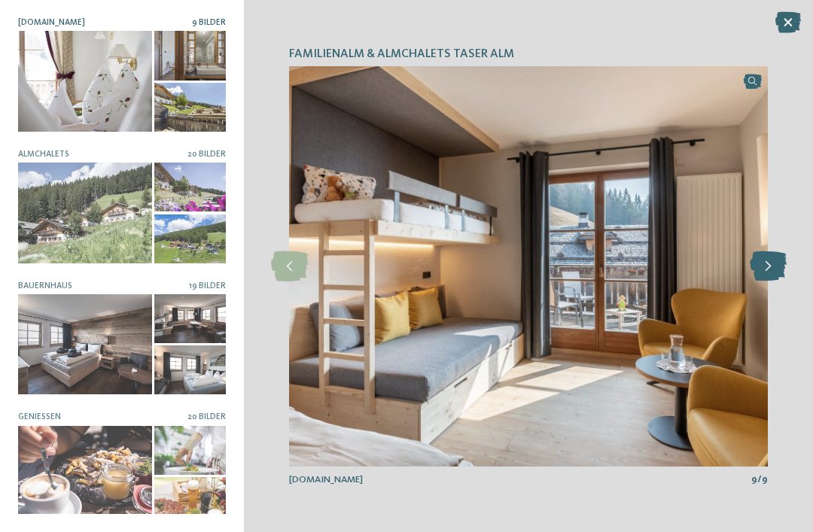
click at [767, 262] on icon at bounding box center [768, 266] width 37 height 30
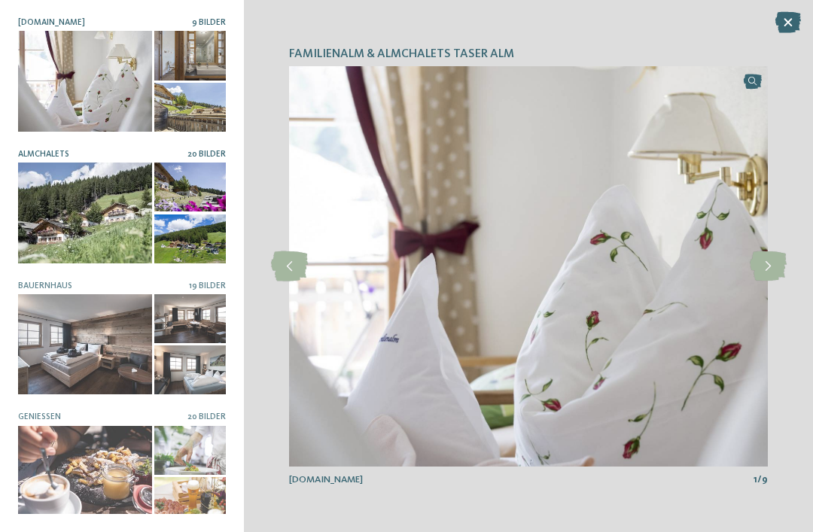
click at [107, 242] on div at bounding box center [85, 213] width 134 height 100
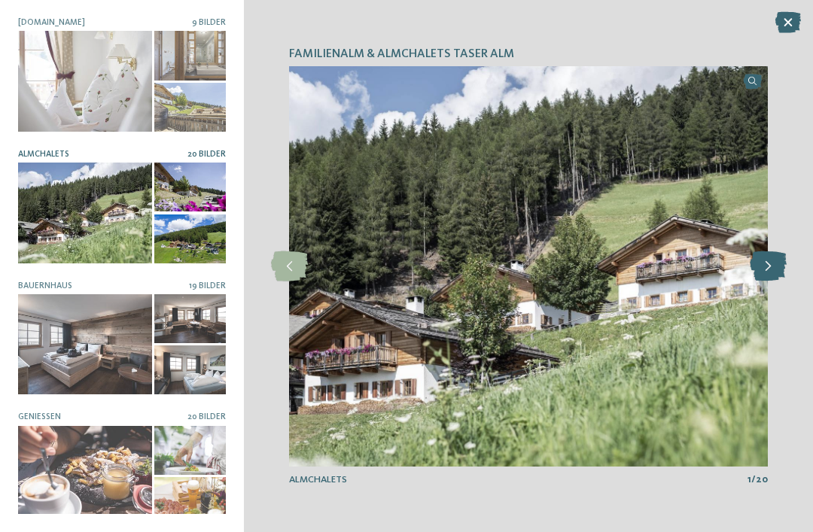
click at [761, 269] on icon at bounding box center [768, 266] width 37 height 30
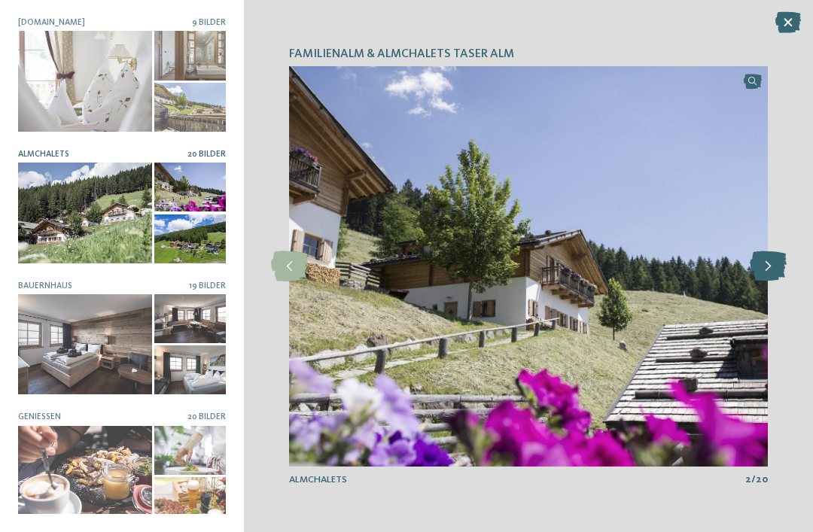
click at [784, 265] on icon at bounding box center [768, 266] width 37 height 30
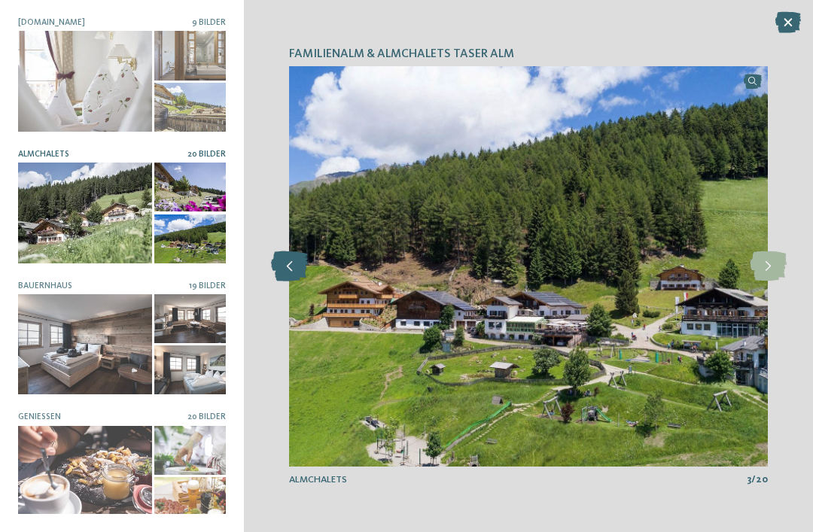
click at [296, 265] on icon at bounding box center [289, 266] width 37 height 30
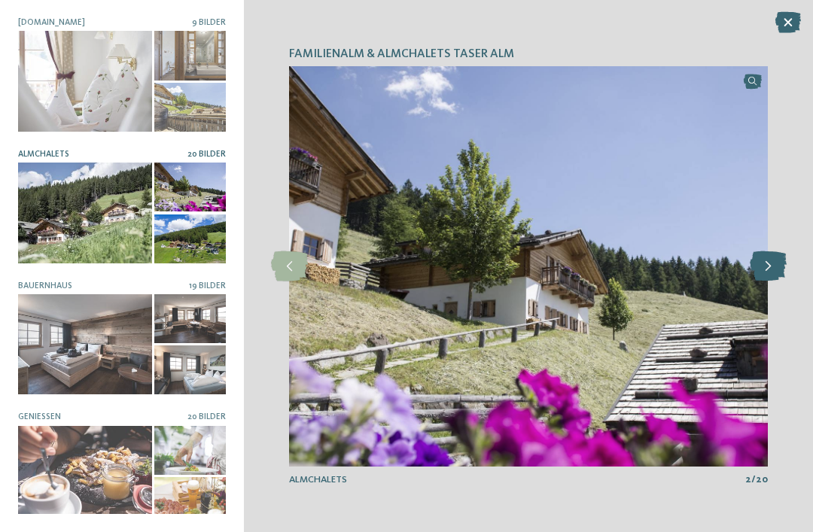
click at [762, 265] on icon at bounding box center [768, 266] width 37 height 30
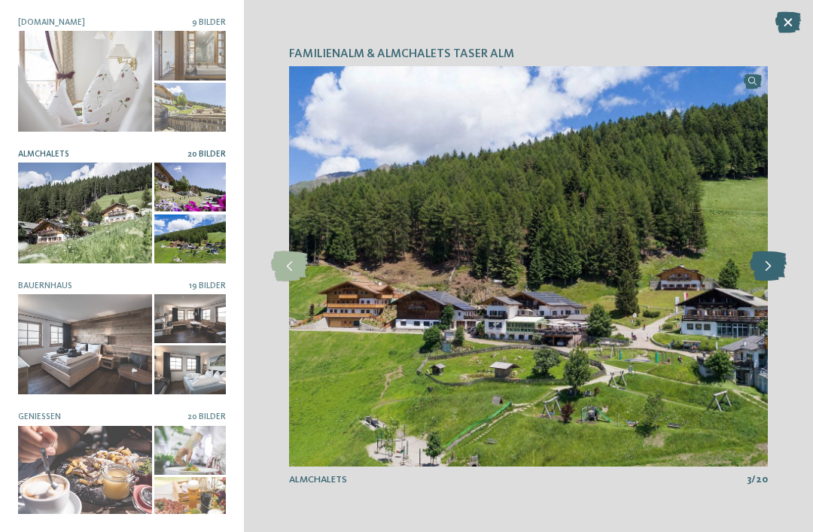
click at [759, 263] on icon at bounding box center [768, 266] width 37 height 30
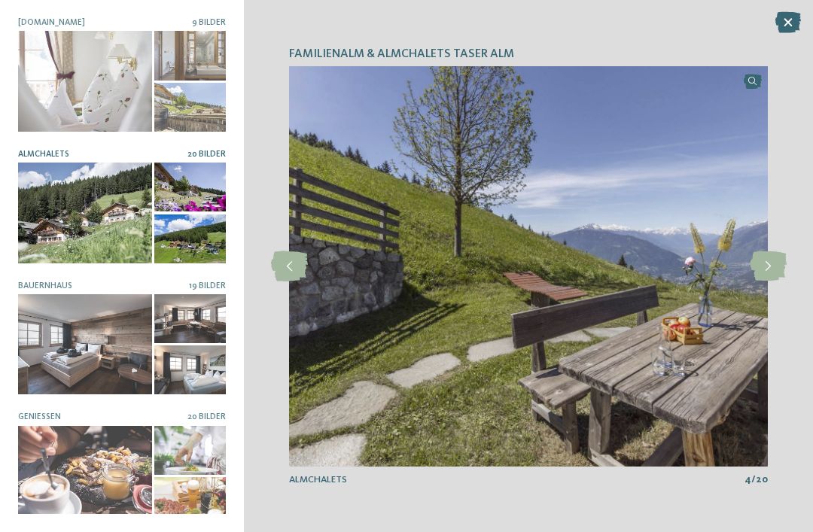
click at [94, 229] on div at bounding box center [85, 213] width 134 height 100
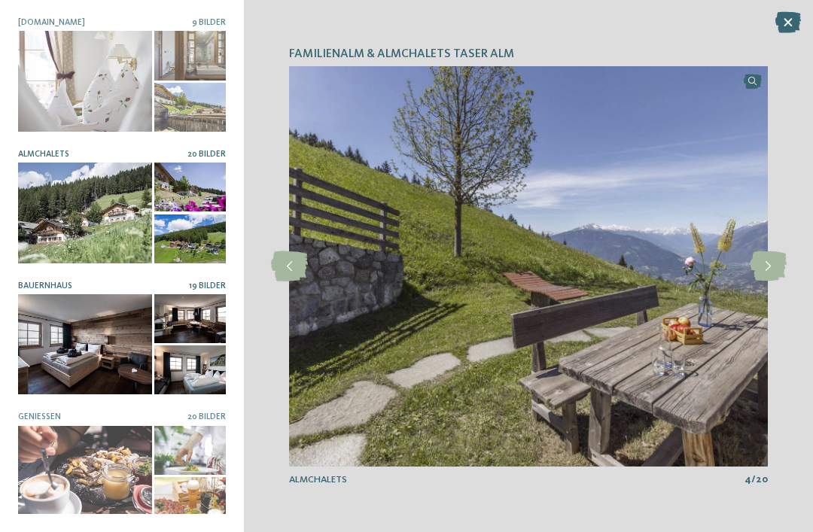
click at [89, 342] on div at bounding box center [85, 344] width 134 height 100
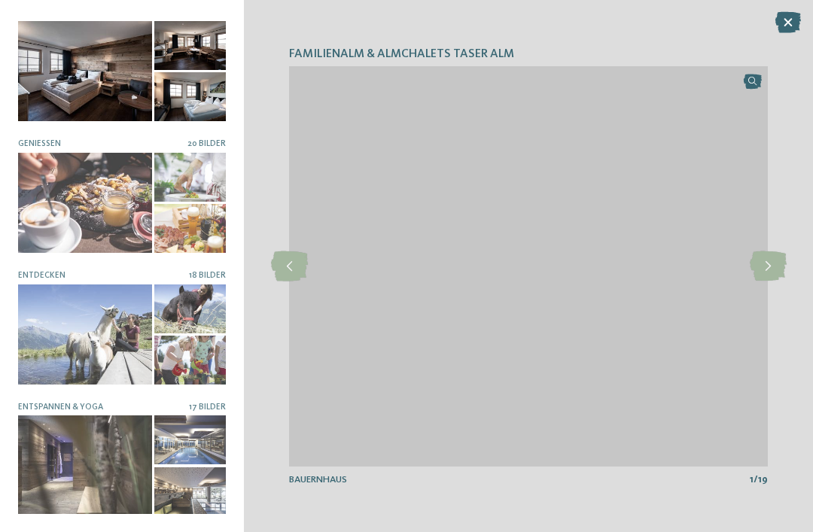
scroll to position [273, 0]
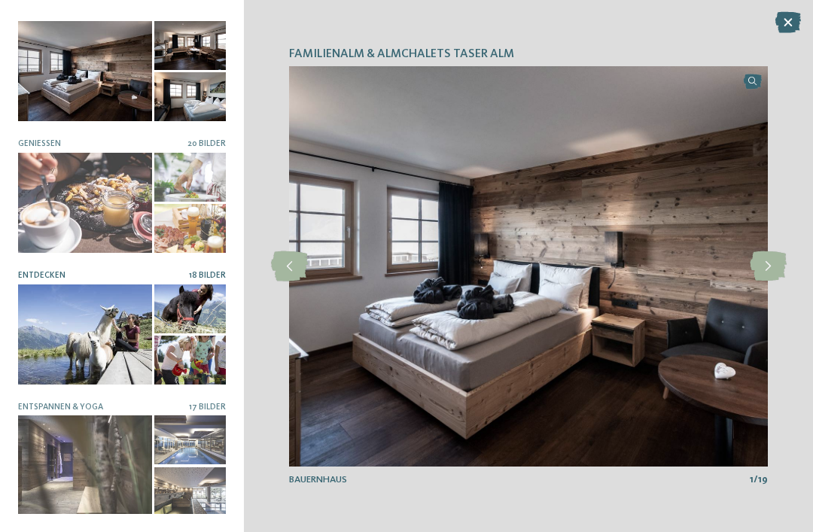
click at [105, 319] on div at bounding box center [85, 335] width 134 height 100
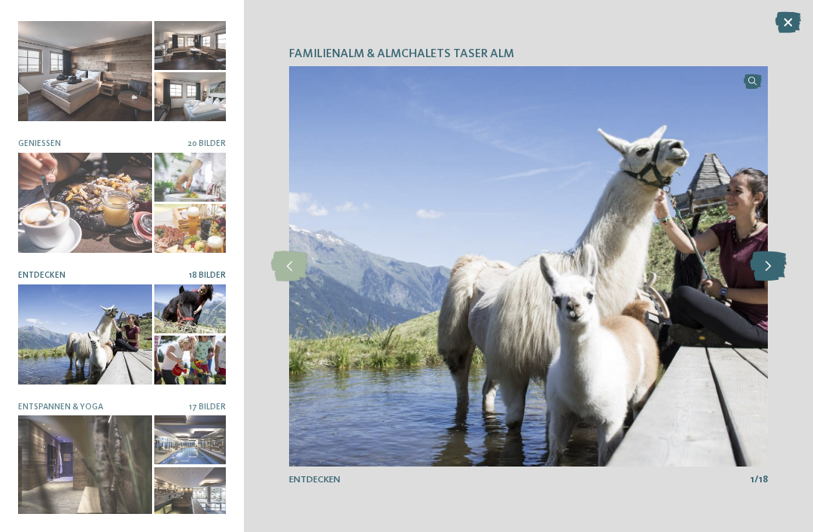
click at [768, 269] on icon at bounding box center [768, 266] width 37 height 30
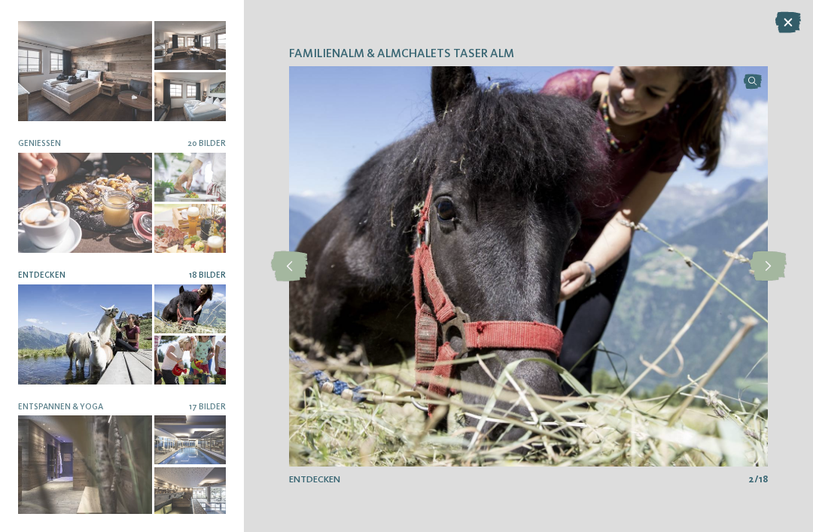
click at [799, 17] on icon at bounding box center [788, 22] width 26 height 21
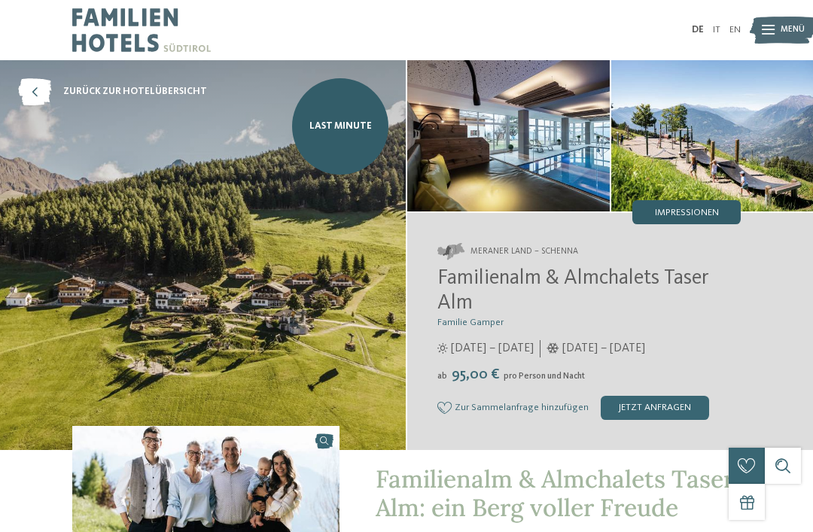
click at [687, 210] on span "Impressionen" at bounding box center [687, 213] width 64 height 10
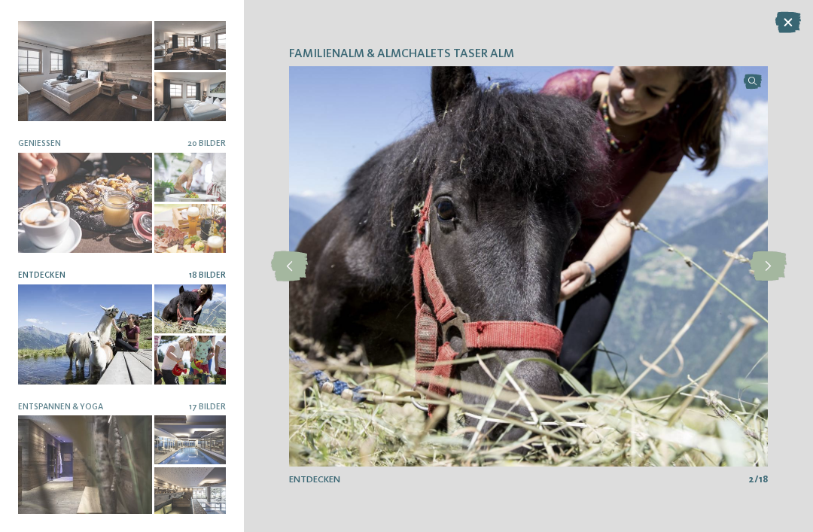
click at [102, 328] on div at bounding box center [85, 335] width 134 height 100
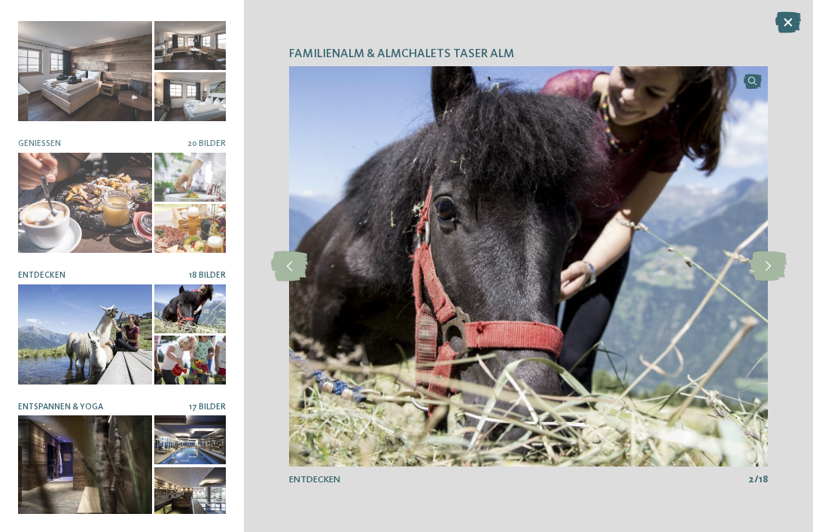
click at [105, 470] on div at bounding box center [85, 465] width 134 height 100
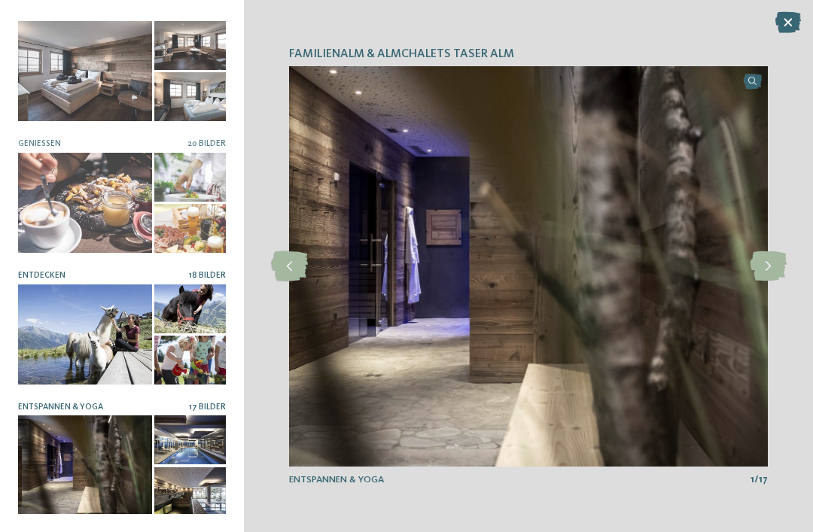
click at [119, 358] on div at bounding box center [85, 335] width 134 height 100
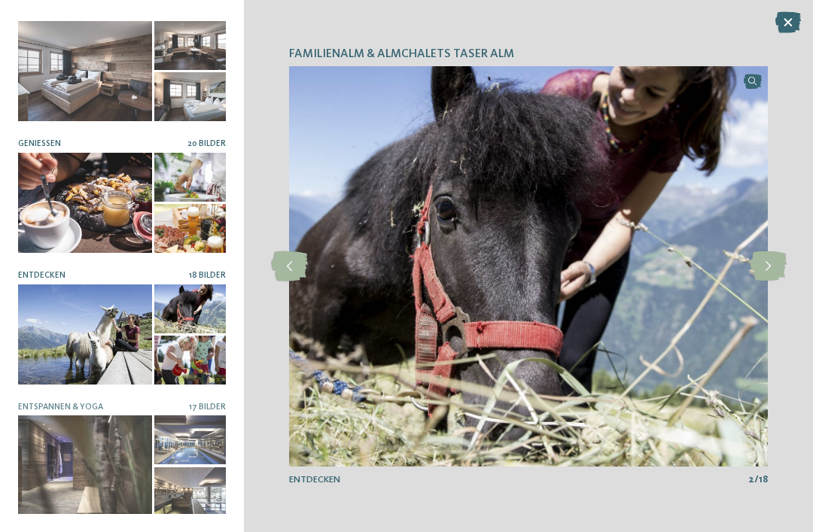
click at [113, 196] on div at bounding box center [85, 203] width 134 height 100
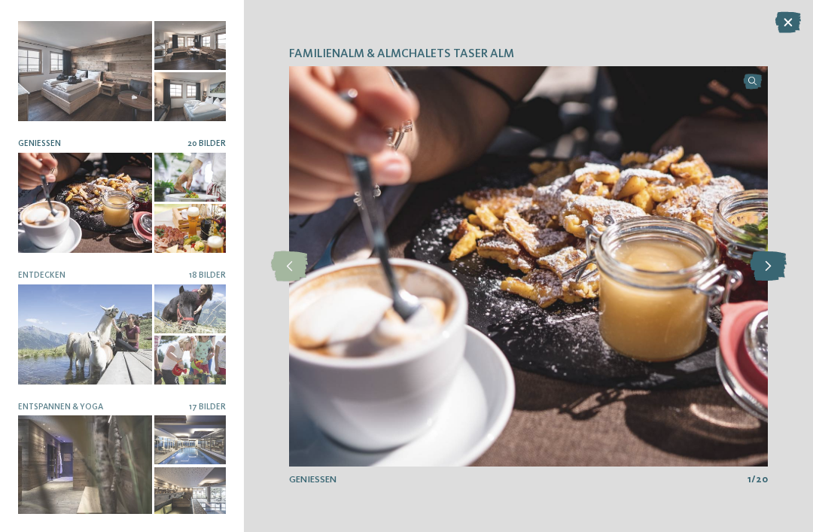
click at [771, 252] on icon at bounding box center [768, 266] width 37 height 30
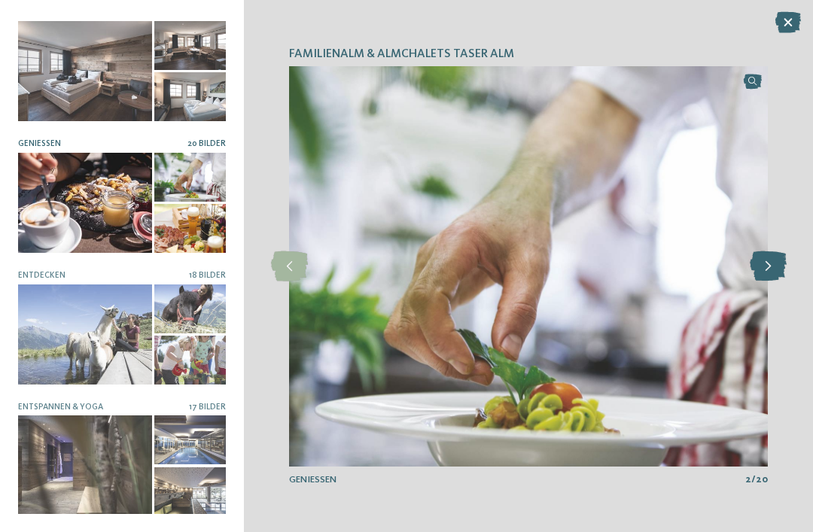
click at [778, 250] on div at bounding box center [767, 266] width 33 height 33
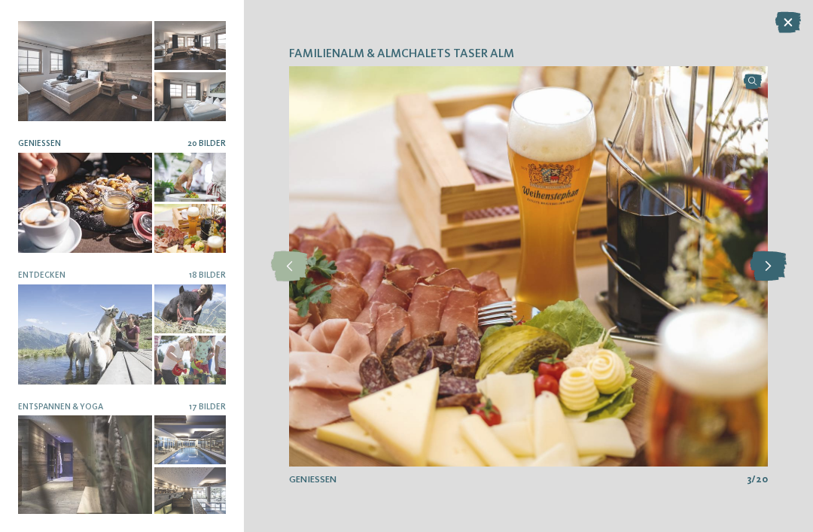
click at [769, 269] on icon at bounding box center [768, 266] width 37 height 30
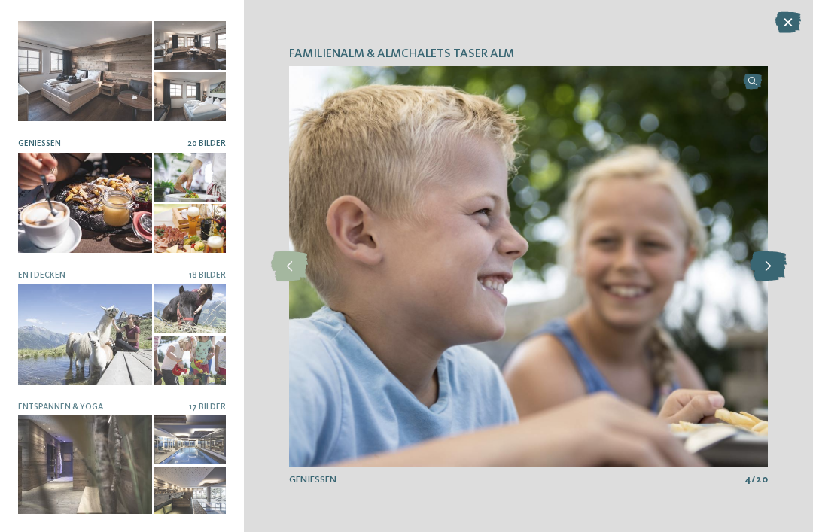
click at [762, 264] on icon at bounding box center [768, 266] width 37 height 30
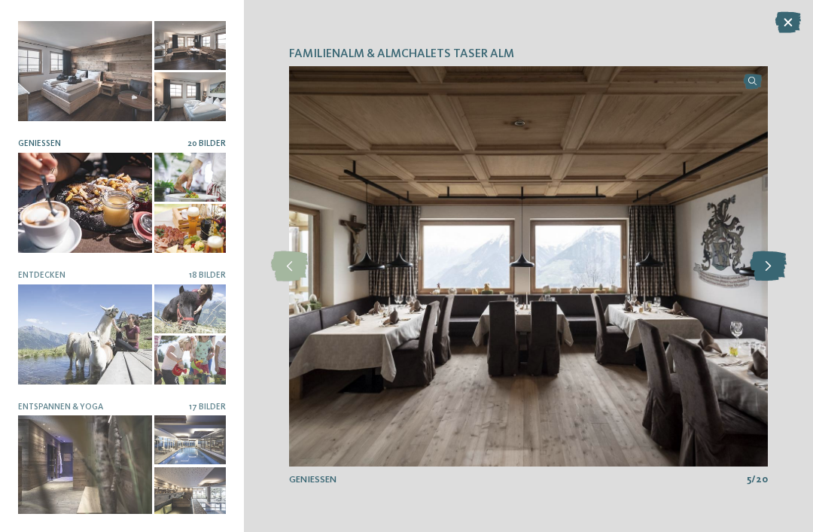
click at [767, 271] on icon at bounding box center [768, 266] width 37 height 30
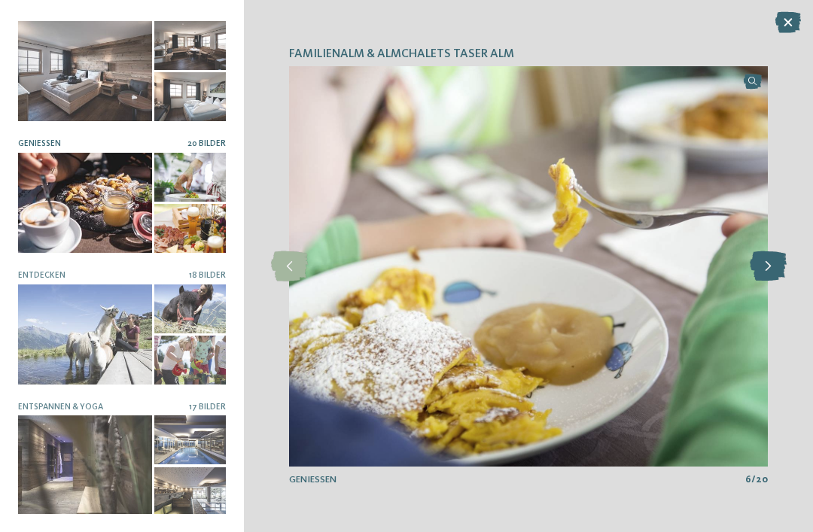
click at [769, 264] on icon at bounding box center [768, 266] width 37 height 30
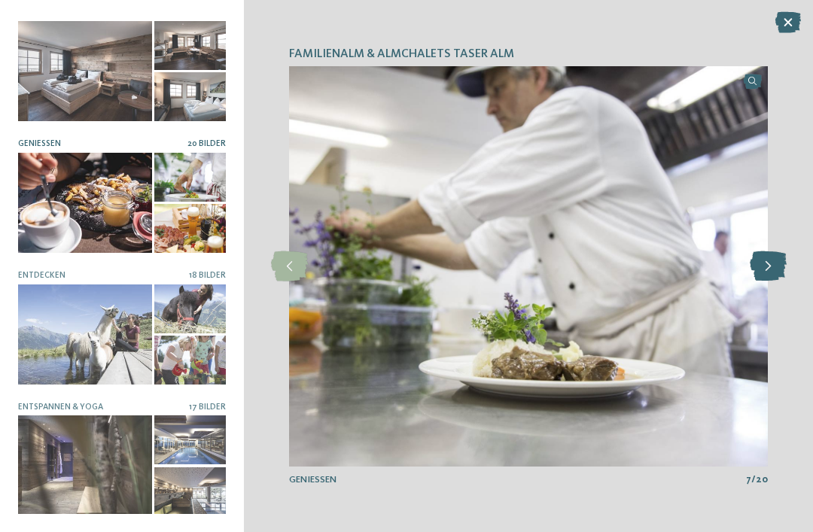
click at [771, 263] on icon at bounding box center [768, 266] width 37 height 30
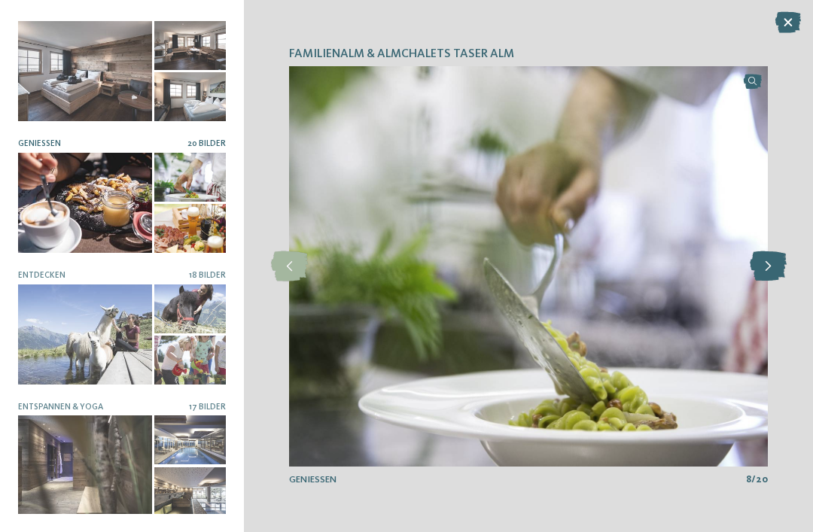
click at [772, 264] on icon at bounding box center [768, 266] width 37 height 30
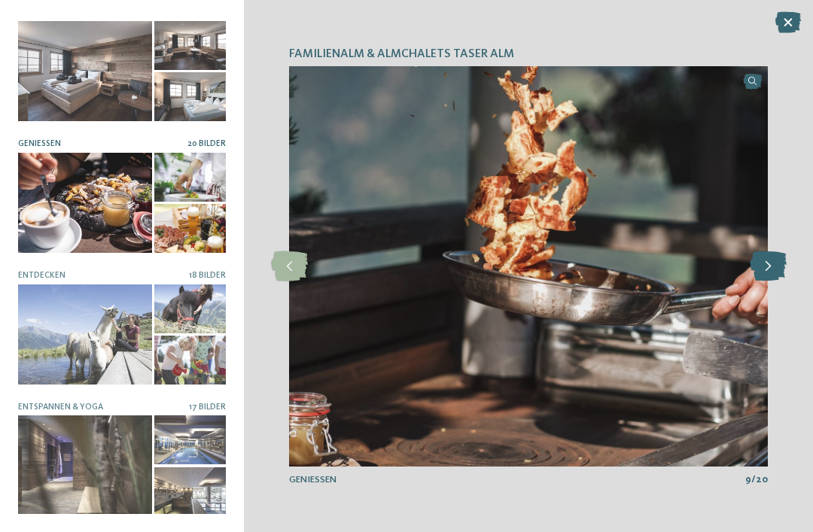
click at [774, 263] on icon at bounding box center [768, 266] width 37 height 30
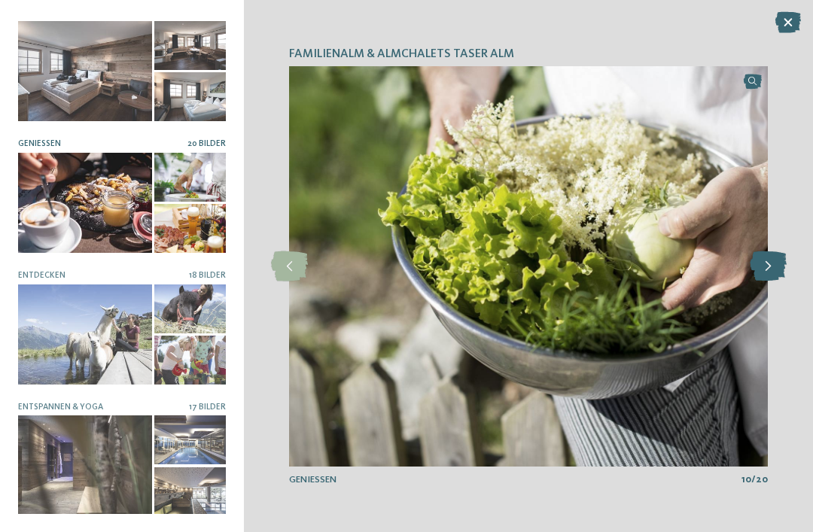
click at [779, 260] on icon at bounding box center [768, 266] width 37 height 30
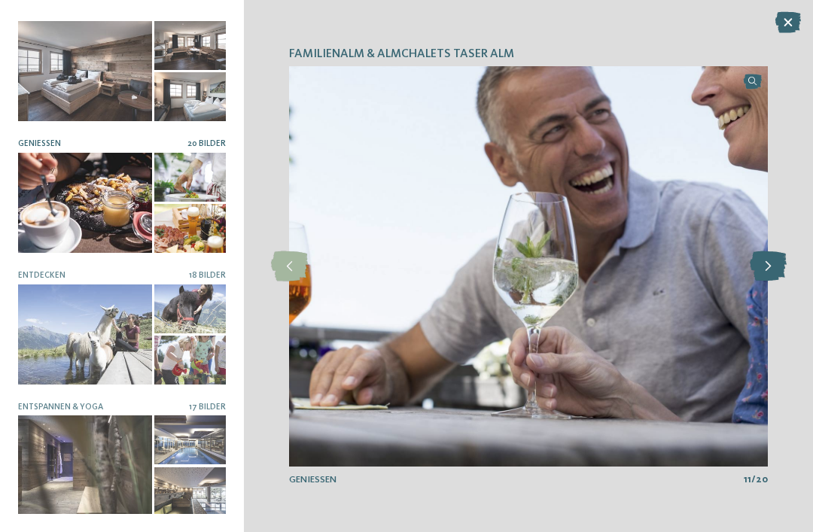
click at [786, 254] on icon at bounding box center [768, 266] width 37 height 30
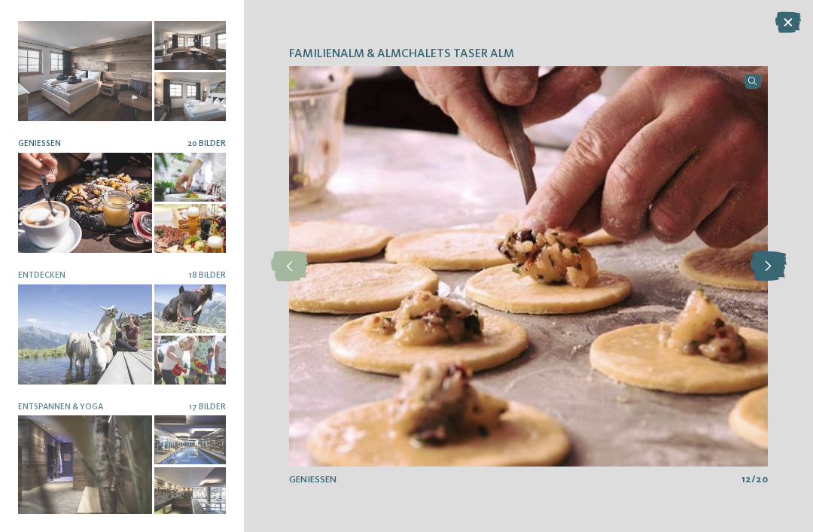
click at [780, 263] on icon at bounding box center [768, 266] width 37 height 30
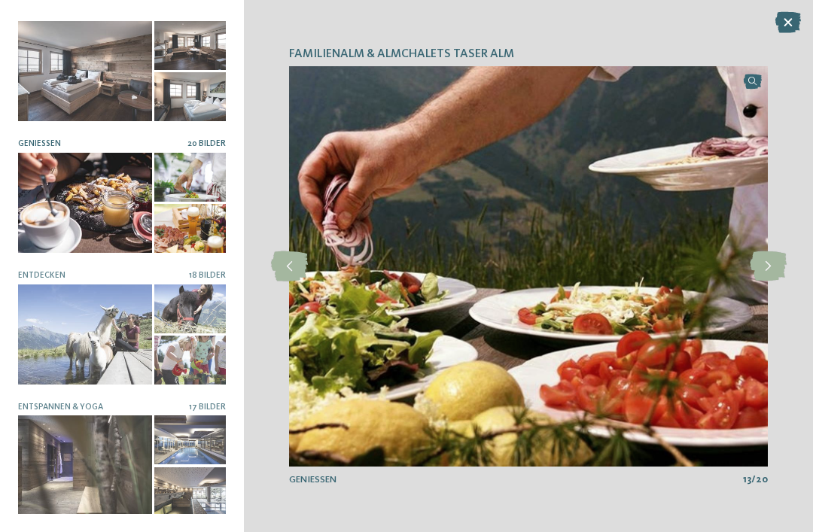
click at [793, 255] on div "Familienalm & Almchalets Taser Alm slide 1 of 9 1" at bounding box center [528, 266] width 569 height 532
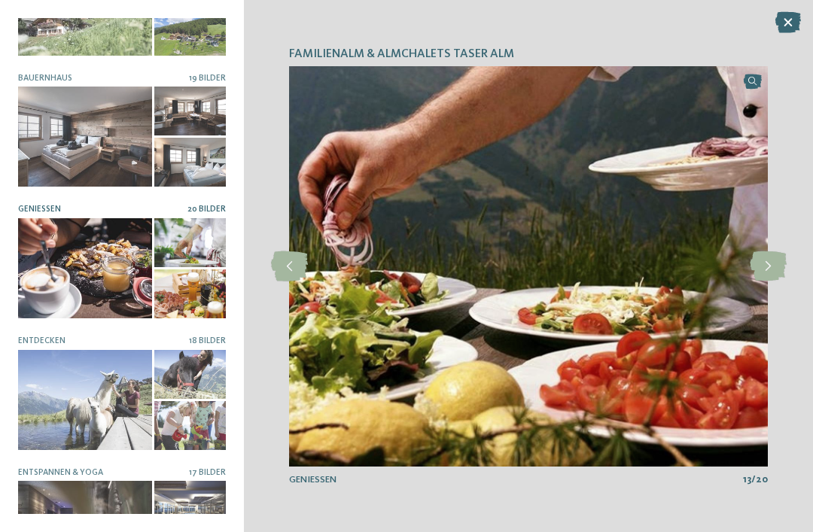
scroll to position [207, 0]
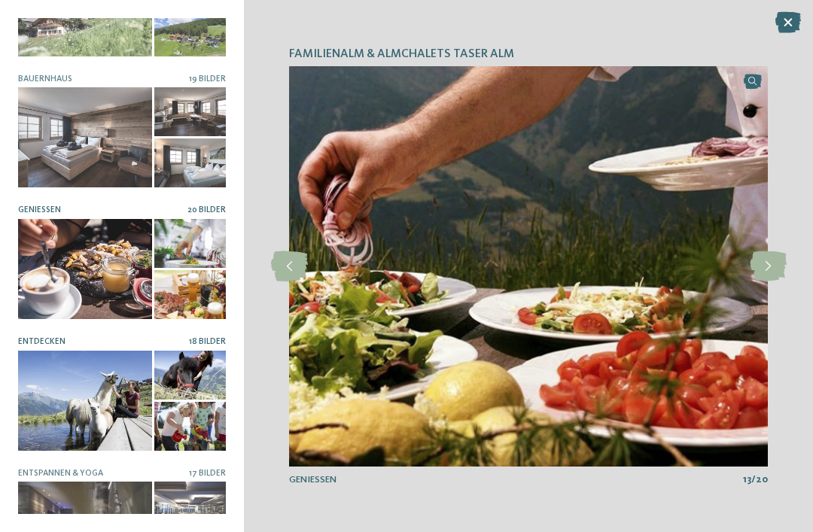
click at [70, 404] on div at bounding box center [85, 401] width 134 height 100
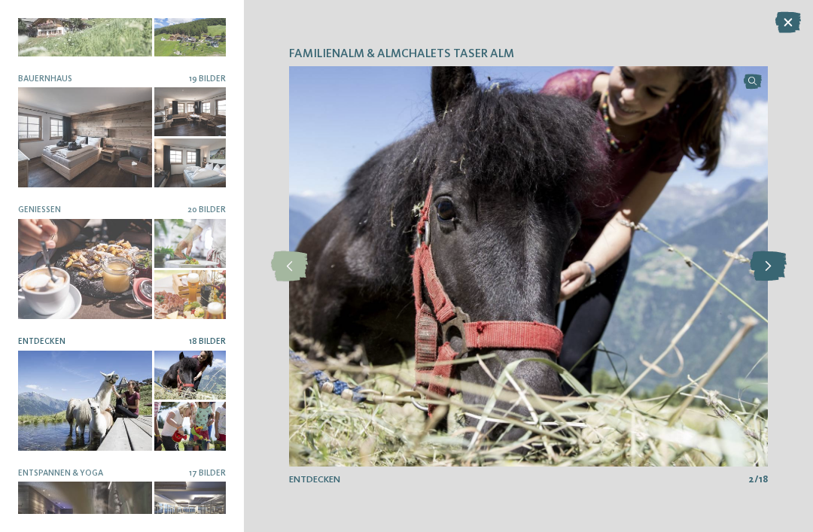
click at [753, 272] on icon at bounding box center [768, 266] width 37 height 30
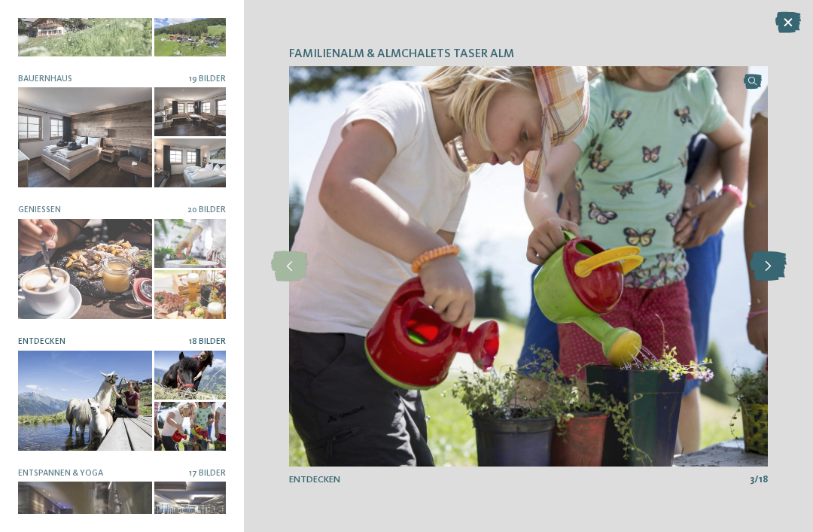
click at [773, 265] on icon at bounding box center [768, 266] width 37 height 30
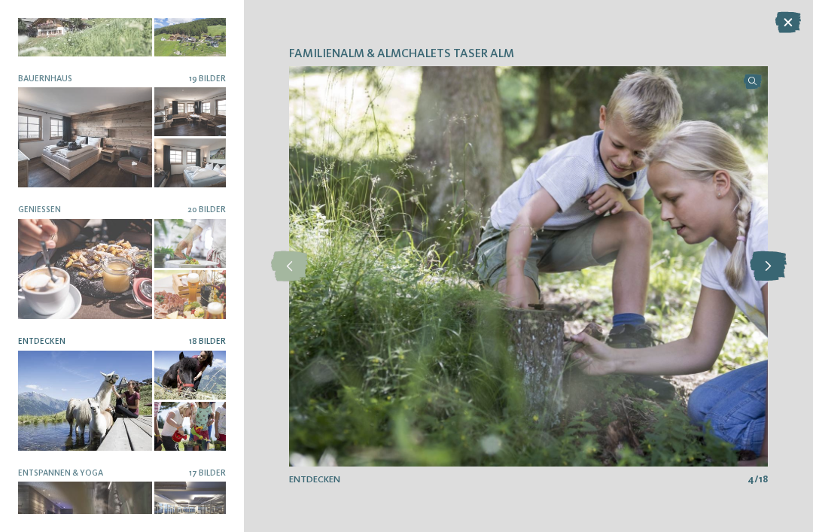
click at [762, 272] on icon at bounding box center [768, 266] width 37 height 30
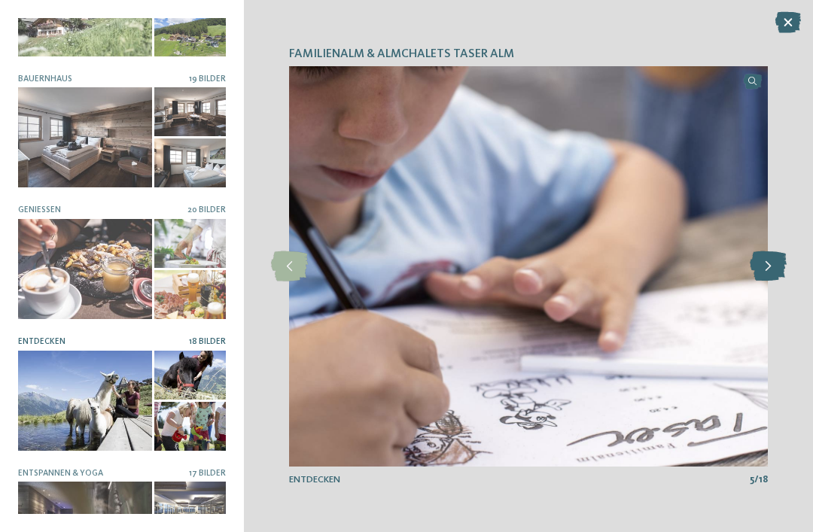
click at [763, 269] on icon at bounding box center [768, 266] width 37 height 30
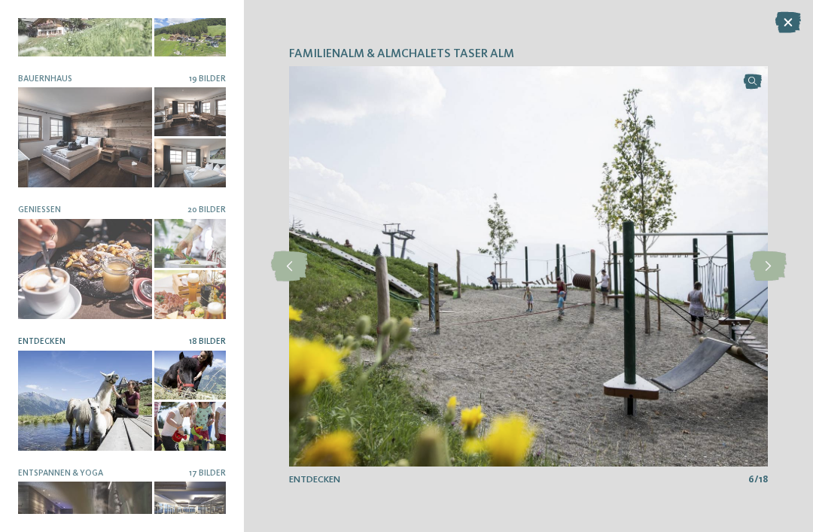
click at [193, 364] on div at bounding box center [190, 375] width 72 height 49
click at [196, 373] on div at bounding box center [190, 375] width 72 height 49
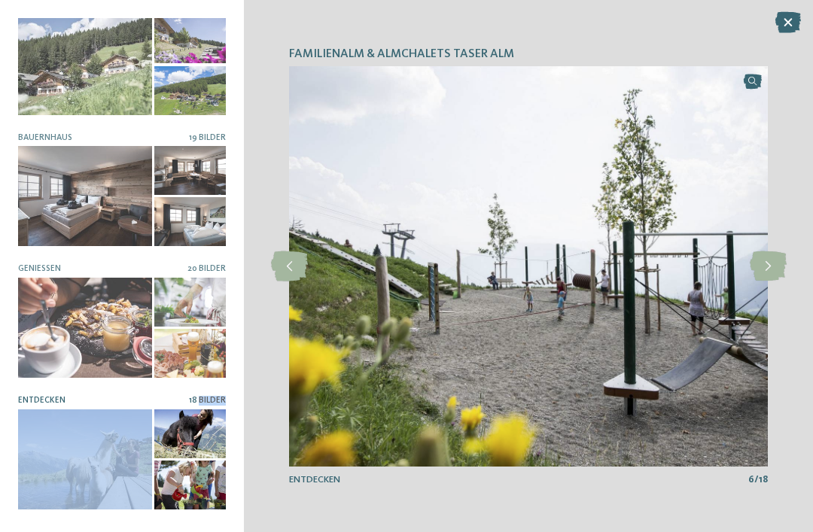
scroll to position [118, 0]
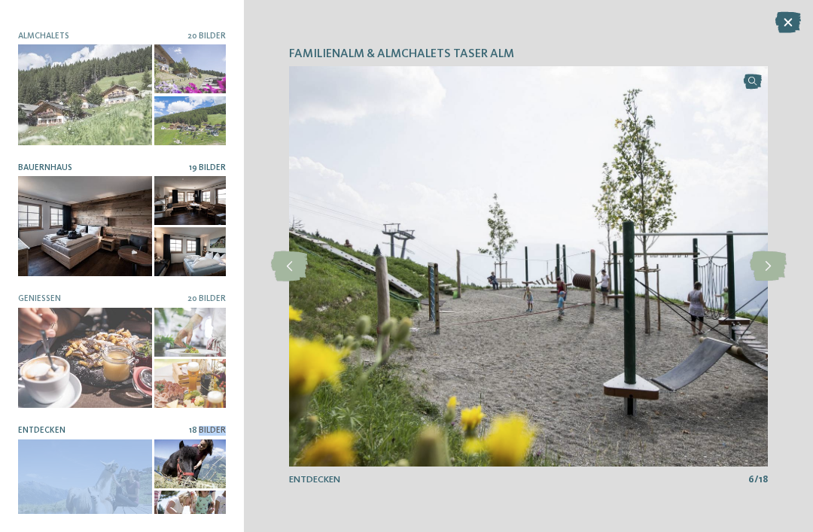
click at [106, 219] on div at bounding box center [85, 226] width 134 height 100
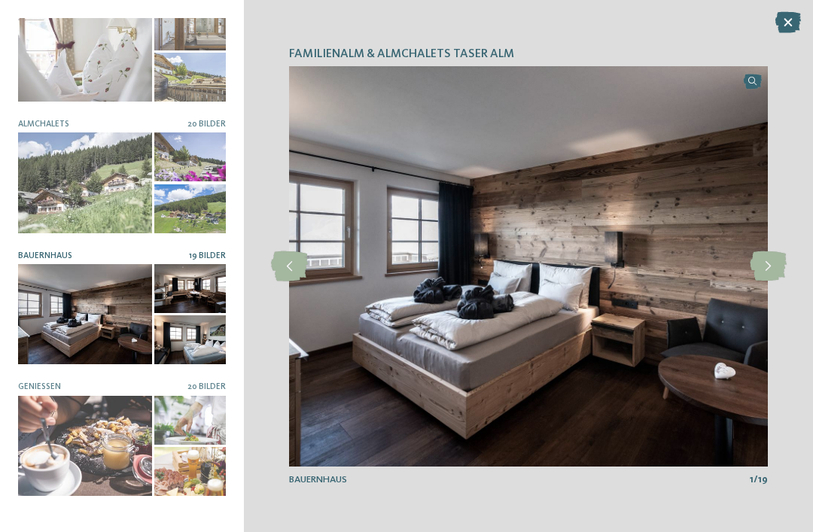
scroll to position [20, 0]
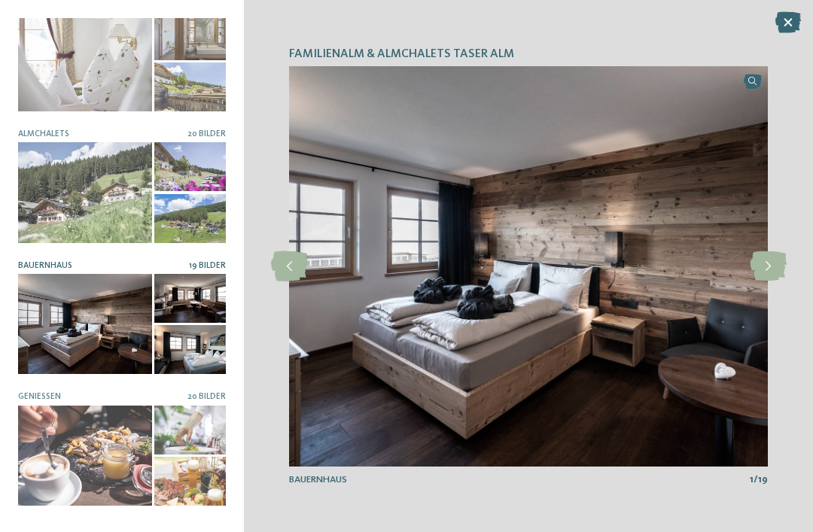
click at [97, 315] on div at bounding box center [85, 324] width 134 height 100
click at [193, 309] on div at bounding box center [190, 298] width 72 height 49
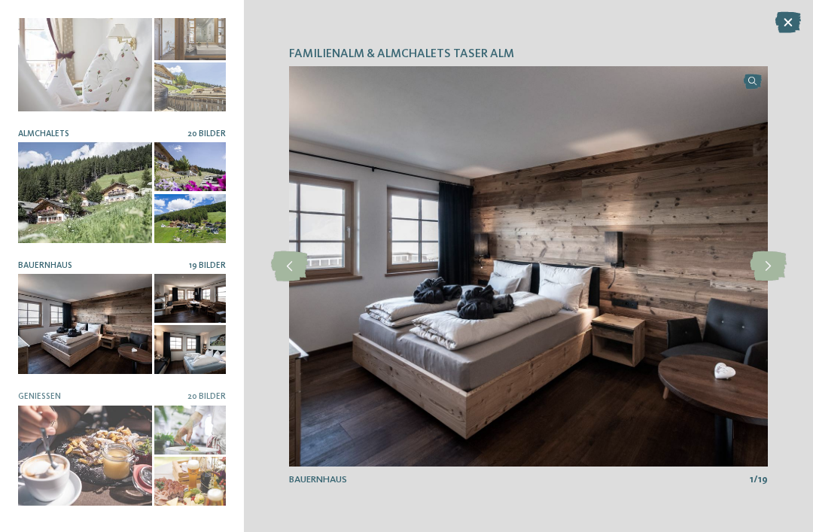
click at [99, 219] on div at bounding box center [85, 192] width 134 height 100
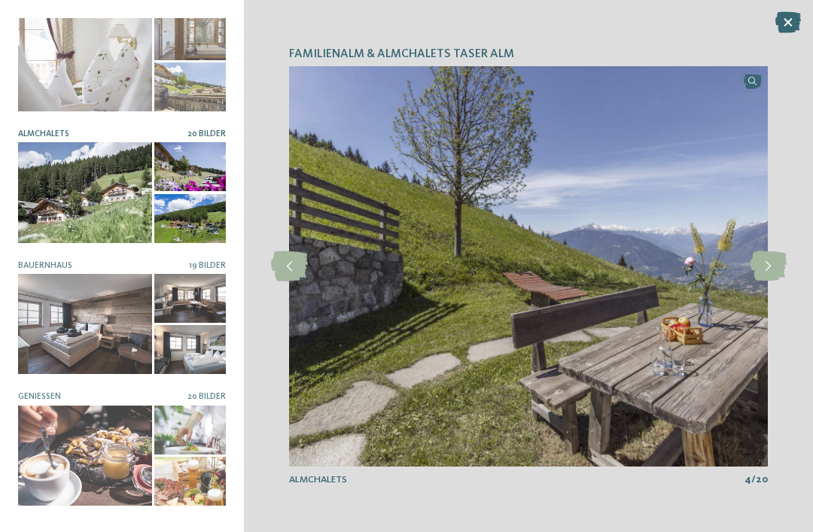
click at [806, 16] on div "Familienalm & Almchalets Taser Alm slide 1 of 9 1" at bounding box center [528, 266] width 569 height 532
click at [793, 26] on icon at bounding box center [788, 22] width 26 height 21
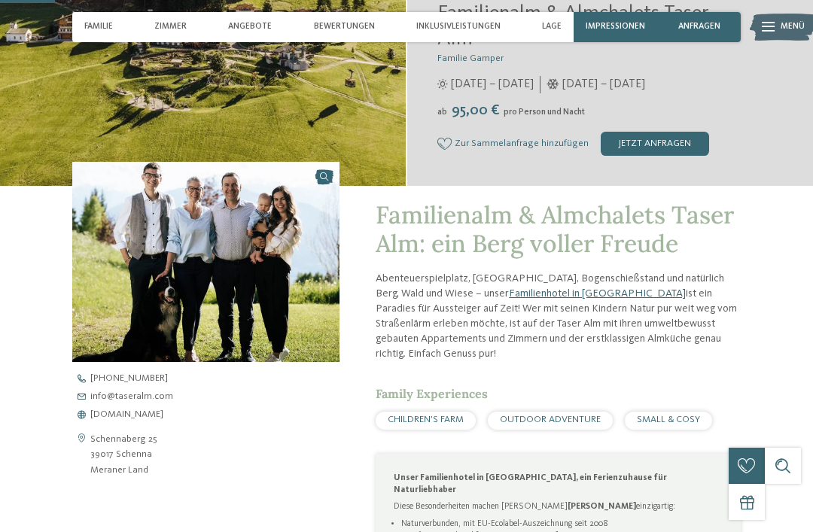
scroll to position [339, 0]
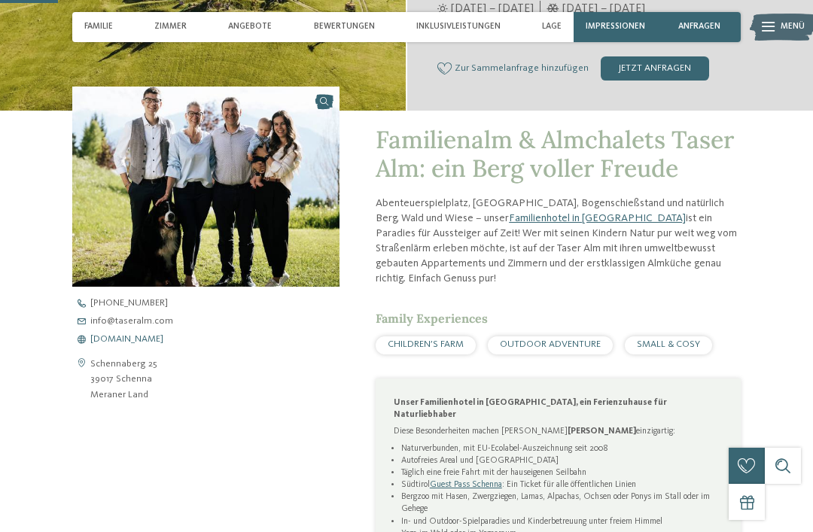
click at [135, 336] on span "www.taseralm.com" at bounding box center [126, 340] width 73 height 10
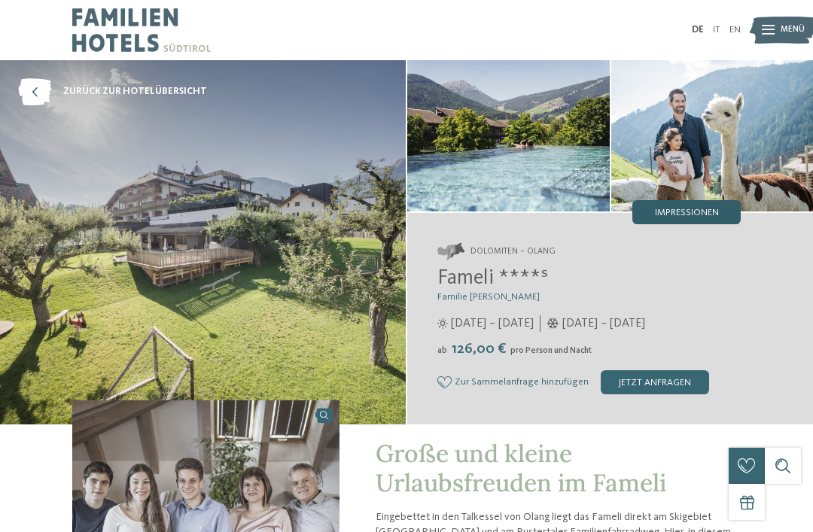
click at [685, 222] on div "Impressionen" at bounding box center [686, 212] width 108 height 24
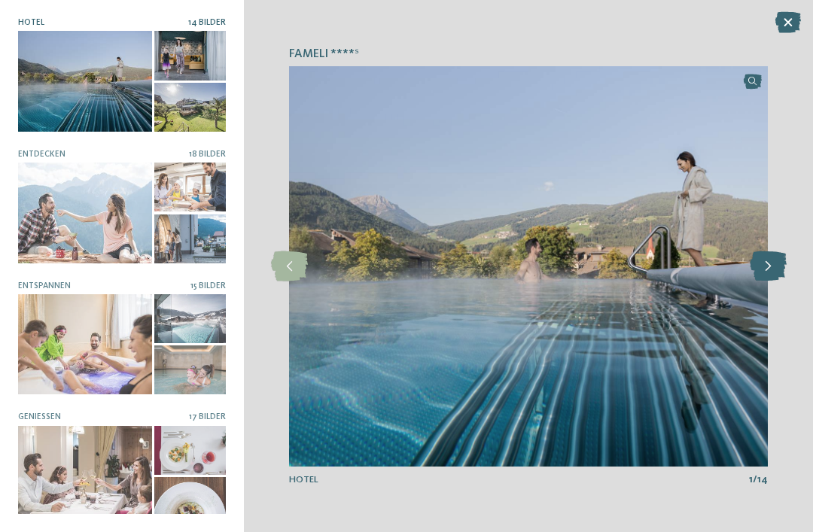
click at [762, 267] on icon at bounding box center [768, 266] width 37 height 30
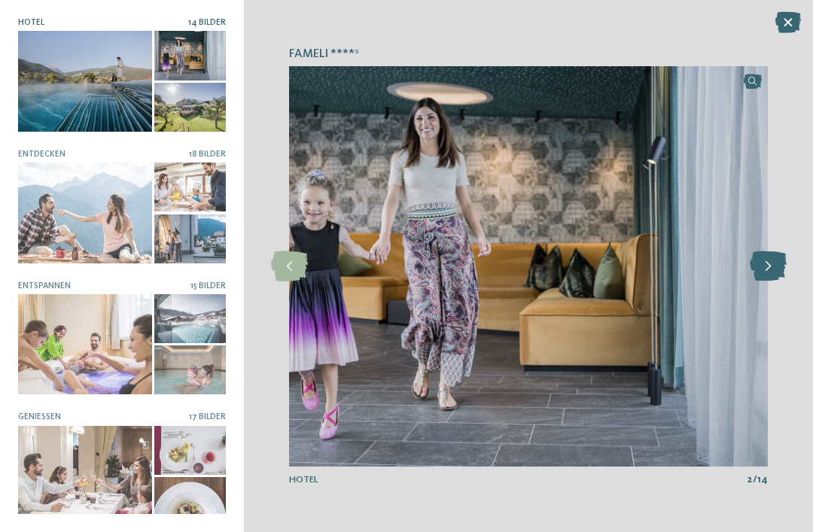
click at [761, 273] on icon at bounding box center [768, 266] width 37 height 30
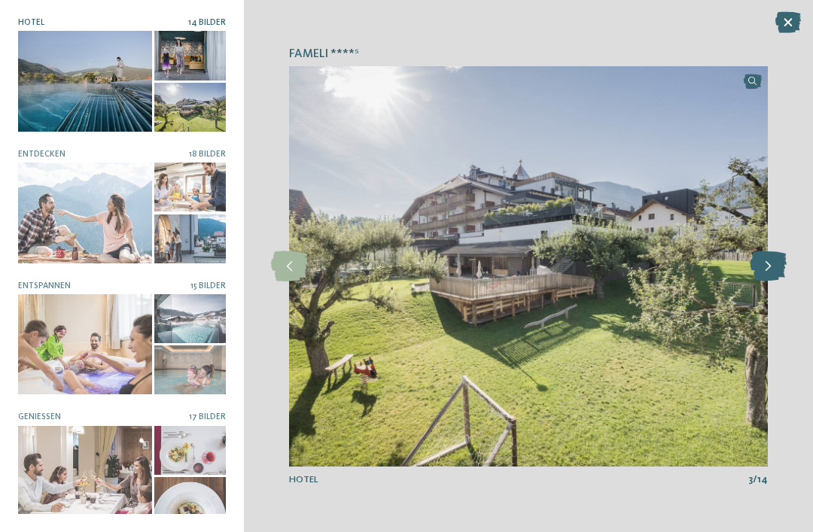
click at [768, 270] on icon at bounding box center [768, 266] width 37 height 30
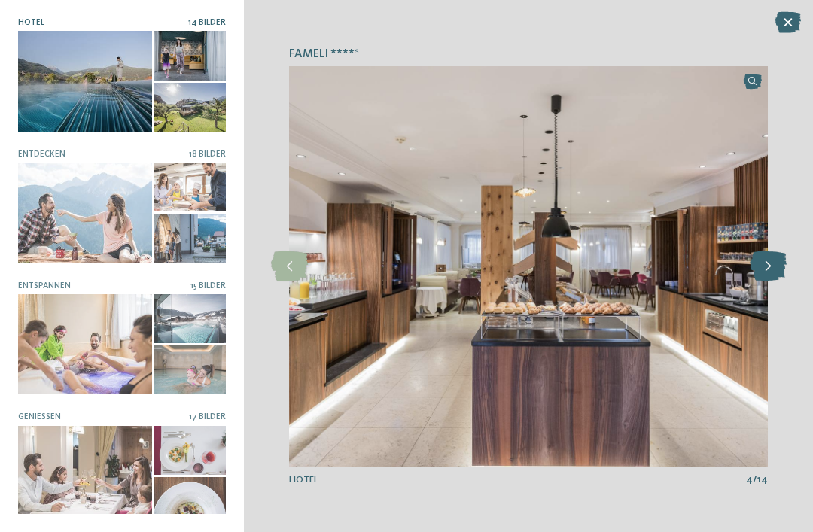
click at [780, 263] on icon at bounding box center [768, 266] width 37 height 30
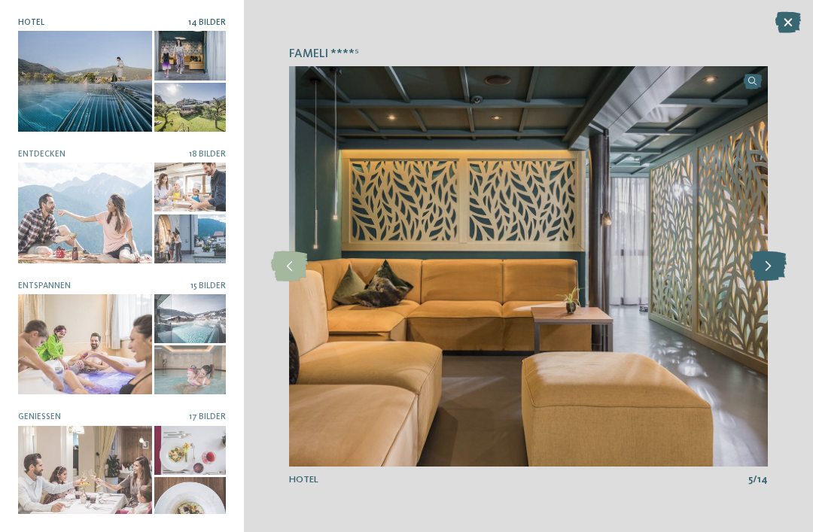
click at [781, 263] on icon at bounding box center [768, 266] width 37 height 30
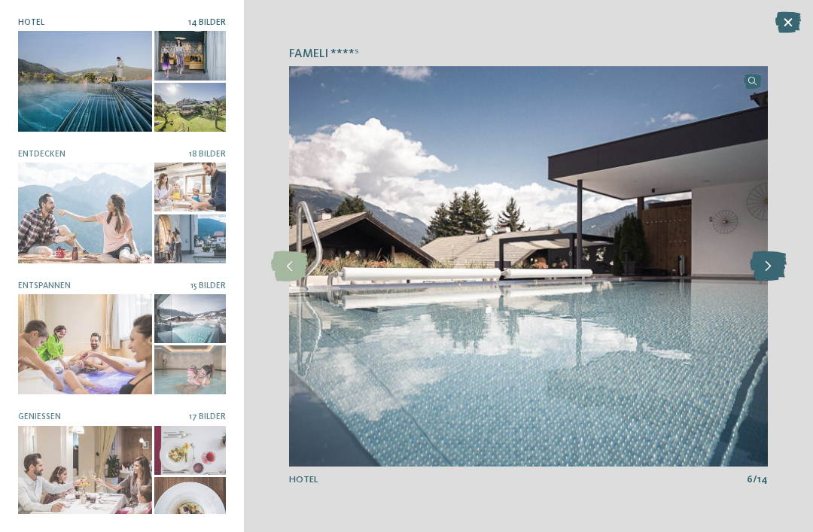
click at [779, 263] on icon at bounding box center [768, 266] width 37 height 30
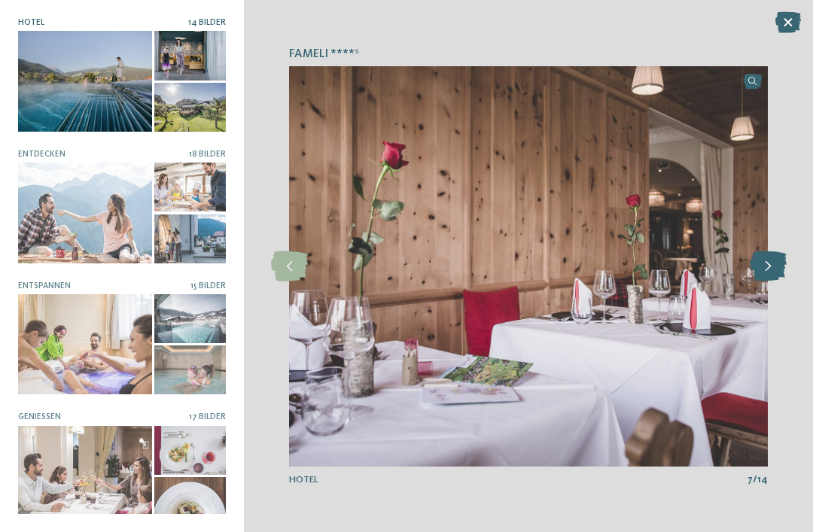
click at [776, 266] on icon at bounding box center [768, 266] width 37 height 30
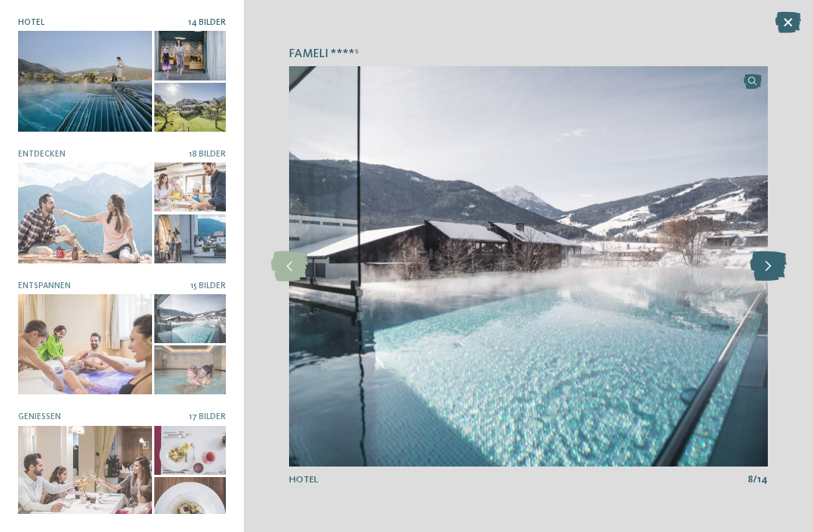
click at [778, 264] on icon at bounding box center [768, 266] width 37 height 30
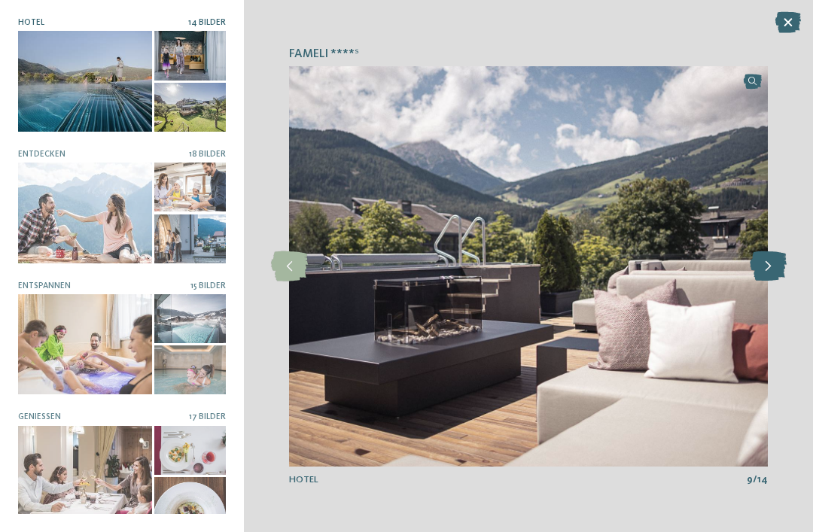
click at [774, 265] on icon at bounding box center [768, 266] width 37 height 30
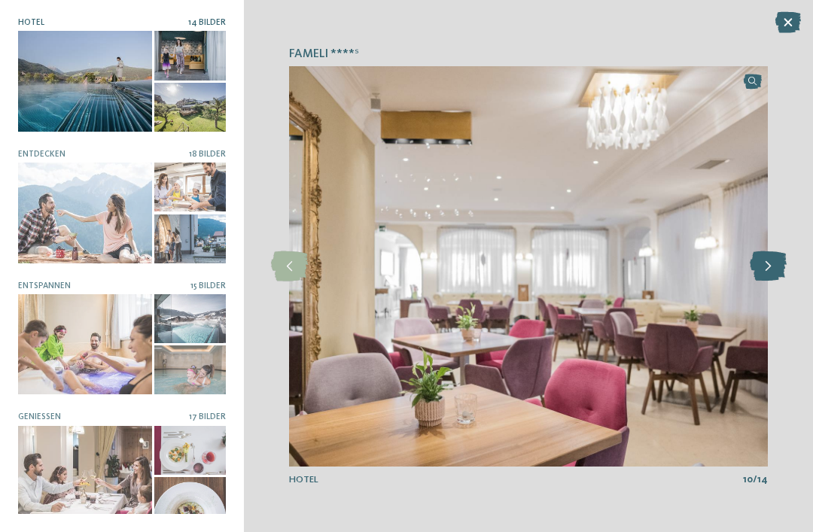
click at [778, 263] on icon at bounding box center [768, 266] width 37 height 30
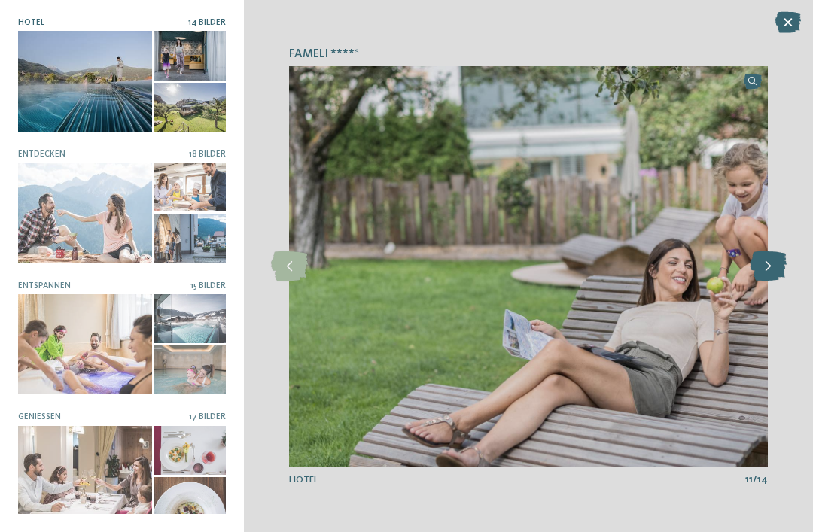
click at [774, 265] on icon at bounding box center [768, 266] width 37 height 30
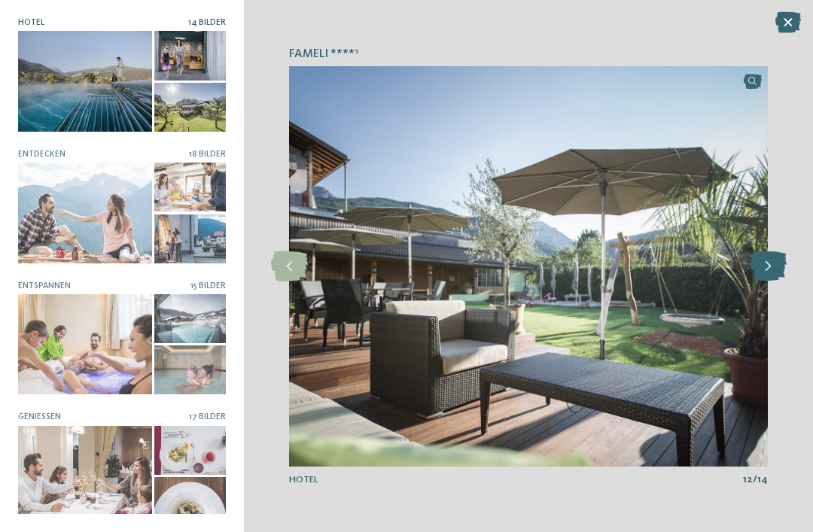
click at [776, 265] on icon at bounding box center [768, 266] width 37 height 30
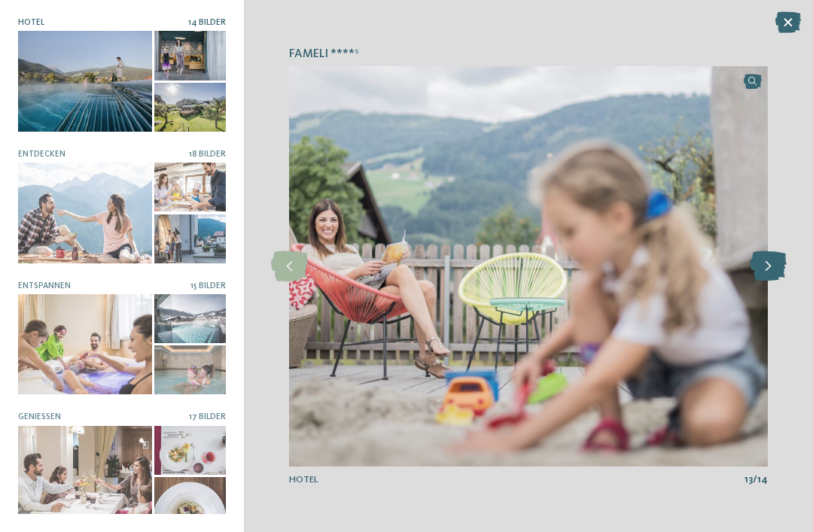
click at [771, 268] on icon at bounding box center [768, 266] width 37 height 30
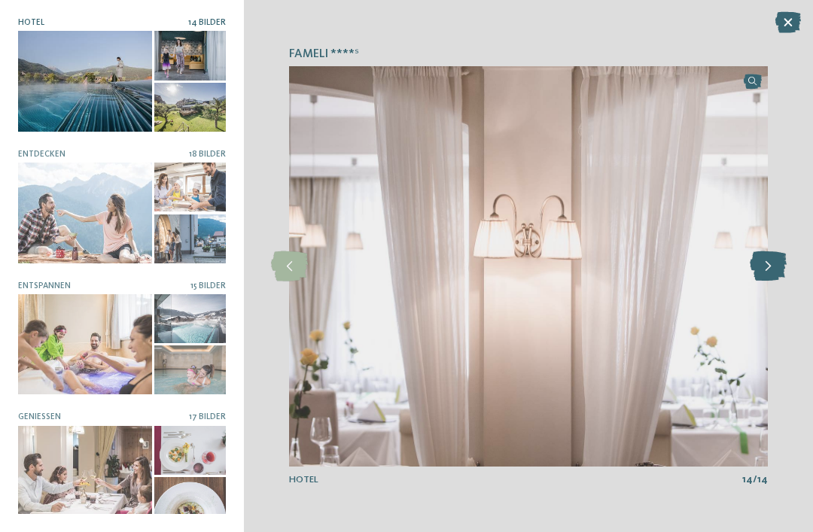
click at [777, 266] on icon at bounding box center [768, 266] width 37 height 30
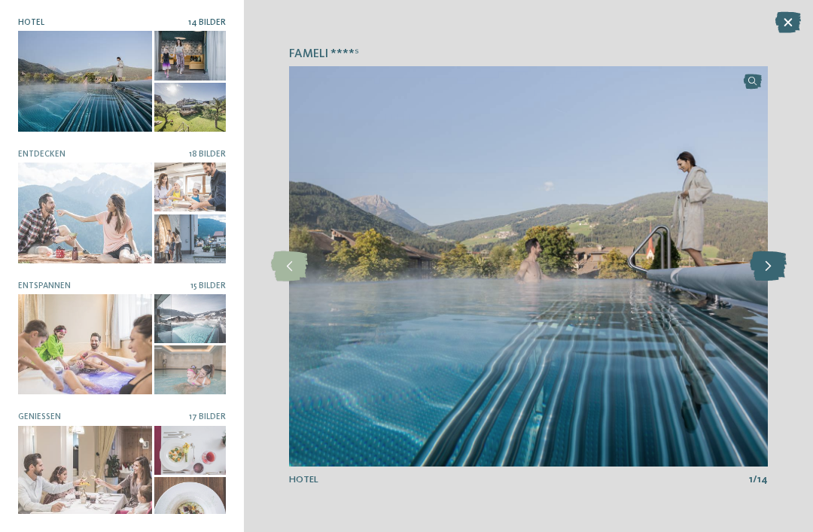
click at [776, 266] on icon at bounding box center [768, 266] width 37 height 30
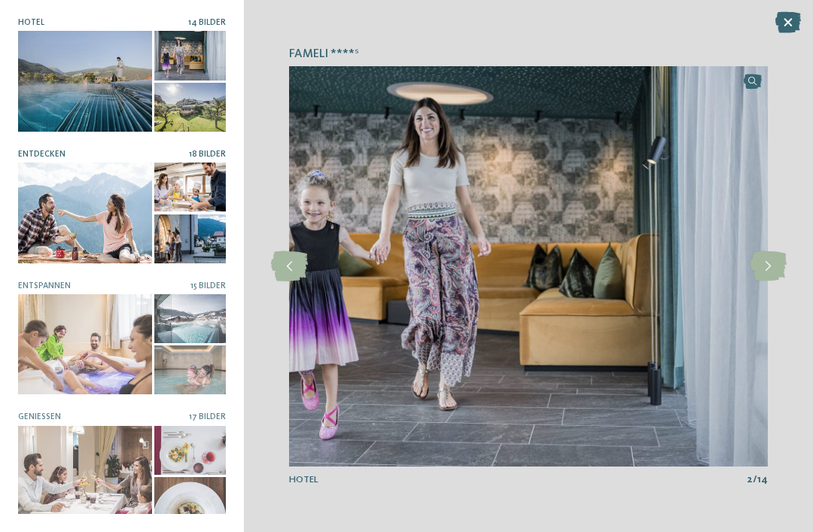
click at [109, 214] on div at bounding box center [85, 213] width 134 height 100
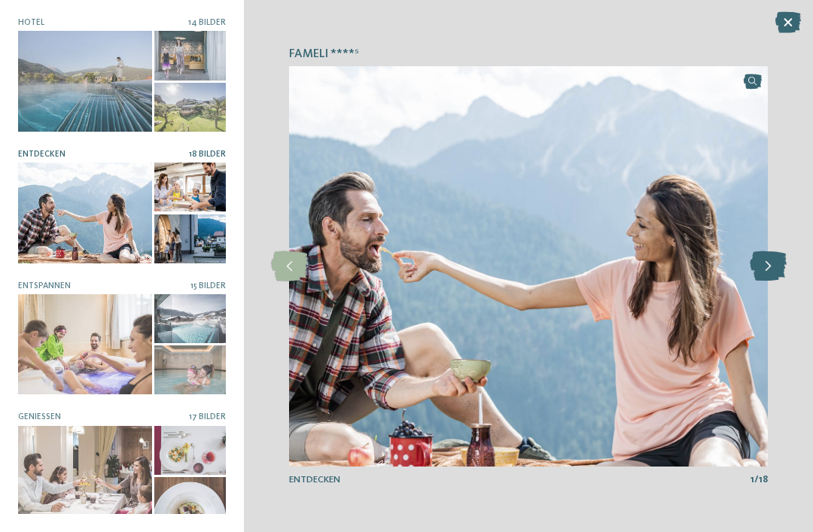
click at [782, 261] on icon at bounding box center [768, 266] width 37 height 30
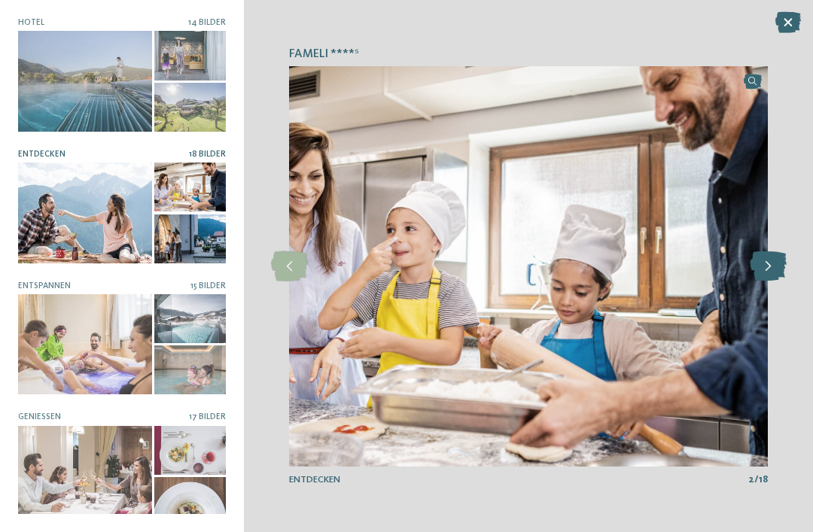
click at [781, 263] on icon at bounding box center [768, 266] width 37 height 30
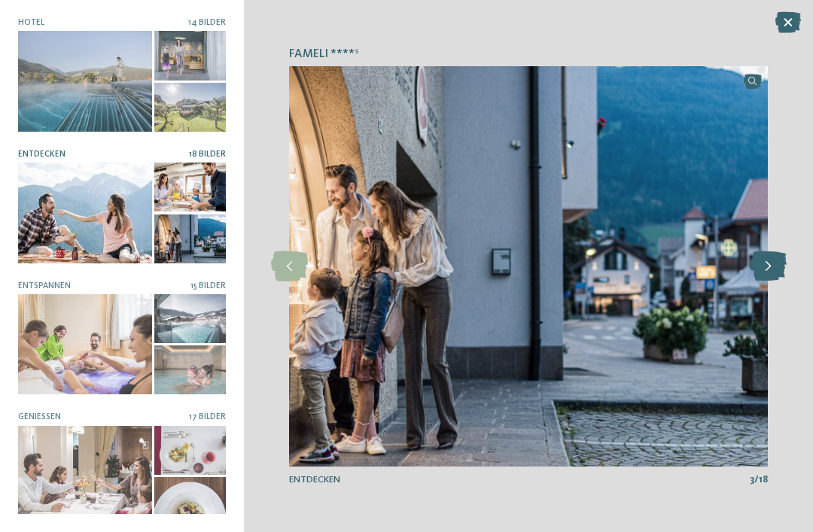
click at [775, 266] on icon at bounding box center [768, 266] width 37 height 30
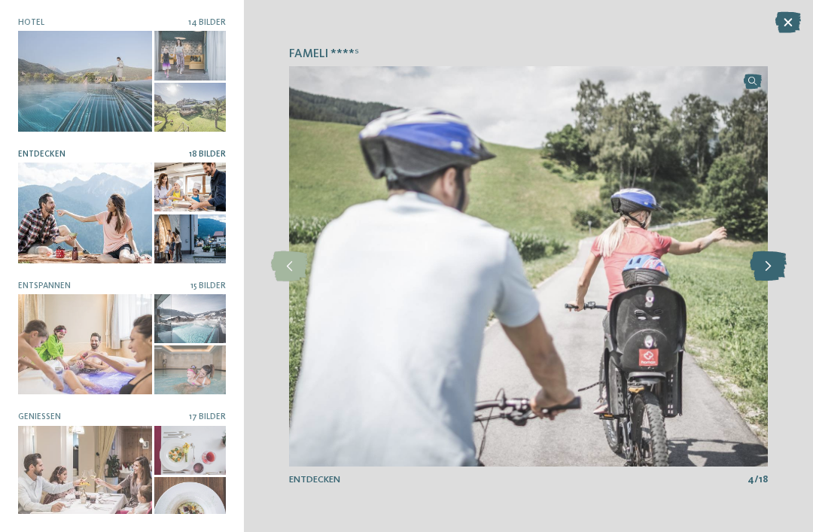
click at [778, 265] on icon at bounding box center [768, 266] width 37 height 30
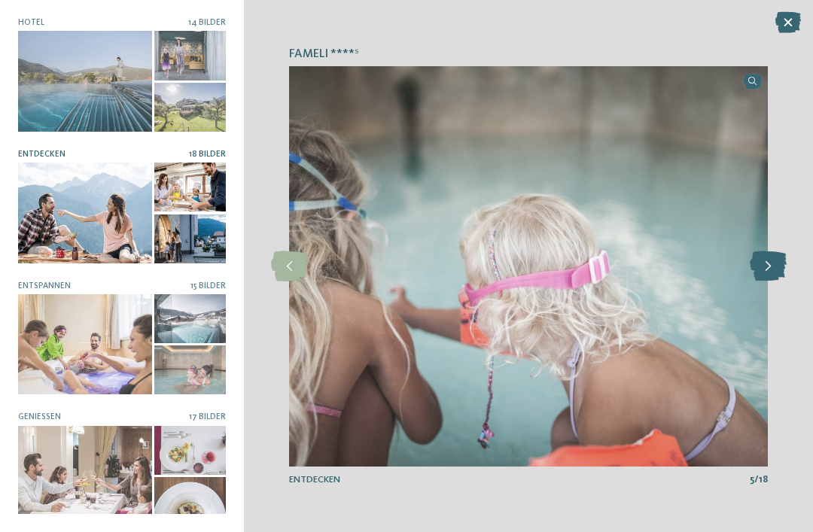
click at [771, 269] on icon at bounding box center [768, 266] width 37 height 30
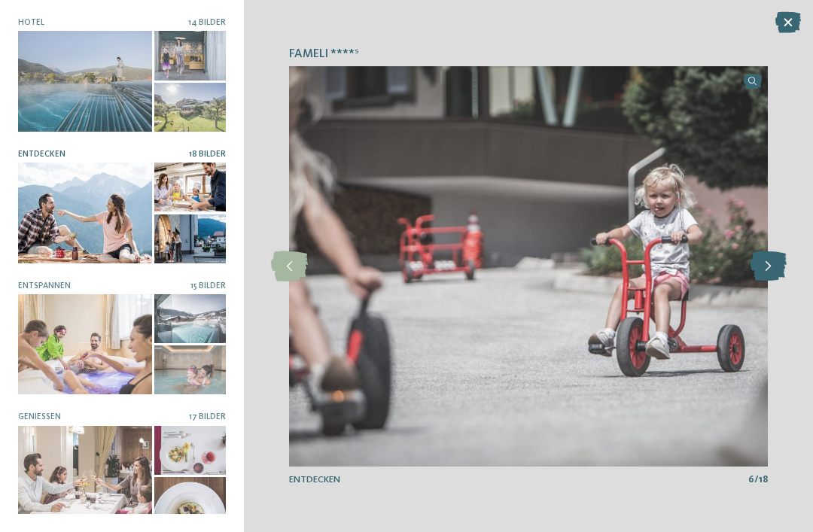
click at [779, 265] on icon at bounding box center [768, 266] width 37 height 30
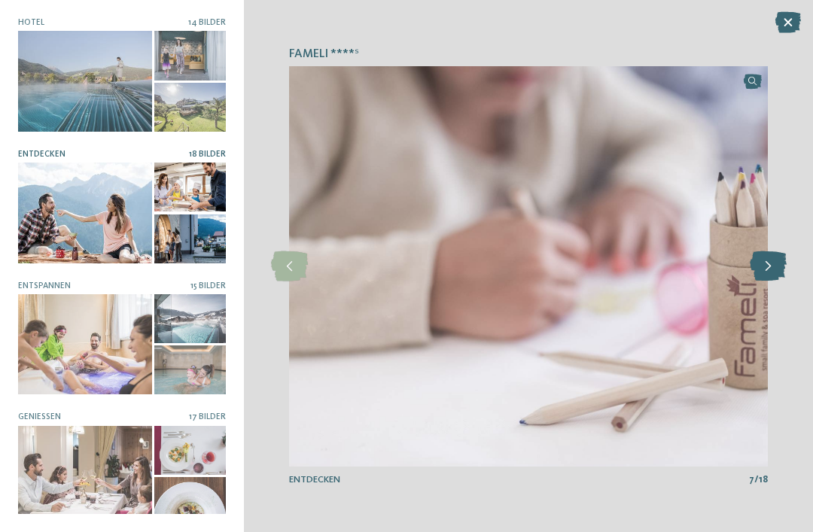
click at [765, 267] on icon at bounding box center [768, 266] width 37 height 30
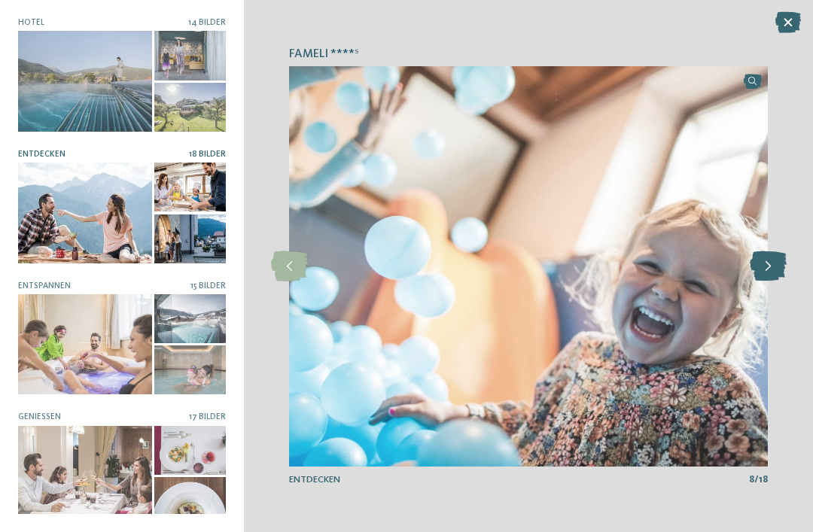
click at [778, 263] on icon at bounding box center [768, 266] width 37 height 30
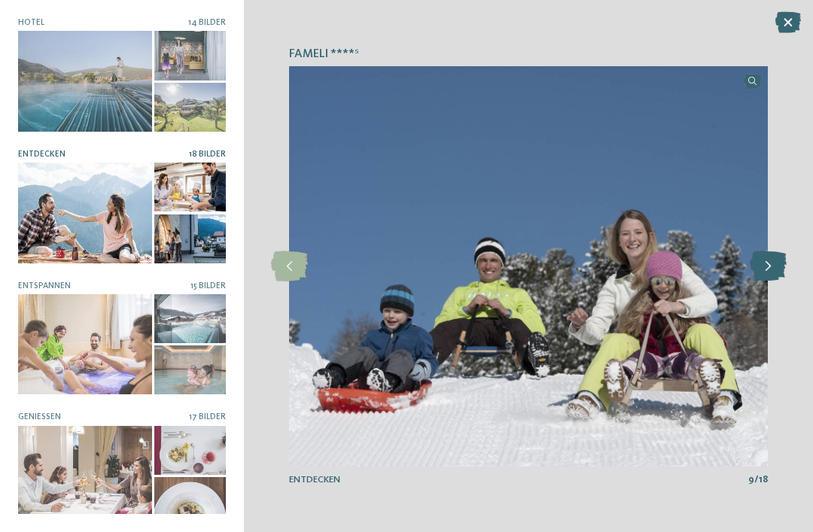
click at [781, 259] on icon at bounding box center [768, 266] width 37 height 30
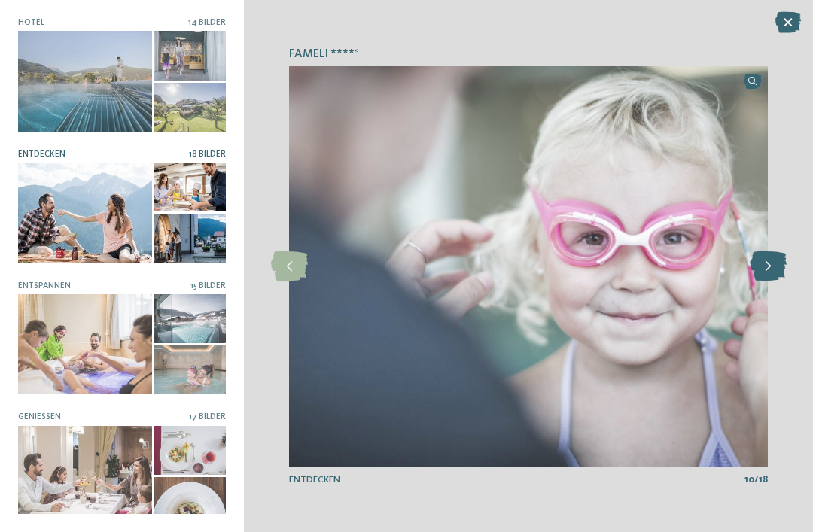
click at [782, 261] on icon at bounding box center [768, 266] width 37 height 30
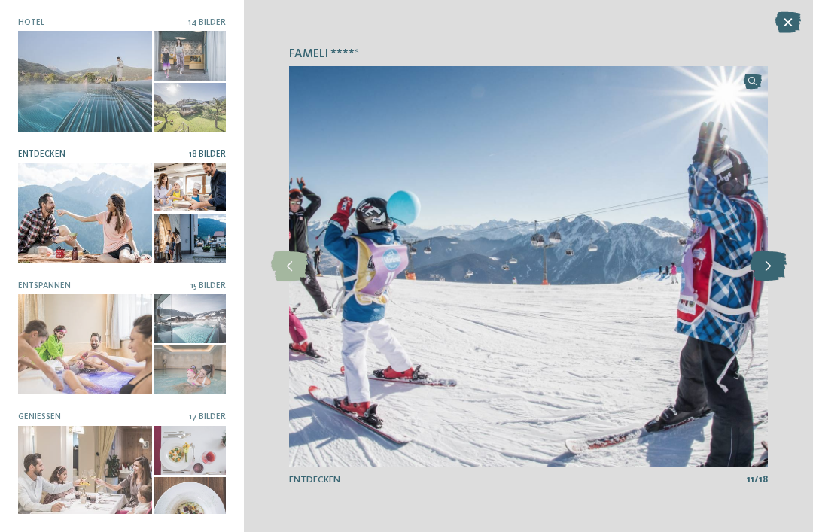
click at [777, 263] on icon at bounding box center [768, 266] width 37 height 30
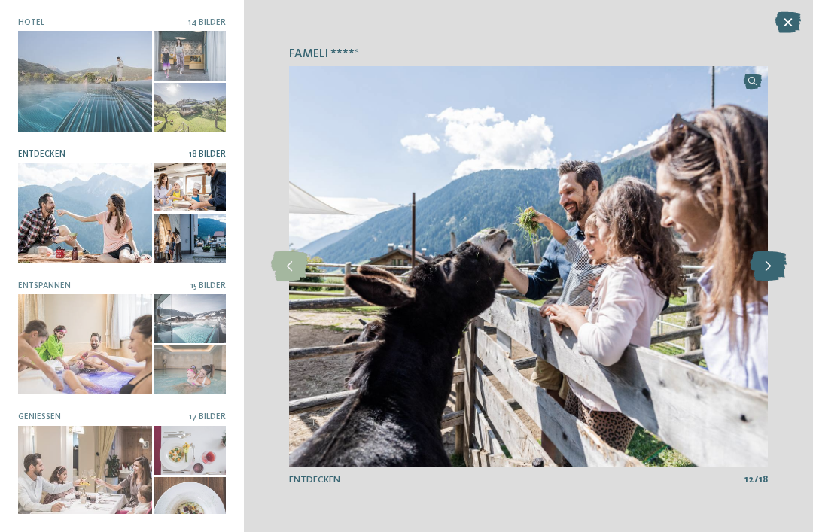
click at [784, 259] on icon at bounding box center [768, 266] width 37 height 30
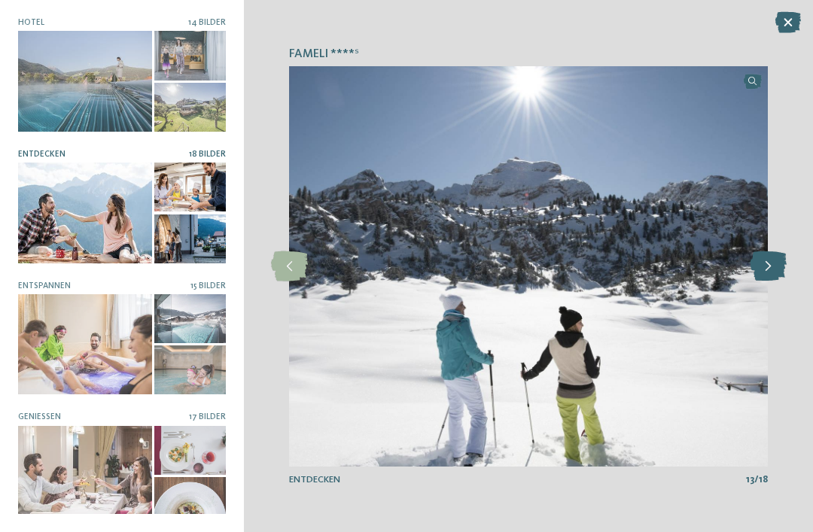
click at [780, 262] on icon at bounding box center [768, 266] width 37 height 30
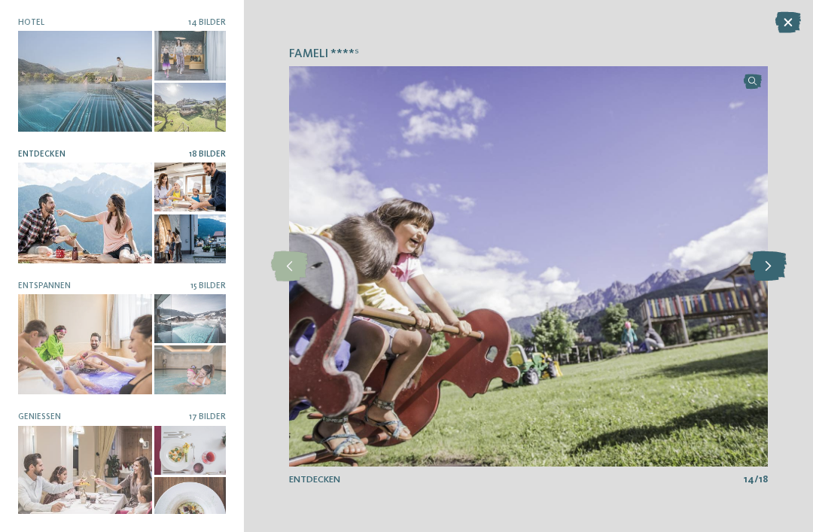
click at [778, 263] on icon at bounding box center [768, 266] width 37 height 30
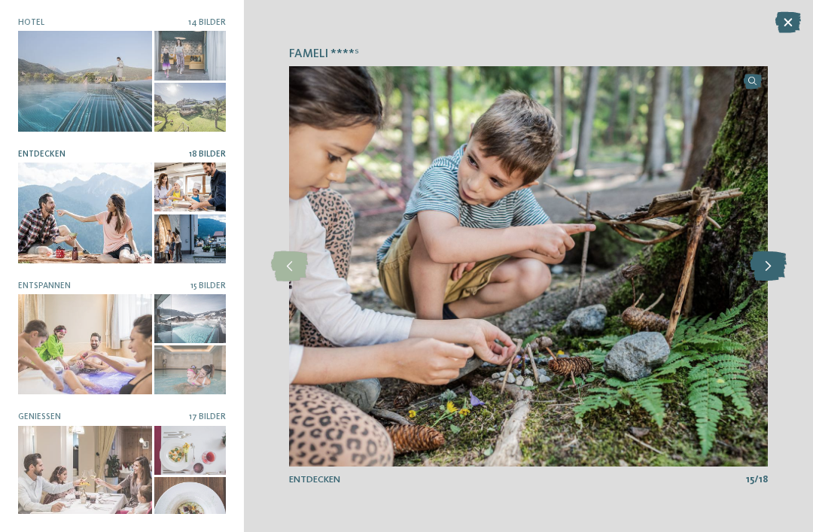
click at [778, 263] on icon at bounding box center [768, 266] width 37 height 30
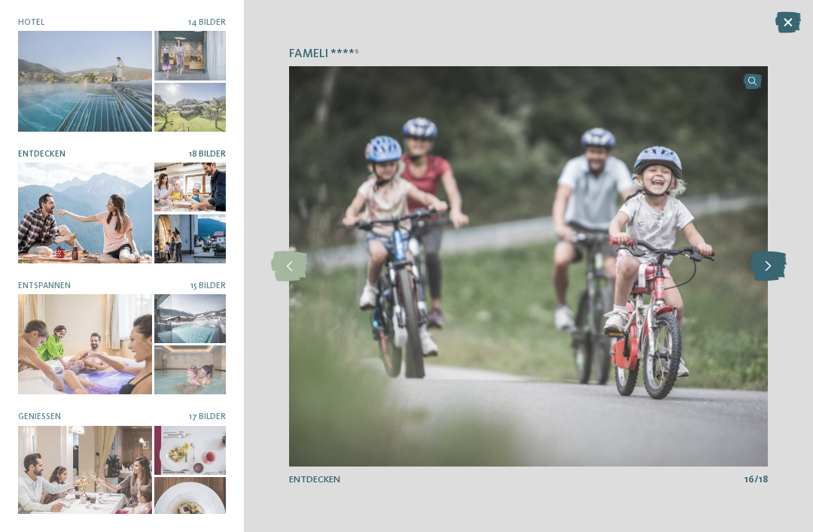
click at [777, 264] on icon at bounding box center [768, 266] width 37 height 30
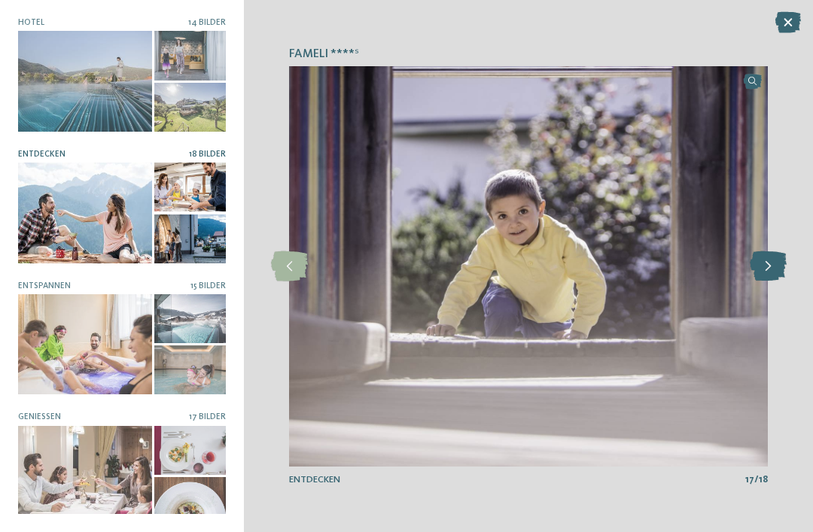
click at [777, 263] on icon at bounding box center [768, 266] width 37 height 30
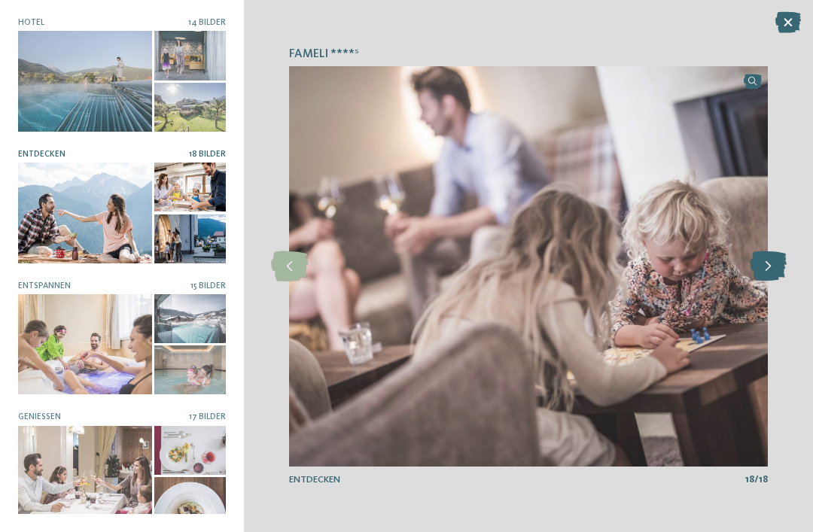
click at [774, 265] on icon at bounding box center [768, 266] width 37 height 30
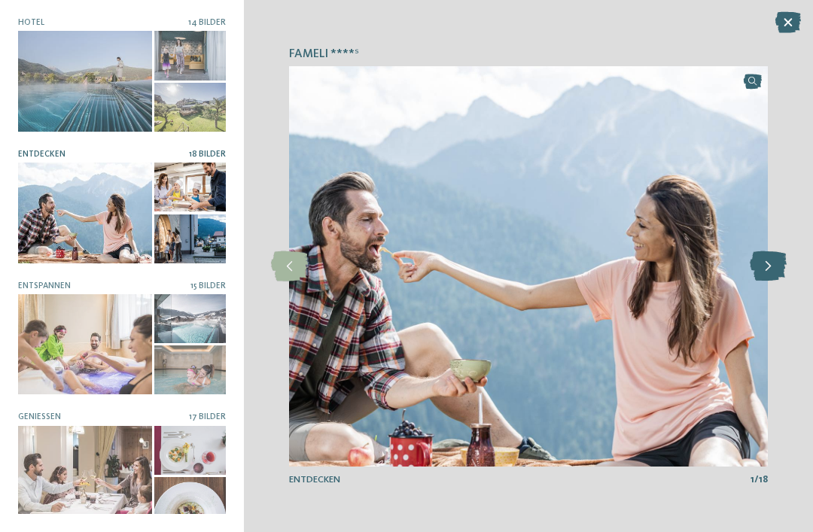
click at [773, 265] on icon at bounding box center [768, 266] width 37 height 30
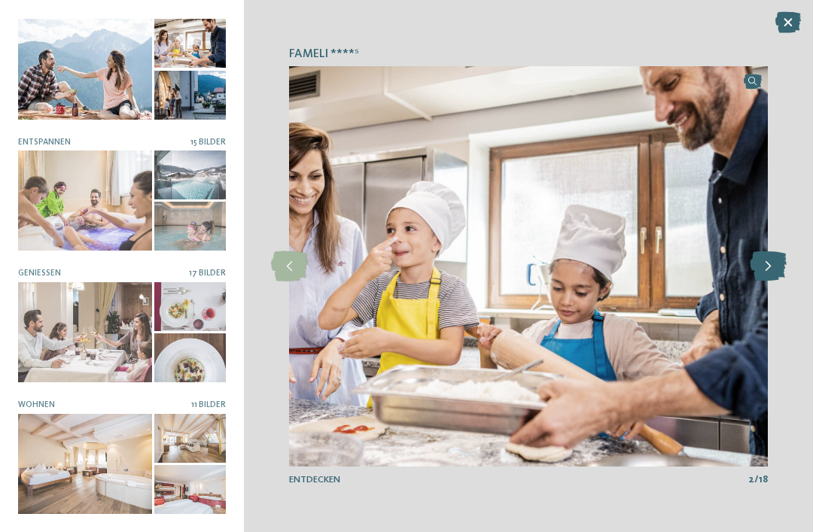
scroll to position [142, 0]
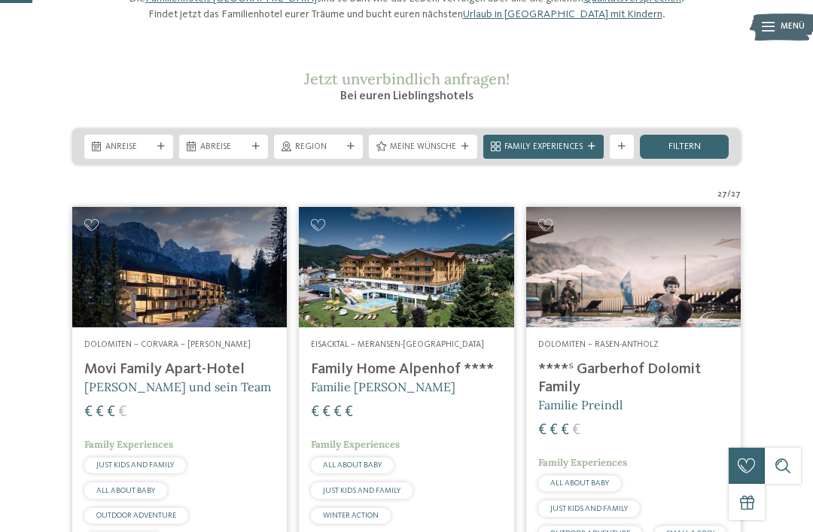
scroll to position [153, 0]
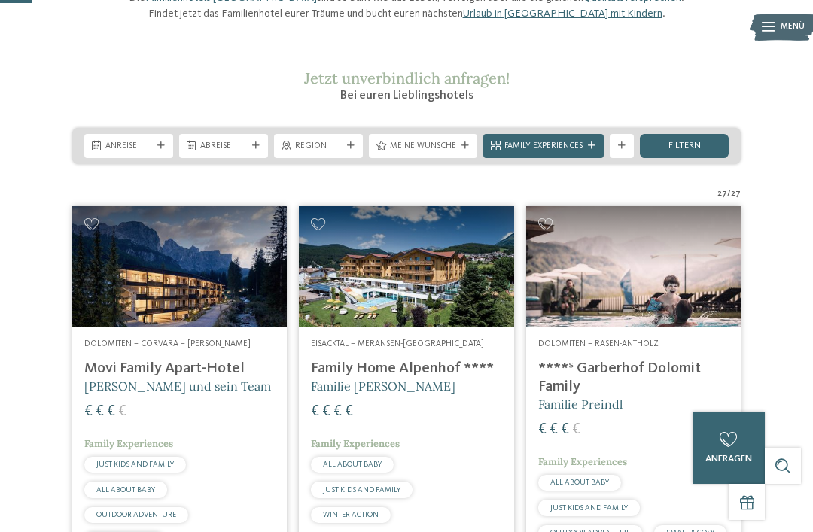
click at [177, 286] on img at bounding box center [179, 266] width 215 height 120
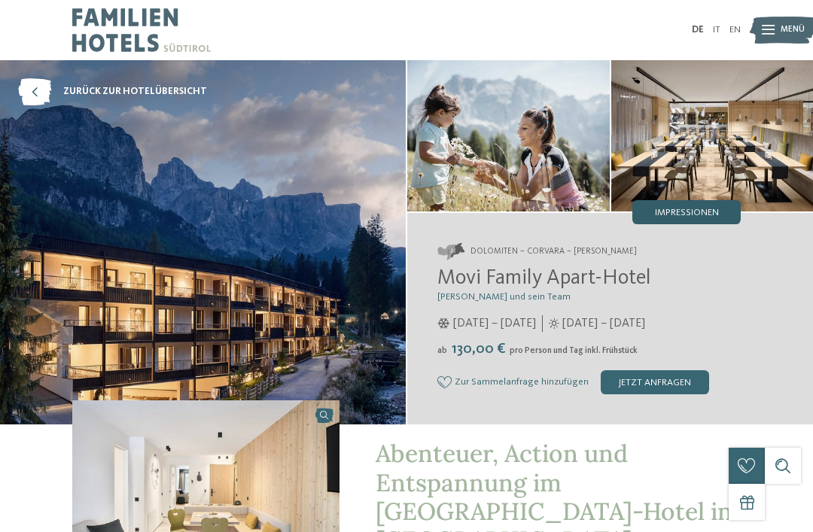
click at [713, 214] on span "Impressionen" at bounding box center [687, 213] width 64 height 10
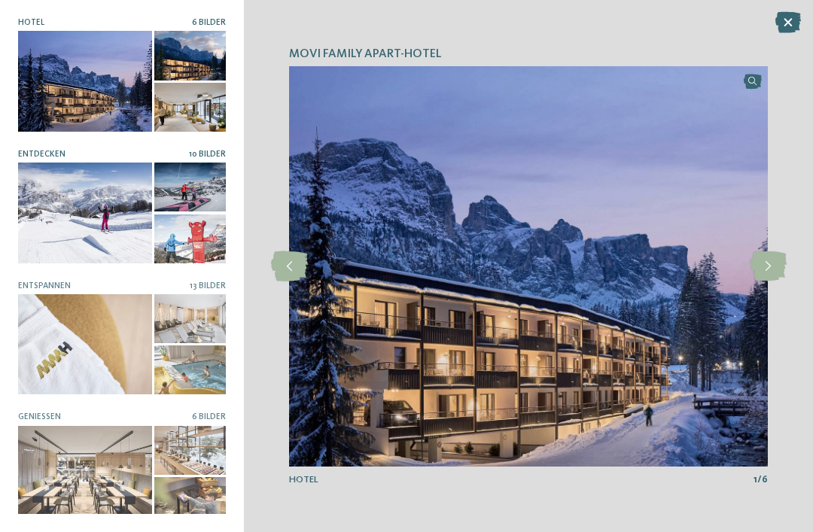
click at [115, 254] on div at bounding box center [85, 213] width 134 height 100
